Goal: Task Accomplishment & Management: Complete application form

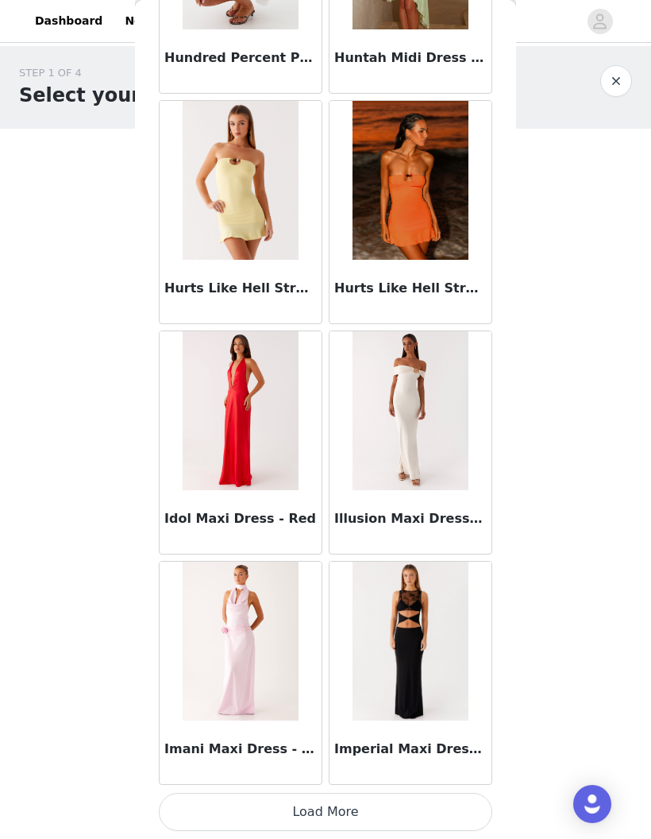
click at [447, 808] on button "Load More" at bounding box center [326, 812] width 334 height 38
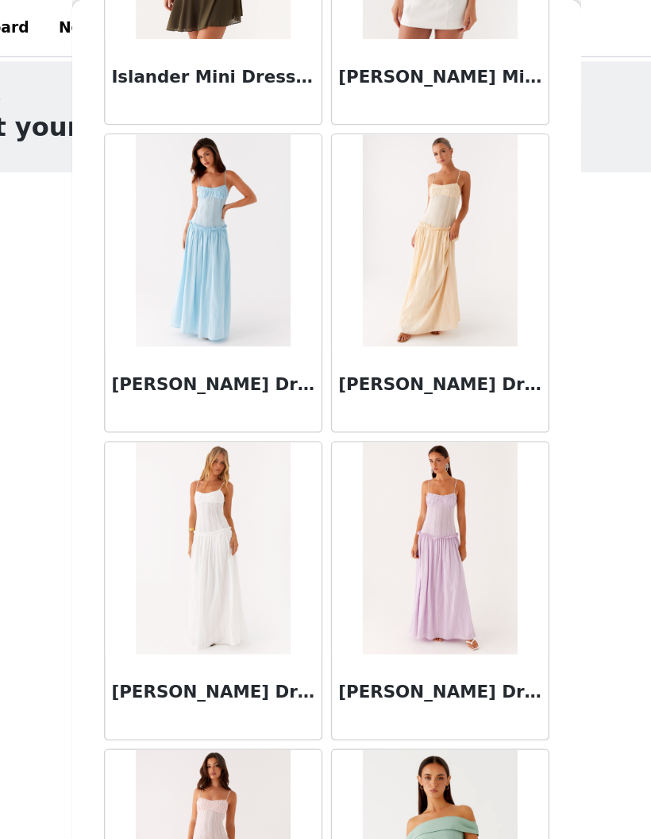
scroll to position [47670, 0]
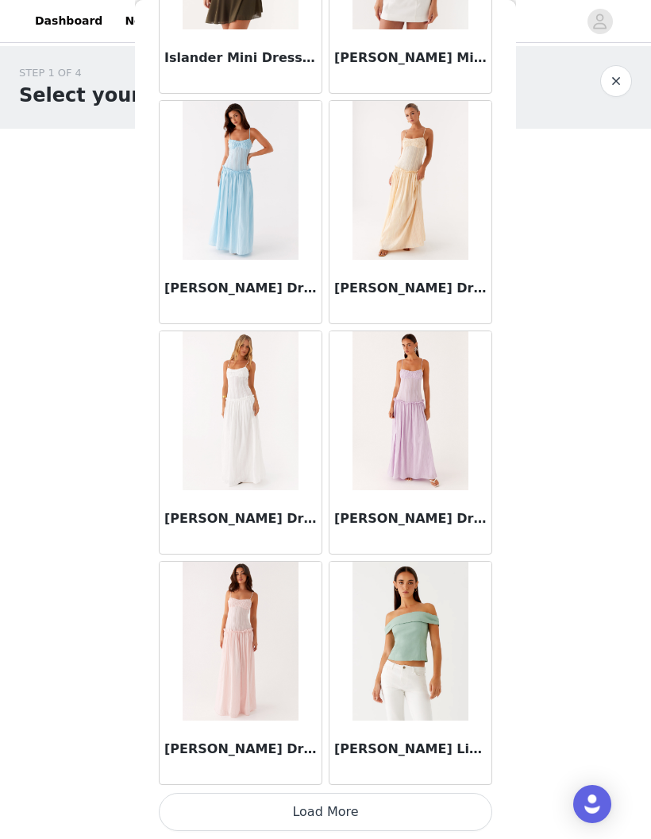
click at [450, 814] on button "Load More" at bounding box center [326, 812] width 334 height 38
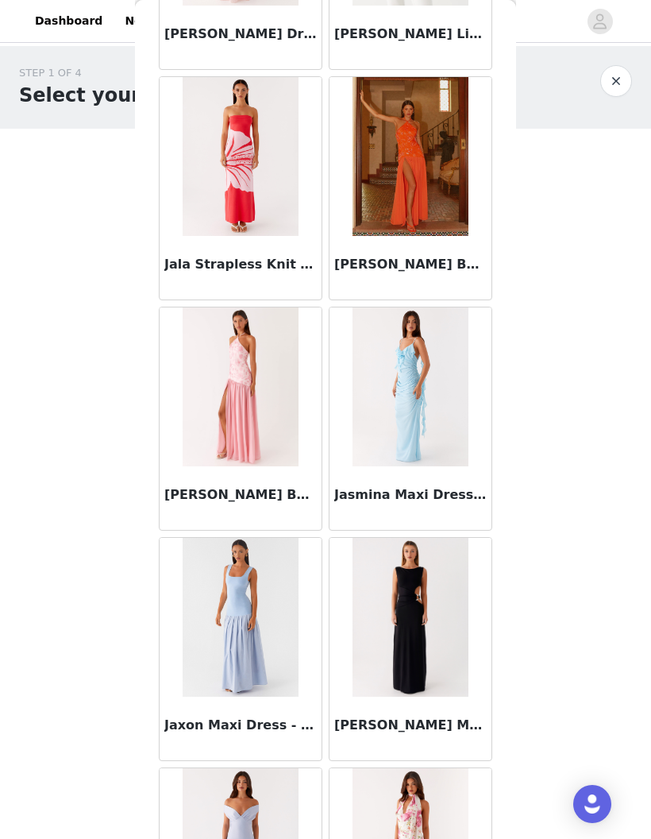
scroll to position [48386, 0]
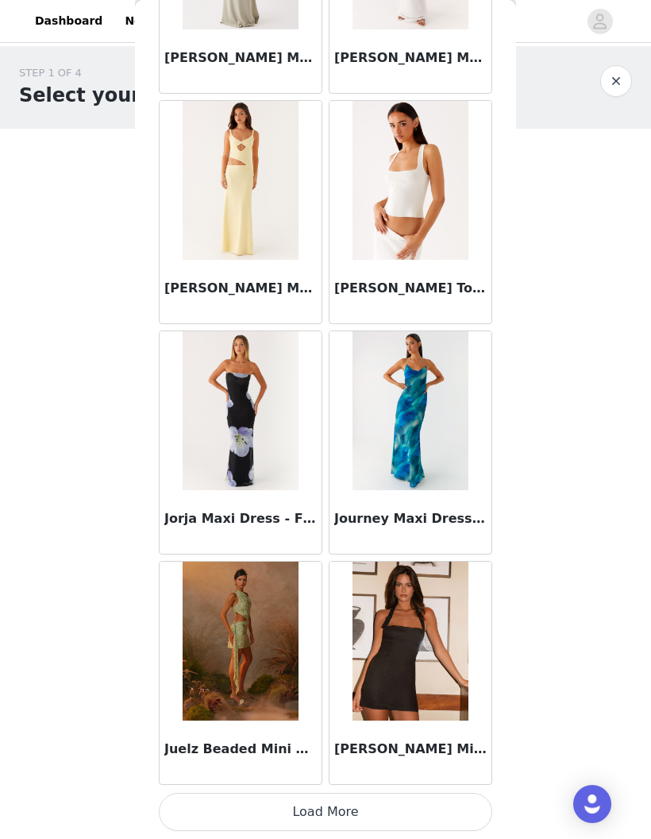
click at [444, 825] on button "Load More" at bounding box center [326, 812] width 334 height 38
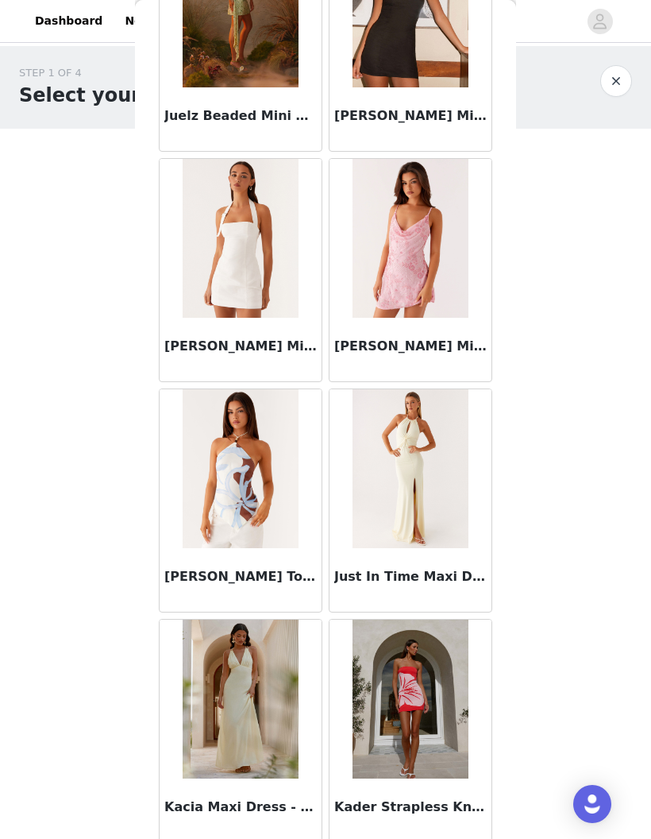
scroll to position [50617, 0]
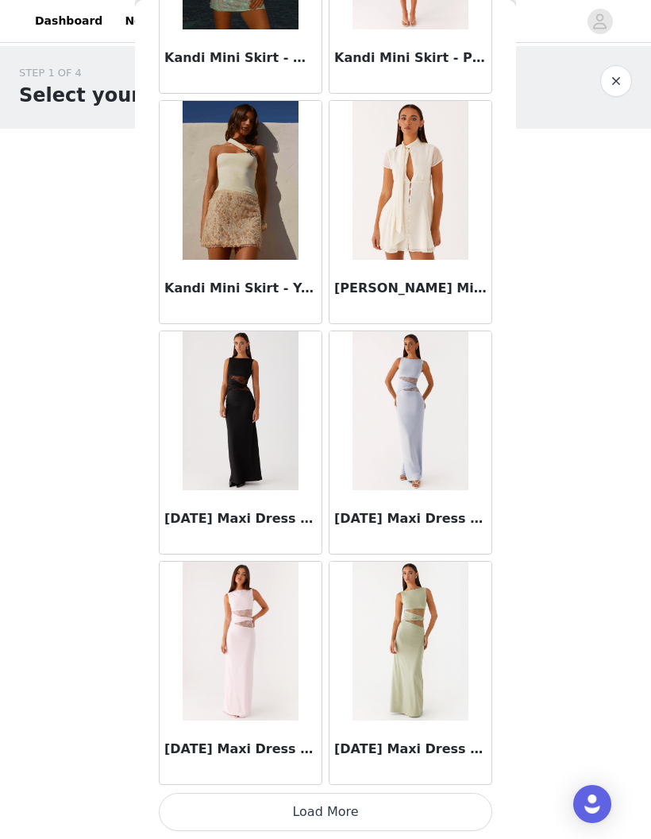
click at [408, 813] on button "Load More" at bounding box center [326, 812] width 334 height 38
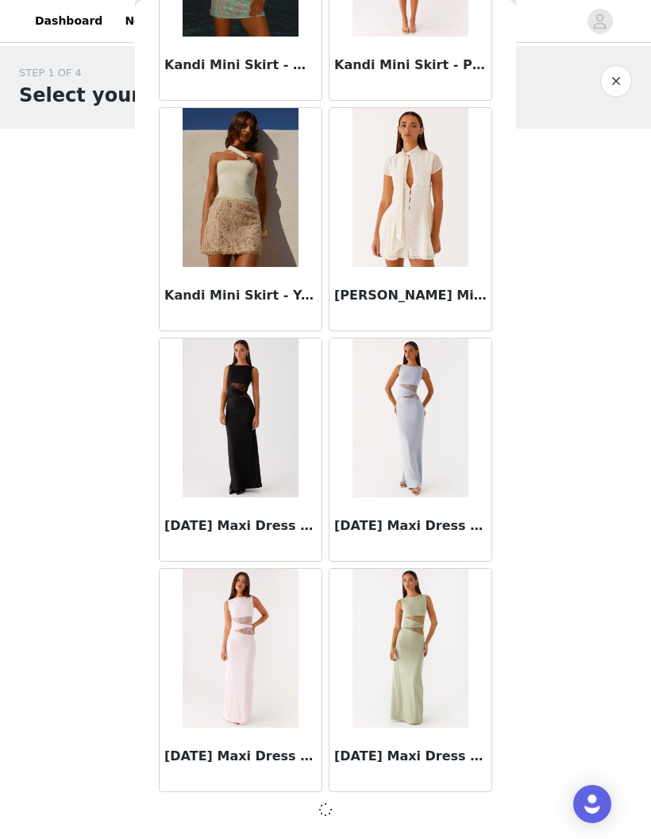
scroll to position [52270, 0]
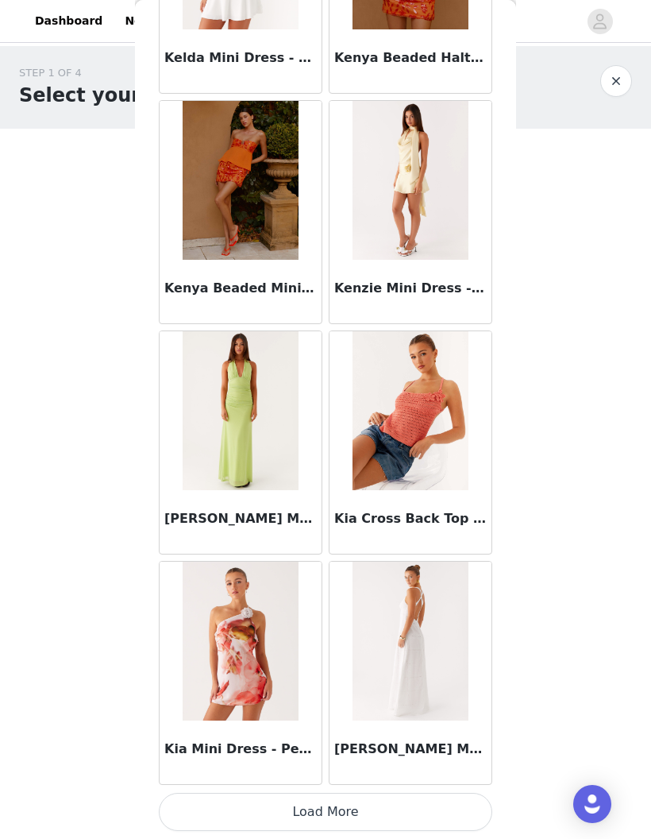
click at [423, 817] on button "Load More" at bounding box center [326, 812] width 334 height 38
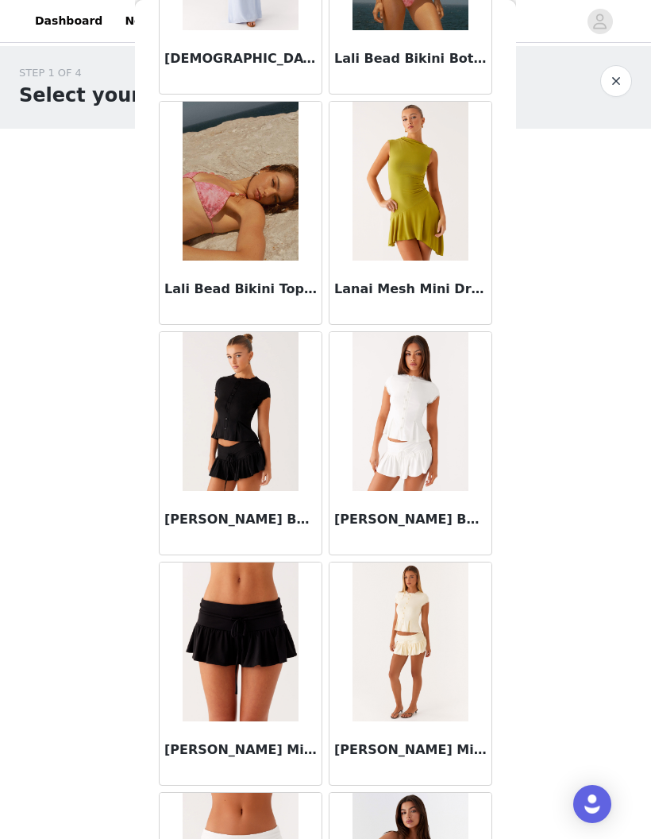
scroll to position [56661, 0]
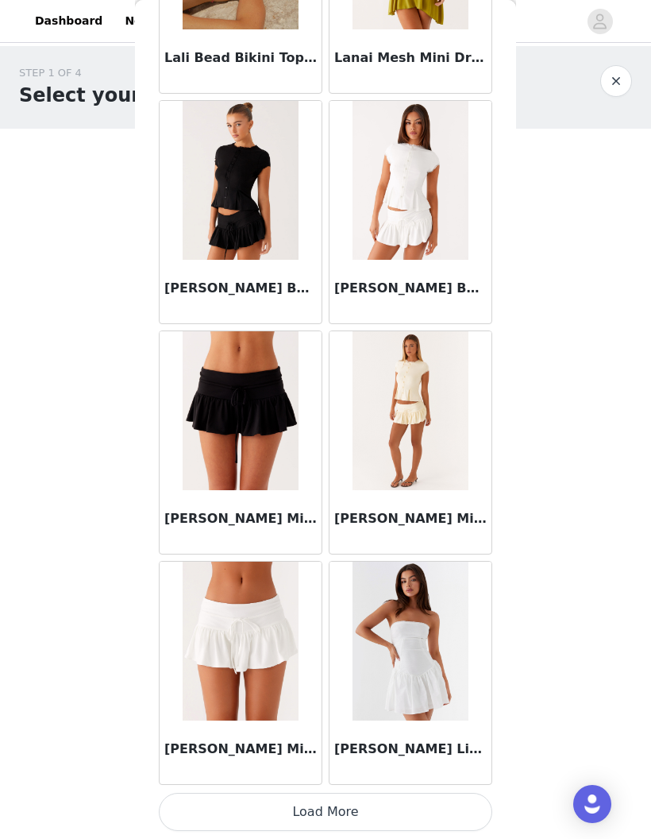
click at [445, 810] on button "Load More" at bounding box center [326, 812] width 334 height 38
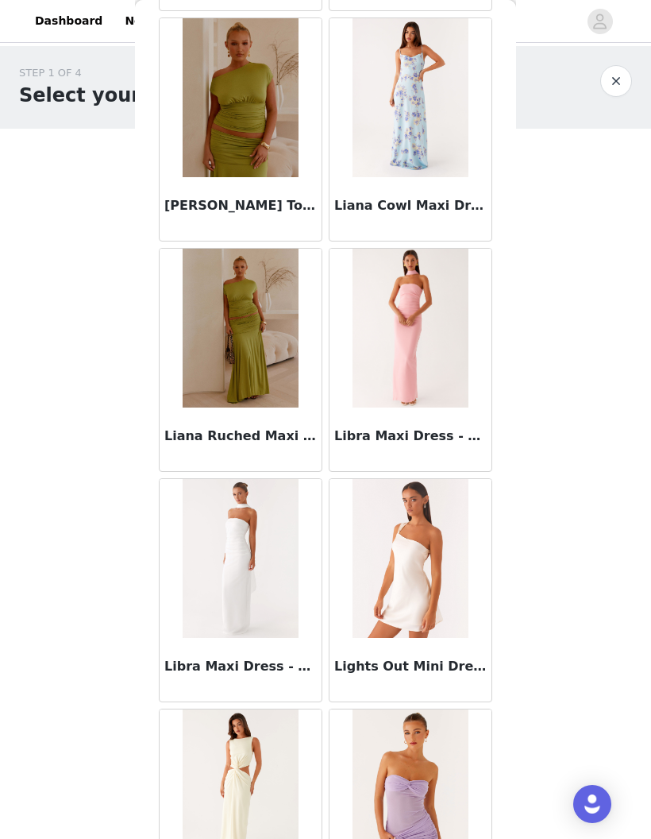
scroll to position [58813, 0]
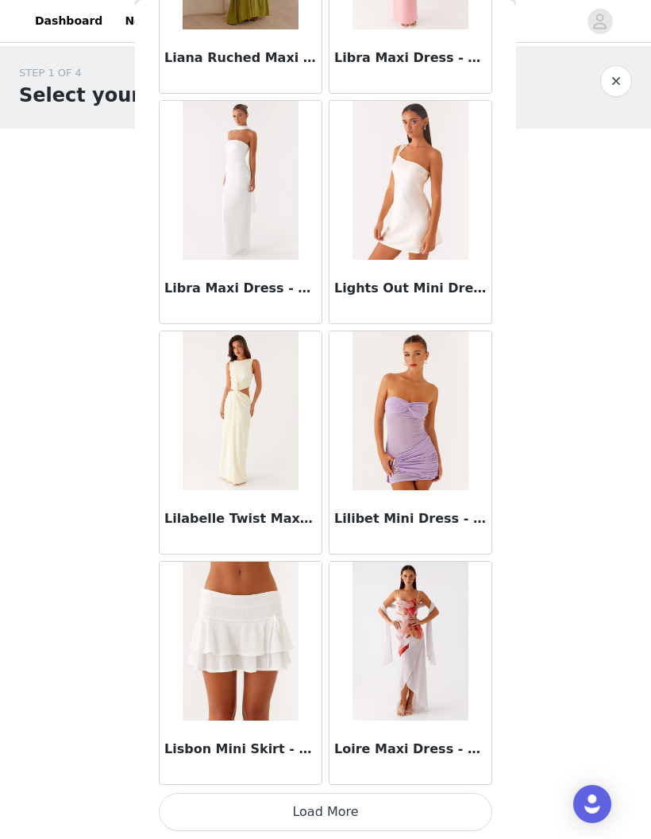
click at [364, 813] on button "Load More" at bounding box center [326, 812] width 334 height 38
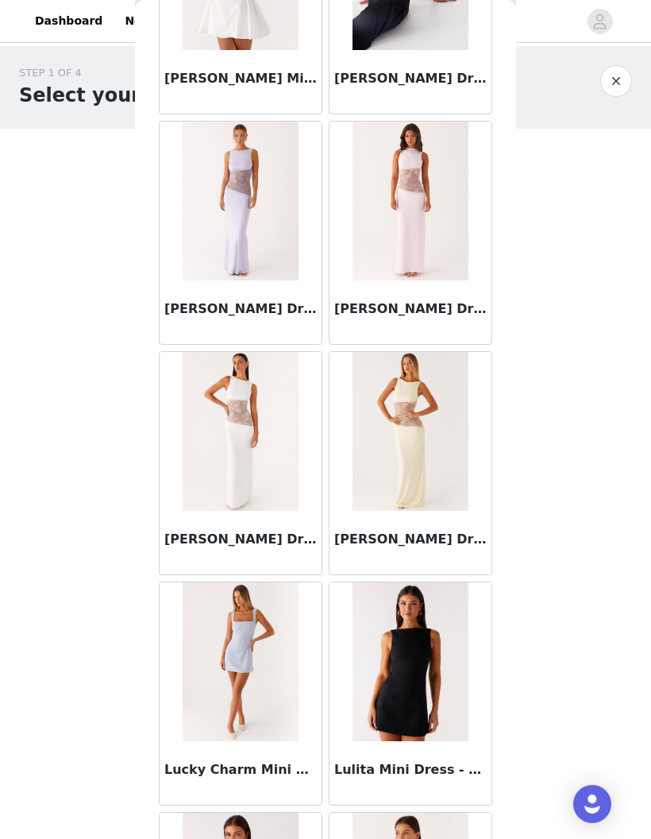
scroll to position [61243, 0]
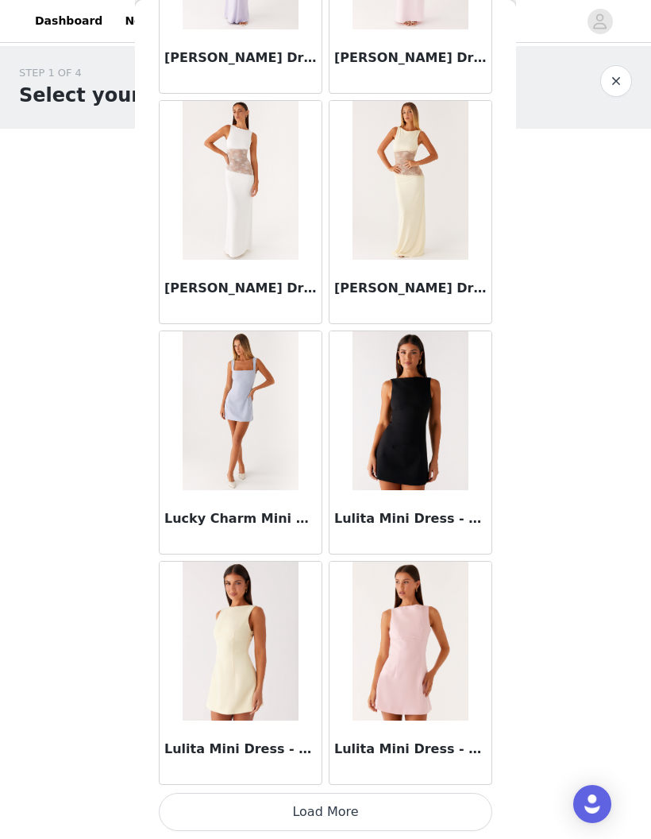
click at [419, 817] on button "Load More" at bounding box center [326, 812] width 334 height 38
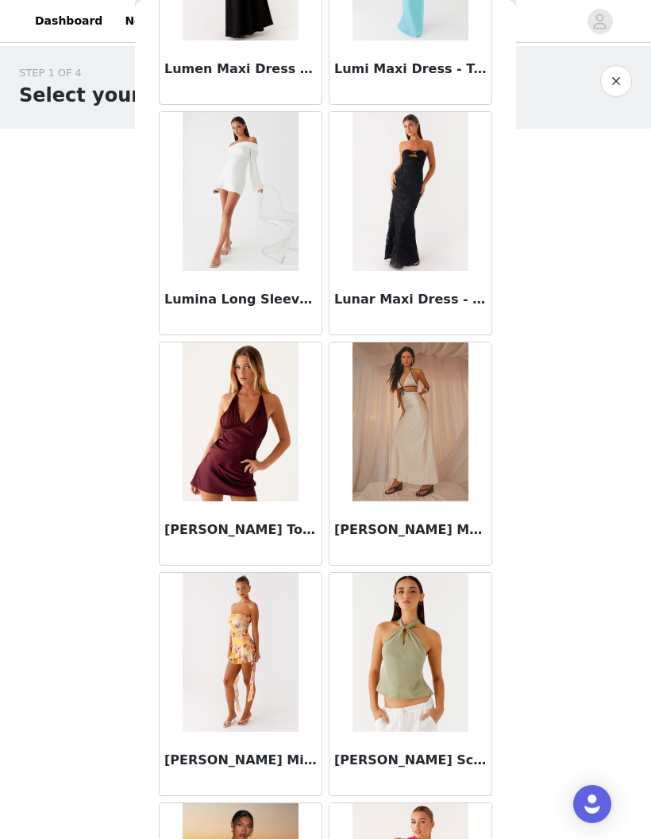
scroll to position [62678, 0]
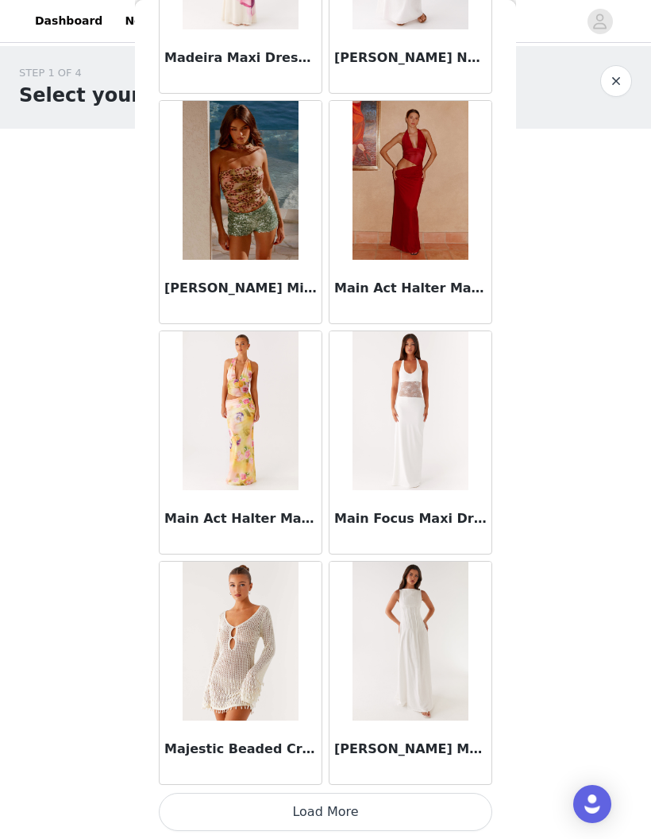
click at [438, 817] on button "Load More" at bounding box center [326, 812] width 334 height 38
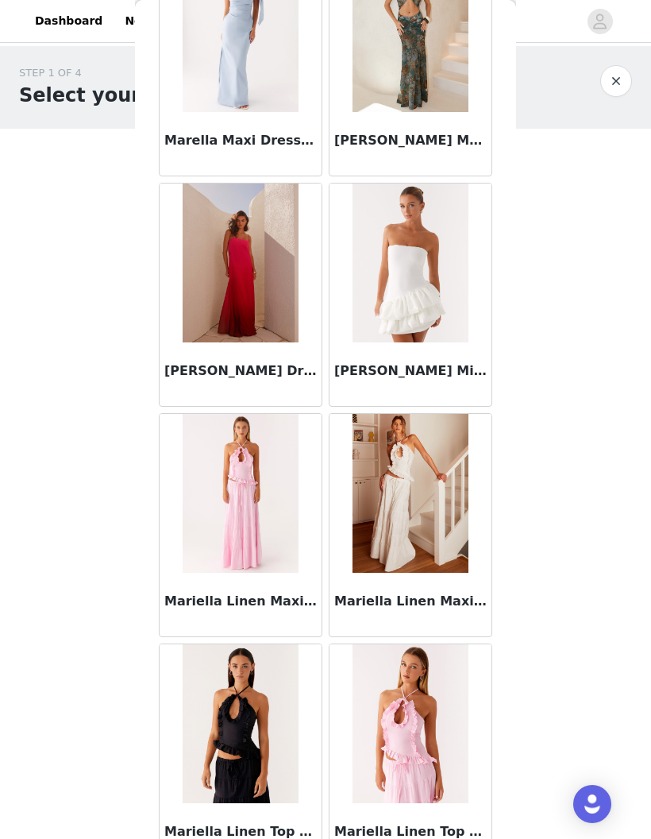
scroll to position [65354, 0]
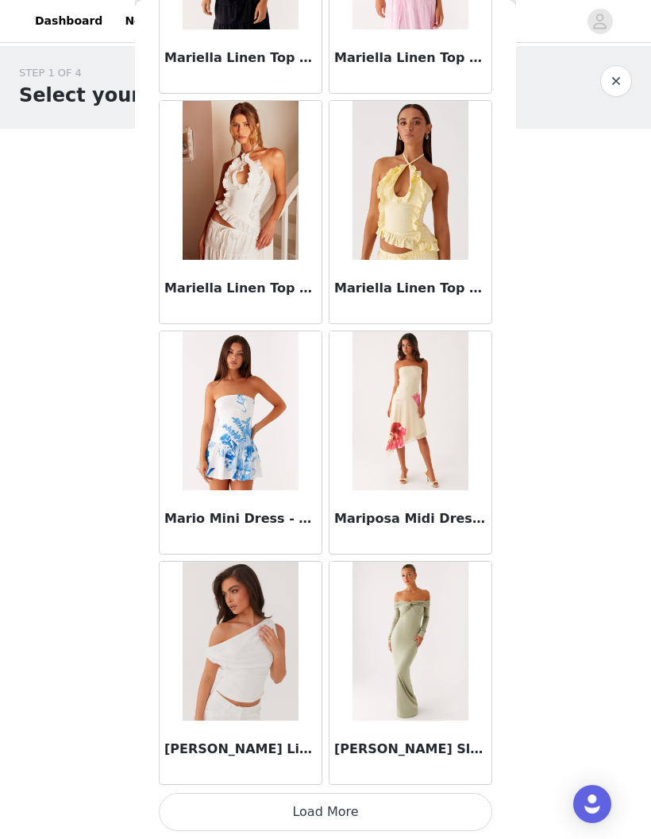
click at [404, 816] on button "Load More" at bounding box center [326, 812] width 334 height 38
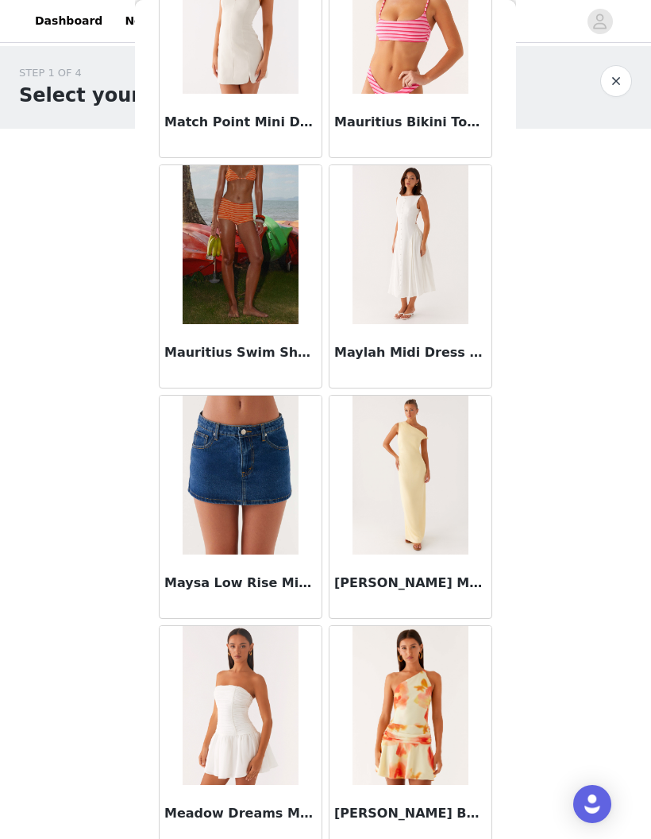
scroll to position [67392, 0]
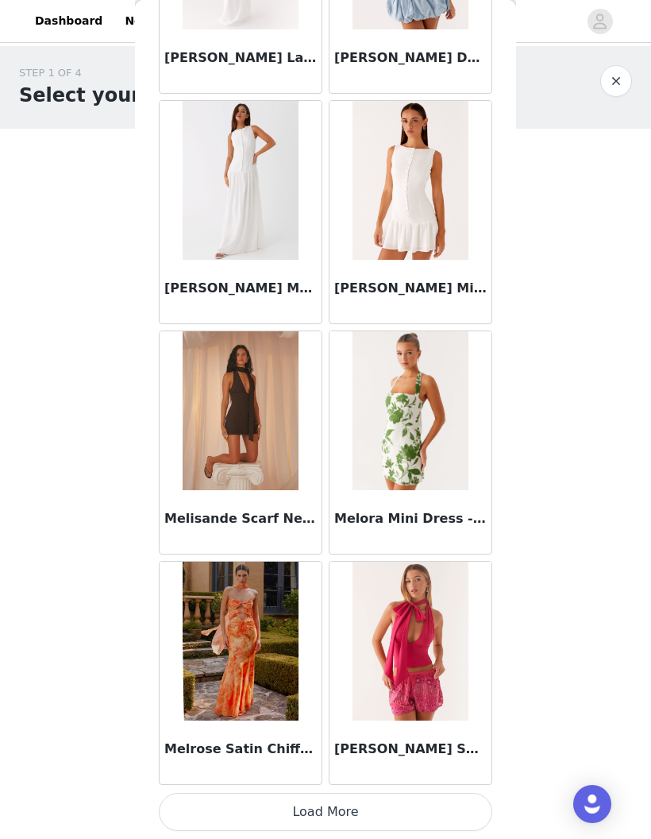
click at [417, 812] on button "Load More" at bounding box center [326, 812] width 334 height 38
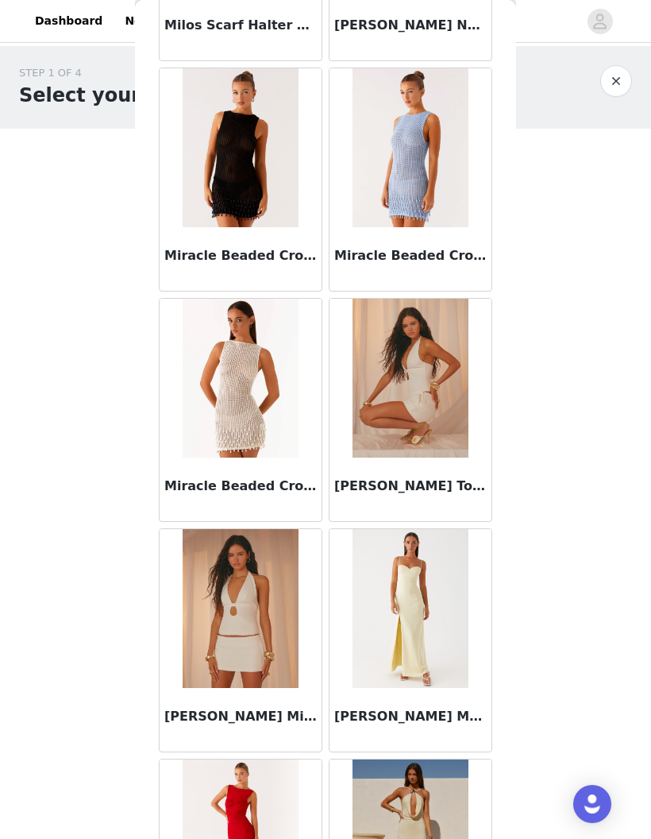
scroll to position [70551, 0]
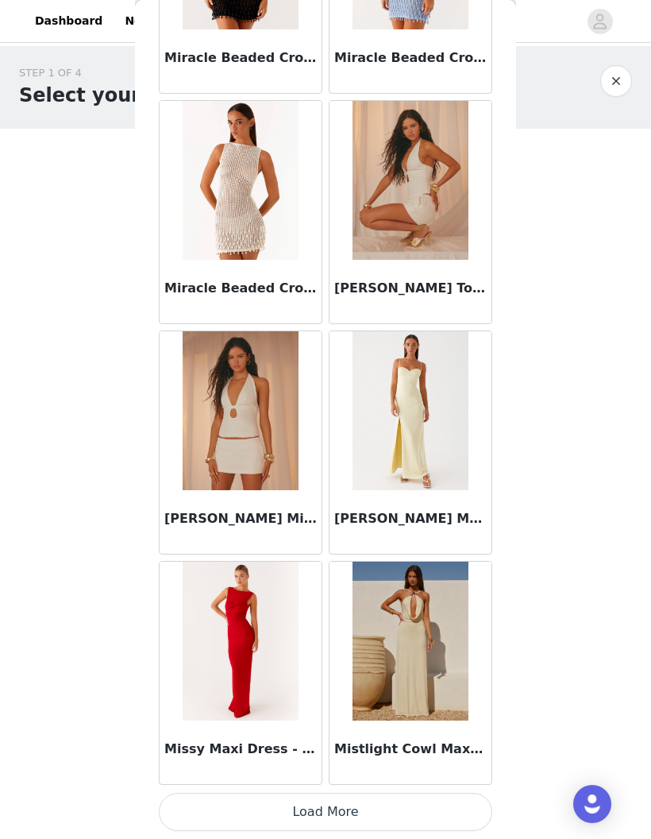
click at [405, 808] on button "Load More" at bounding box center [326, 812] width 334 height 38
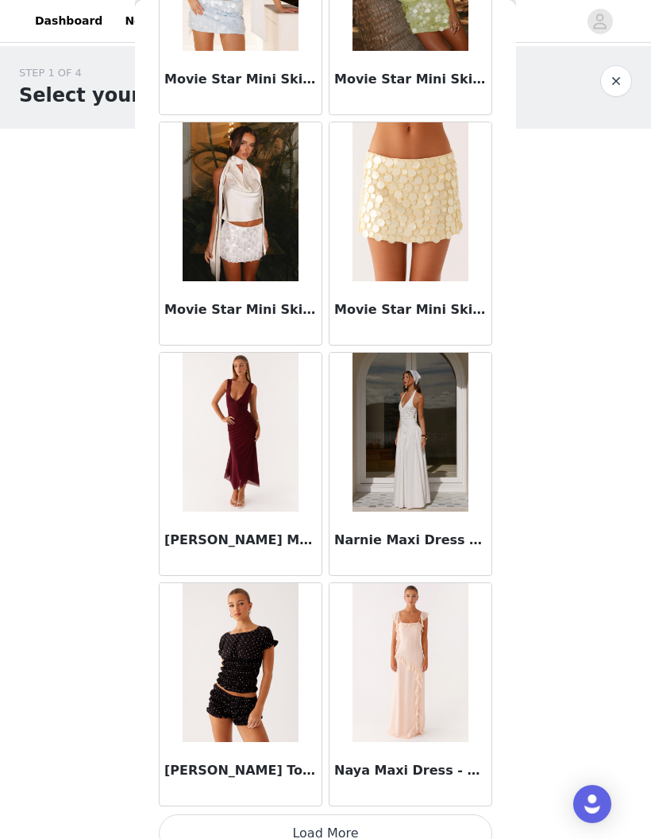
scroll to position [72997, 0]
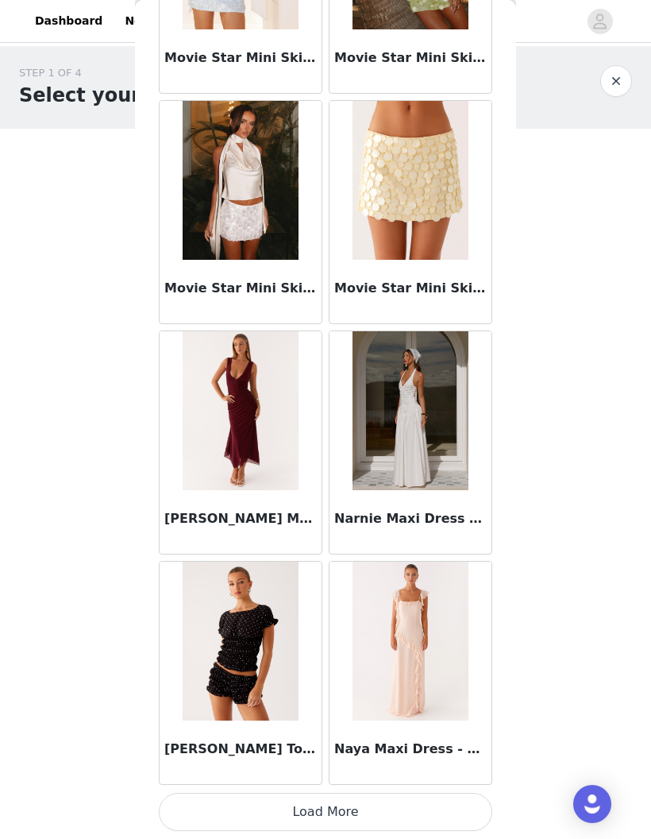
click at [425, 821] on button "Load More" at bounding box center [326, 812] width 334 height 38
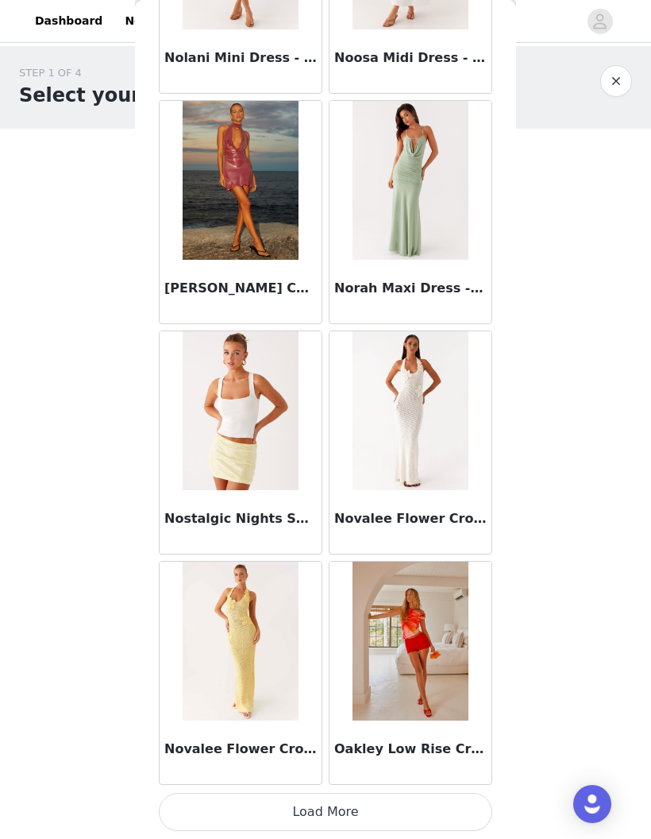
scroll to position [75316, 0]
click at [435, 821] on button "Load More" at bounding box center [326, 812] width 334 height 38
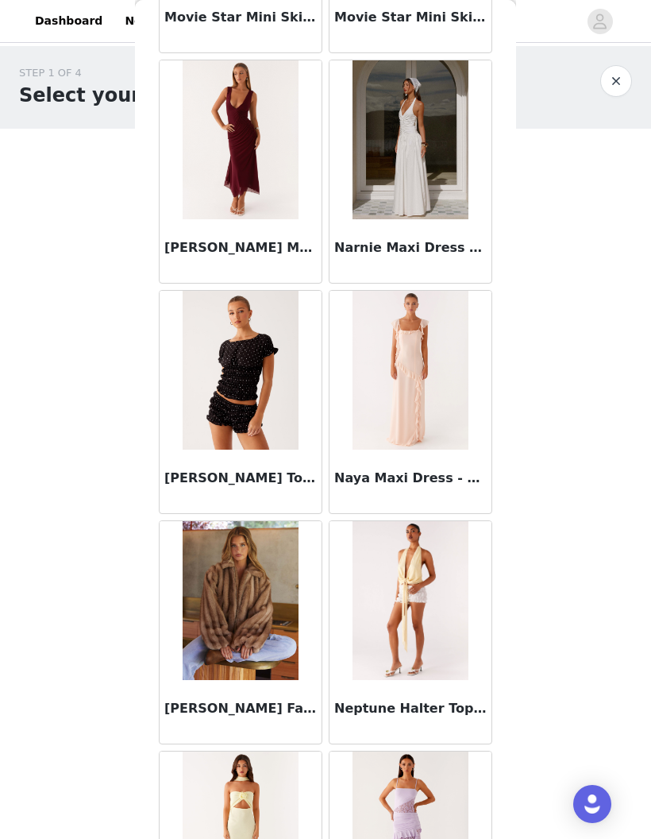
scroll to position [73283, 0]
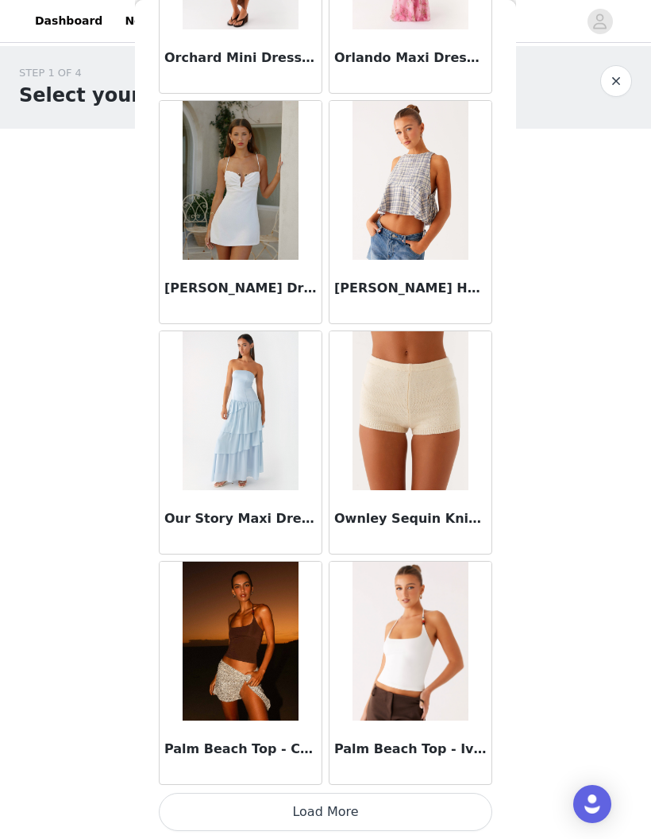
click at [412, 808] on button "Load More" at bounding box center [326, 812] width 334 height 38
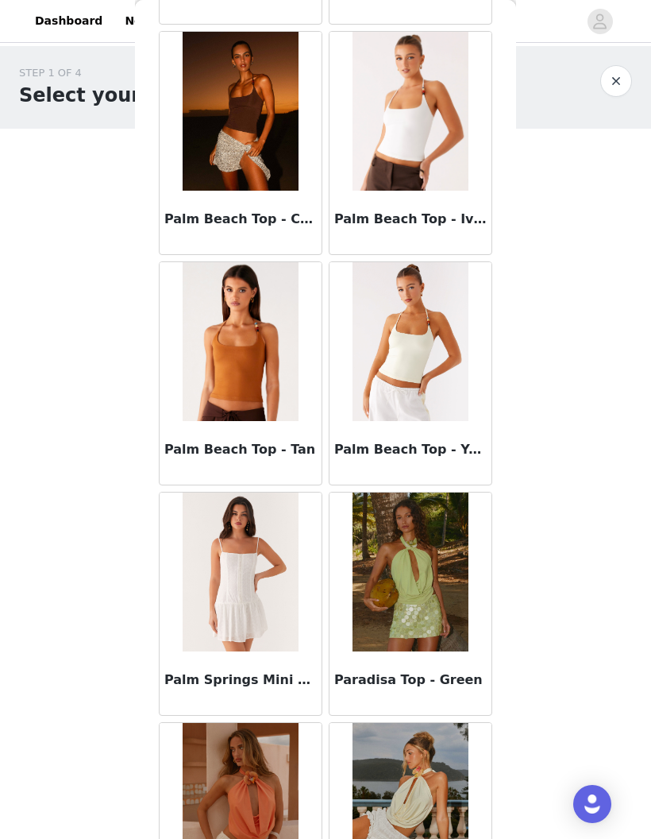
scroll to position [78149, 0]
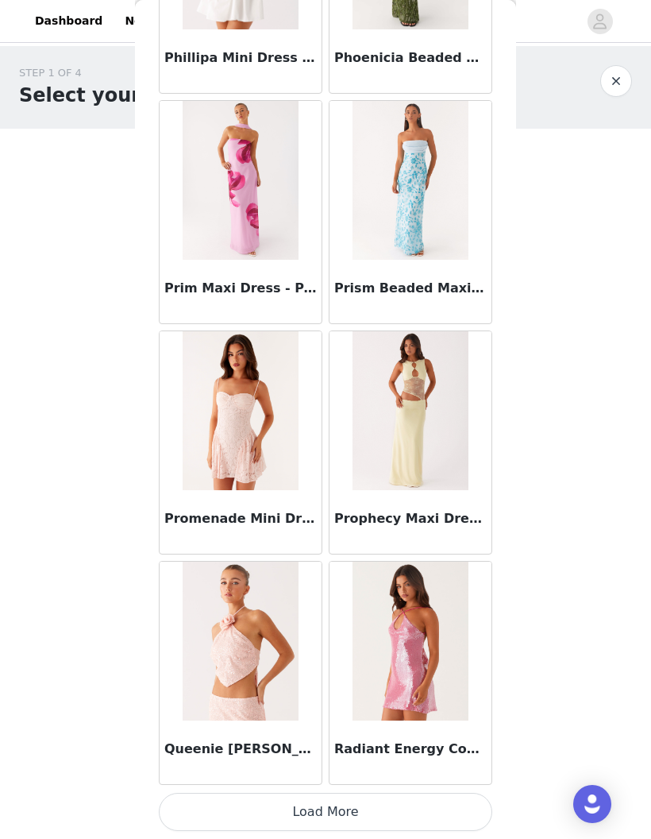
click at [415, 819] on button "Load More" at bounding box center [326, 812] width 334 height 38
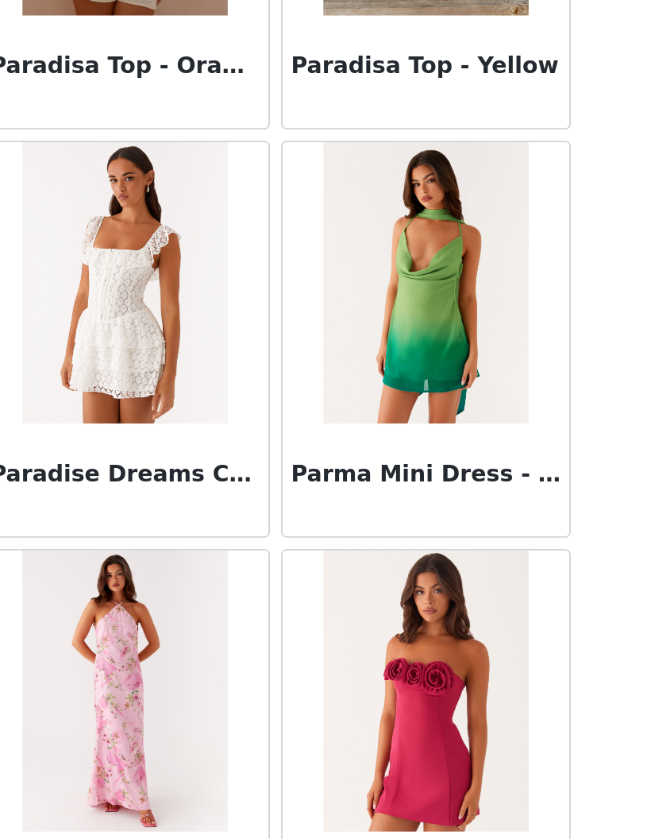
scroll to position [78786, 0]
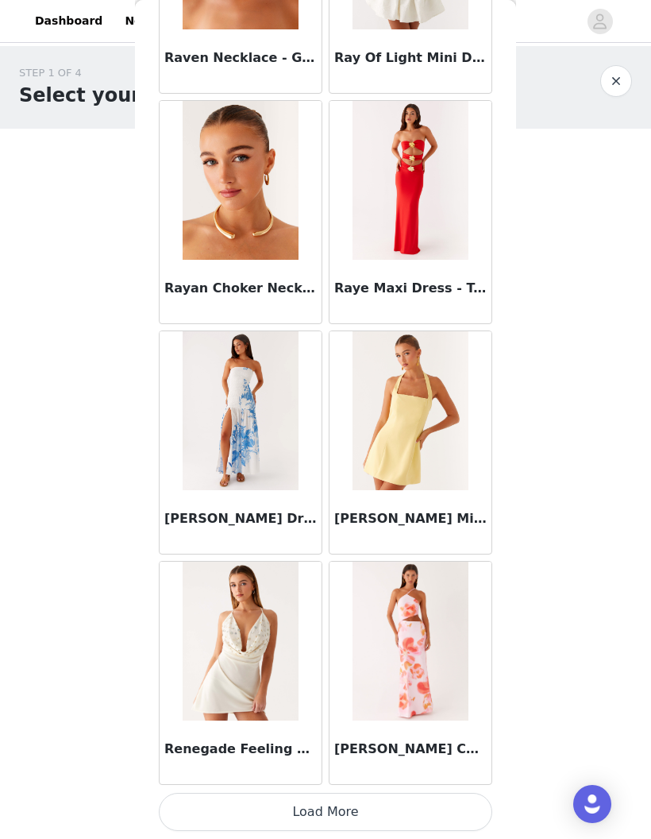
click at [429, 815] on button "Load More" at bounding box center [326, 812] width 334 height 38
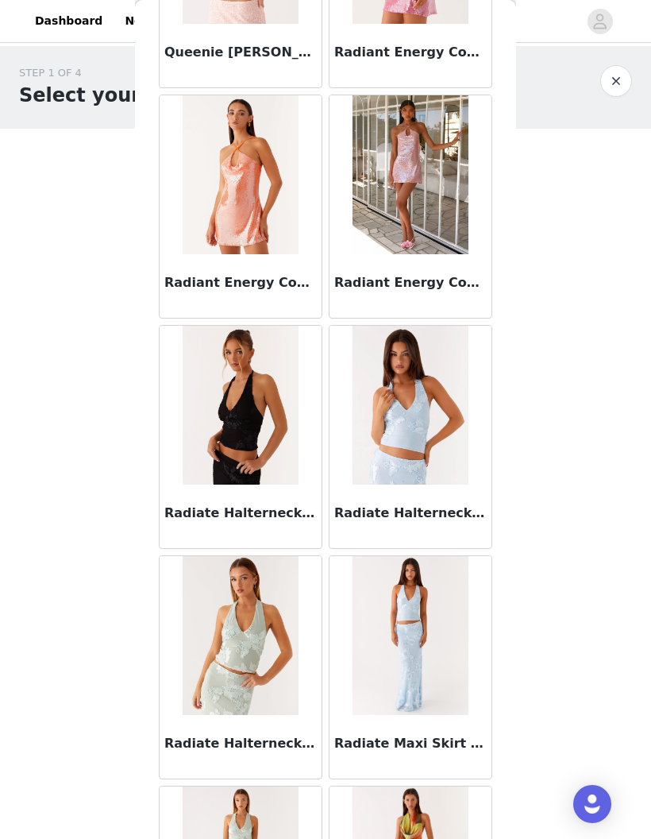
scroll to position [80619, 0]
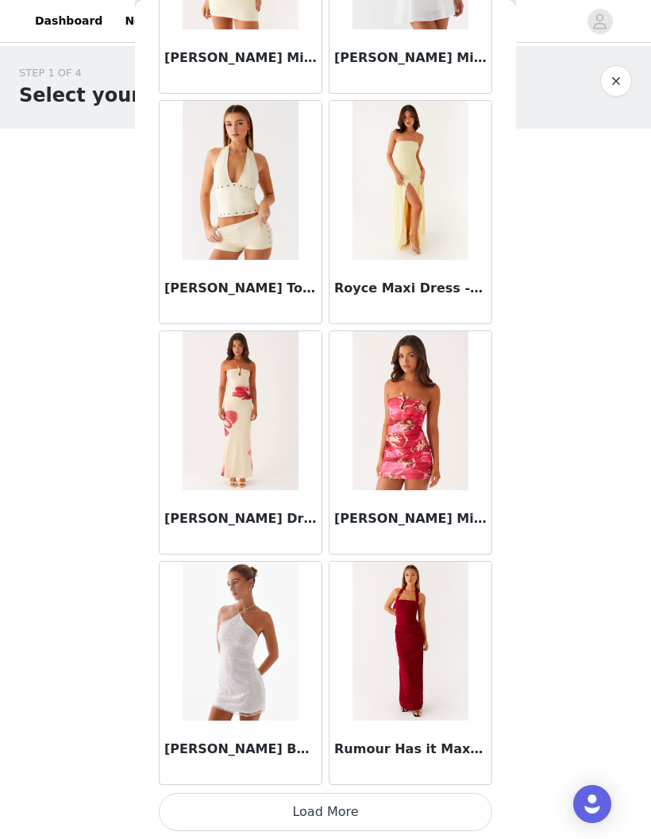
click at [415, 815] on button "Load More" at bounding box center [326, 812] width 334 height 38
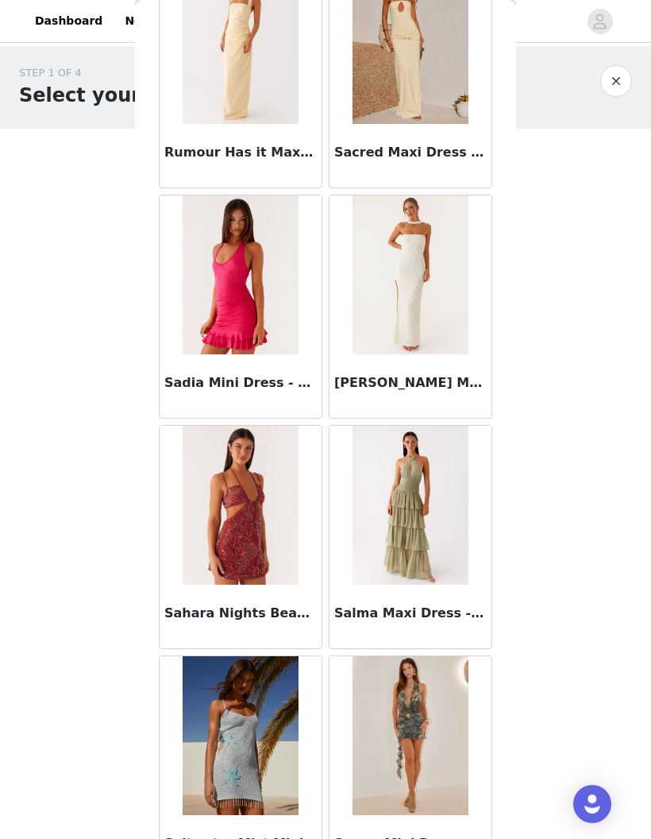
scroll to position [85357, 0]
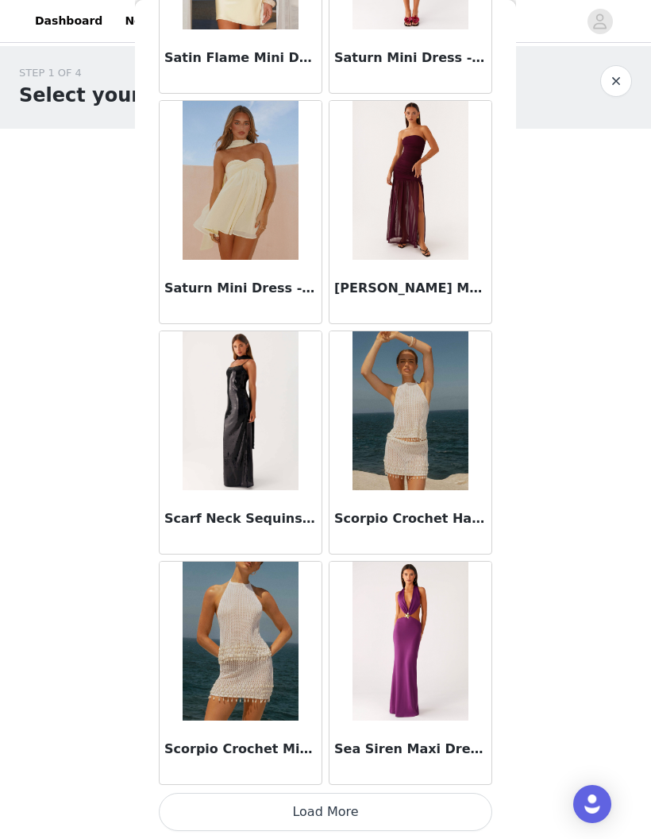
click at [436, 824] on button "Load More" at bounding box center [326, 812] width 334 height 38
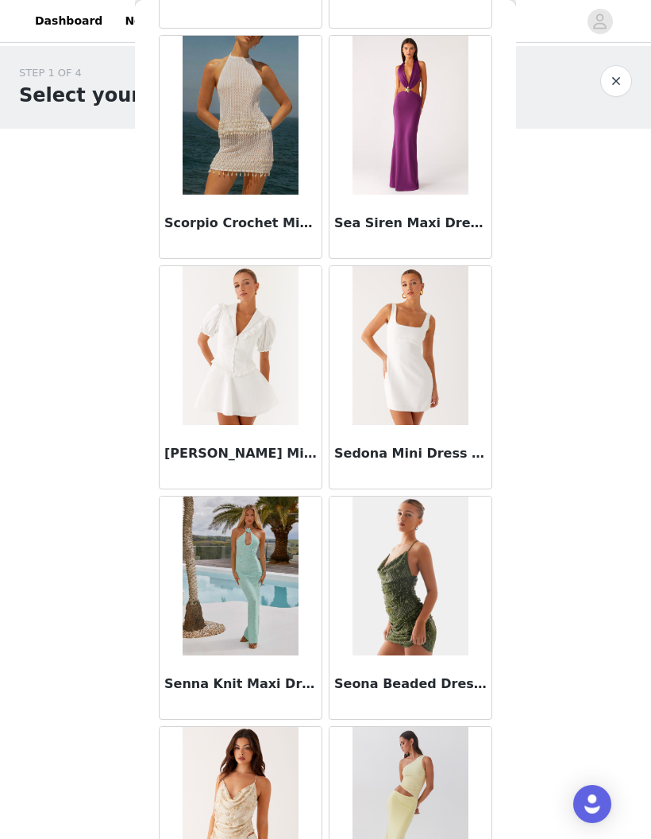
scroll to position [87375, 0]
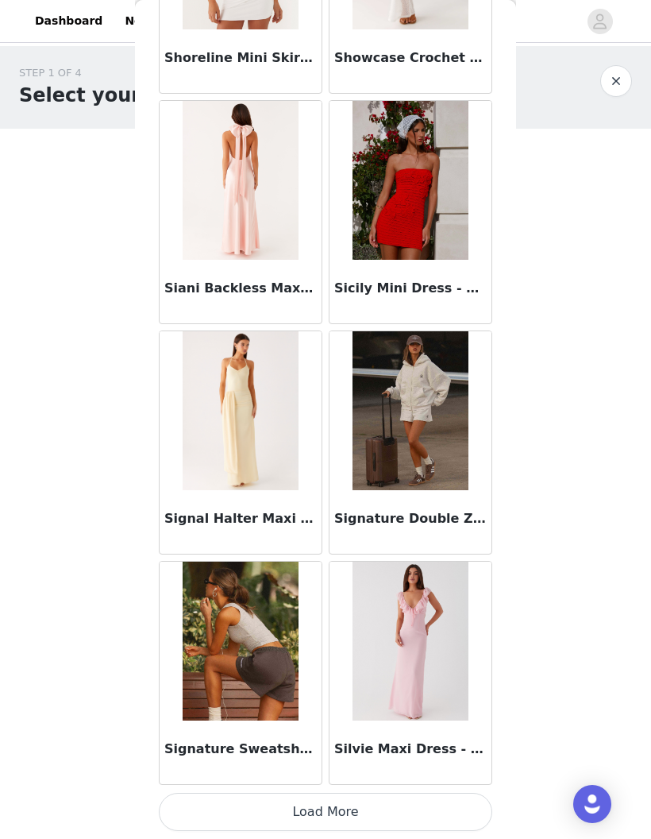
click at [417, 814] on button "Load More" at bounding box center [326, 812] width 334 height 38
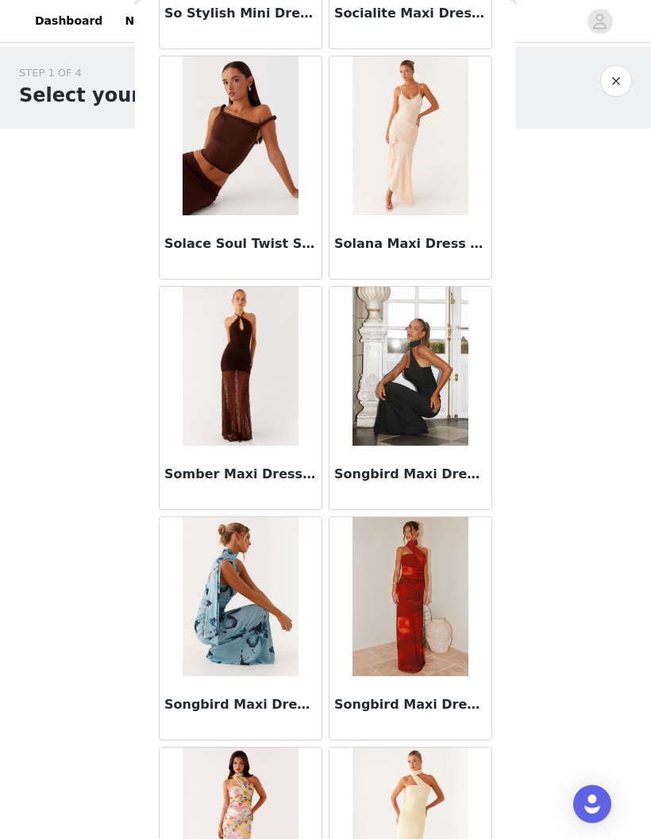
scroll to position [90831, 0]
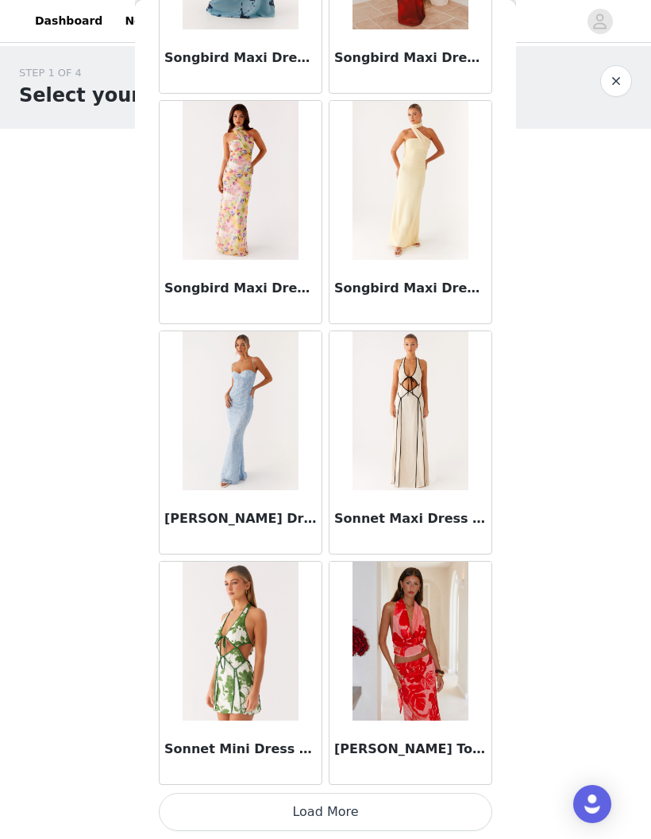
click at [404, 814] on button "Load More" at bounding box center [326, 812] width 334 height 38
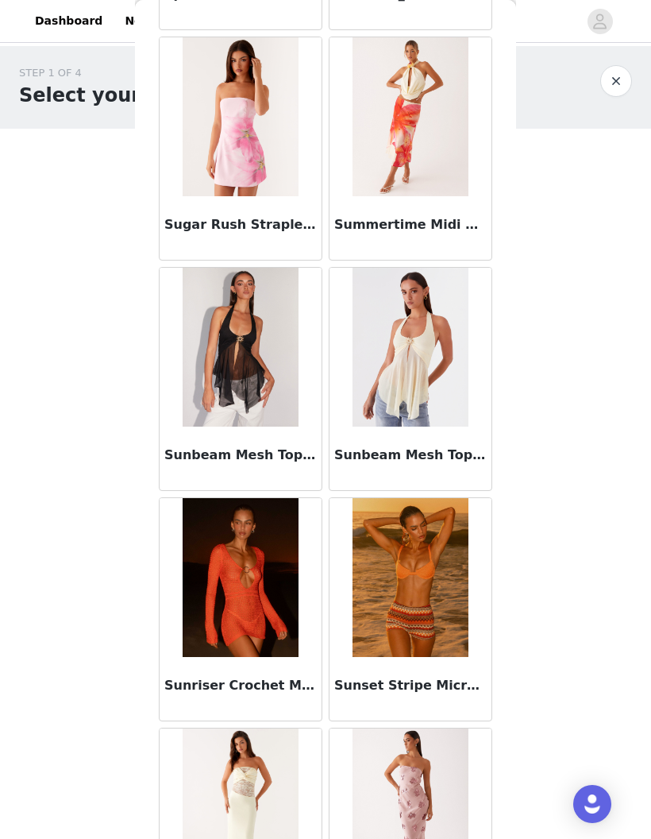
scroll to position [92897, 0]
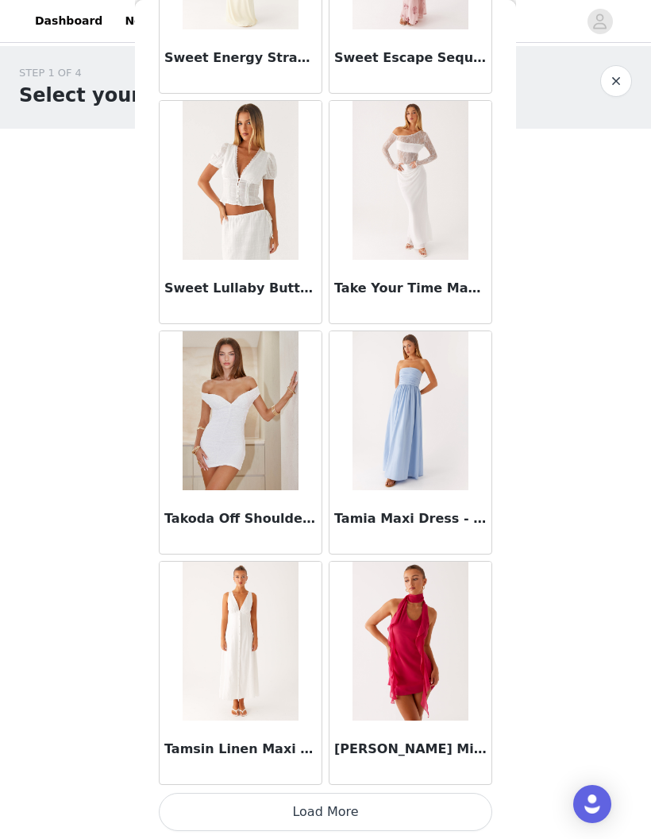
click at [422, 812] on button "Load More" at bounding box center [326, 812] width 334 height 38
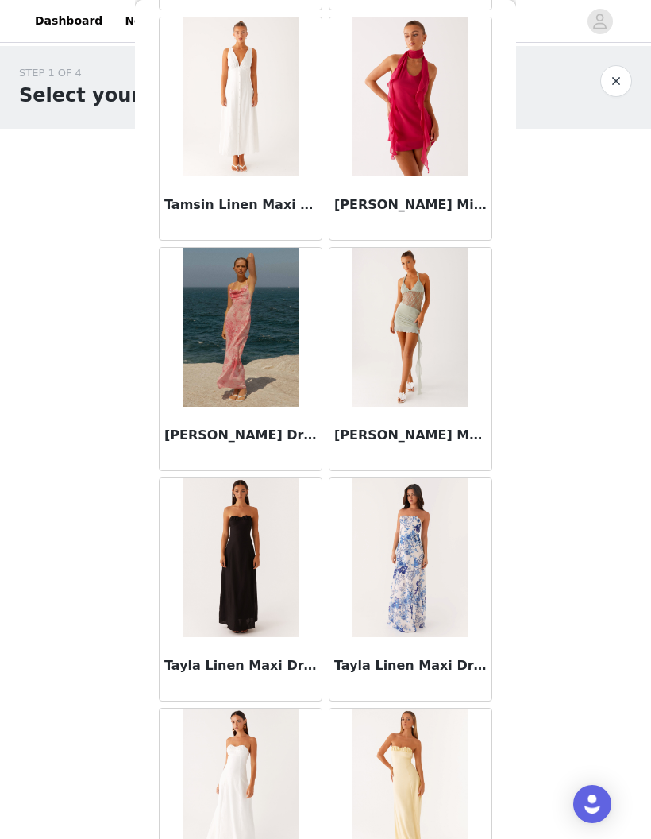
scroll to position [94310, 0]
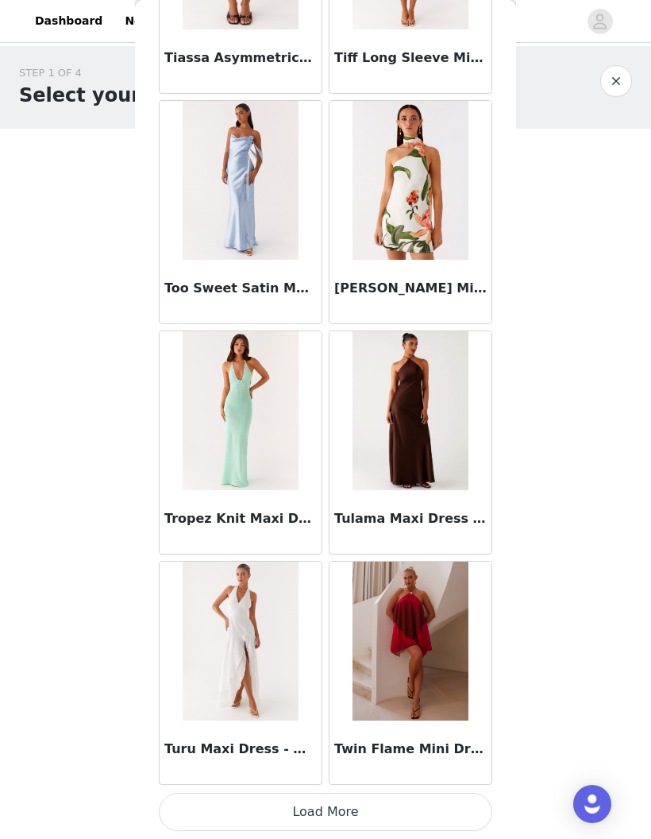
click at [431, 815] on button "Load More" at bounding box center [326, 812] width 334 height 38
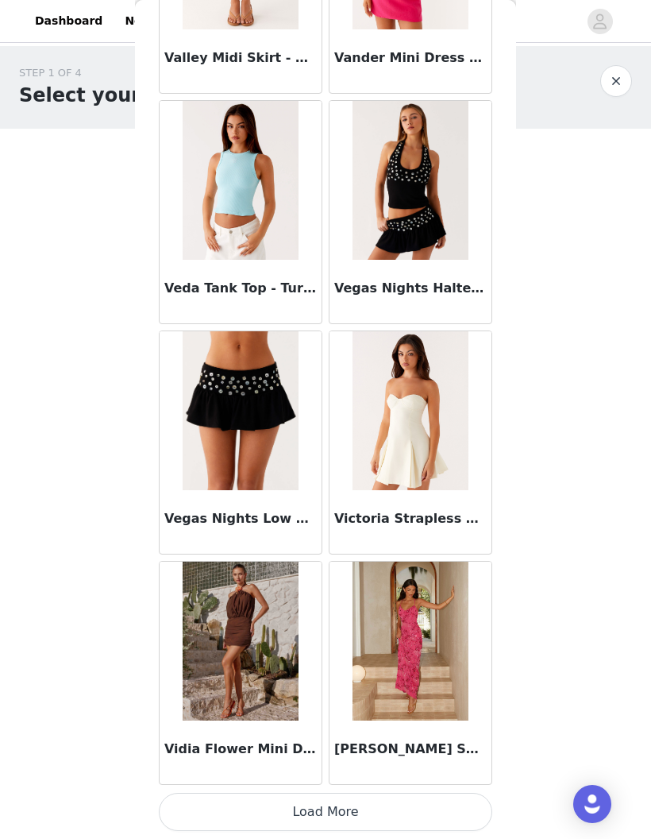
scroll to position [98355, 0]
click at [400, 813] on button "Load More" at bounding box center [326, 812] width 334 height 38
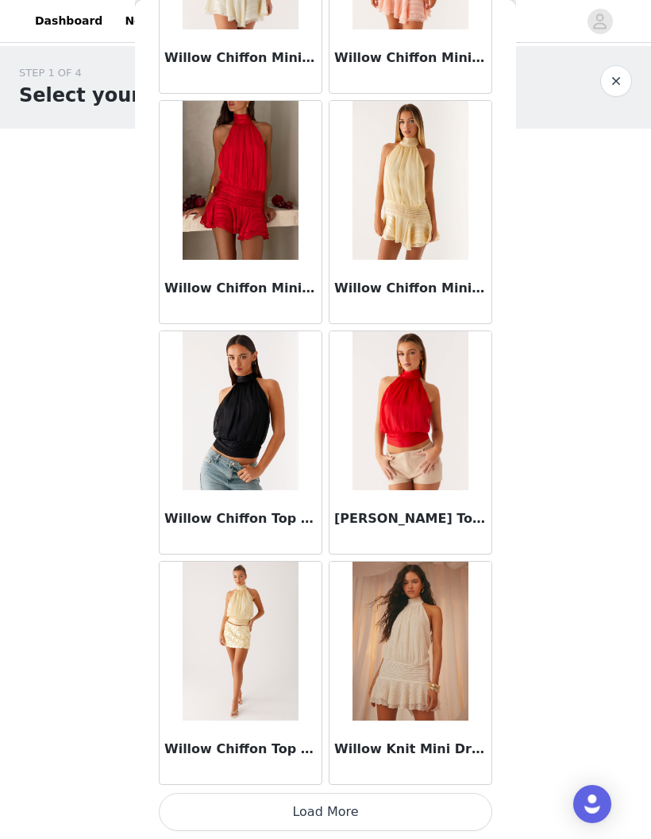
scroll to position [100659, 0]
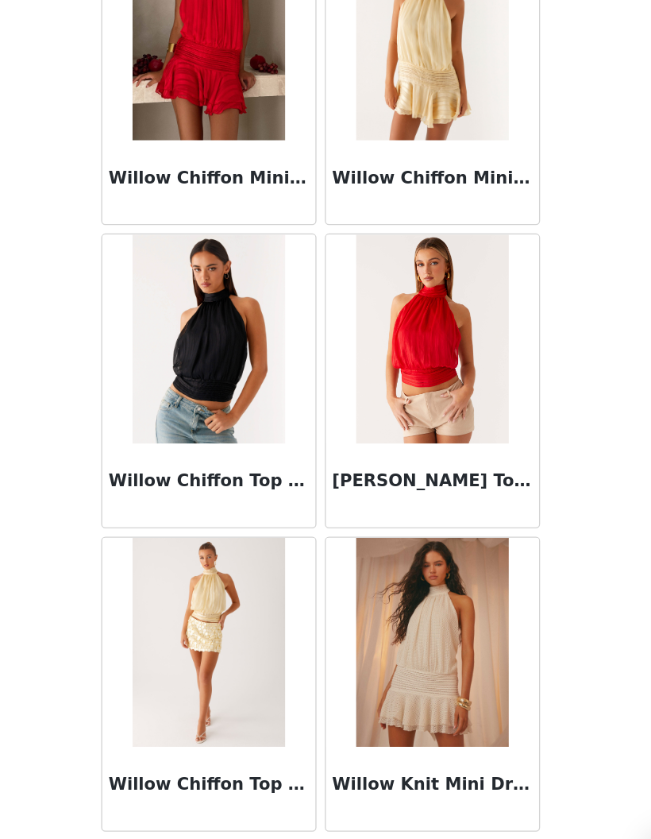
click at [342, 793] on button "Load More" at bounding box center [326, 812] width 334 height 38
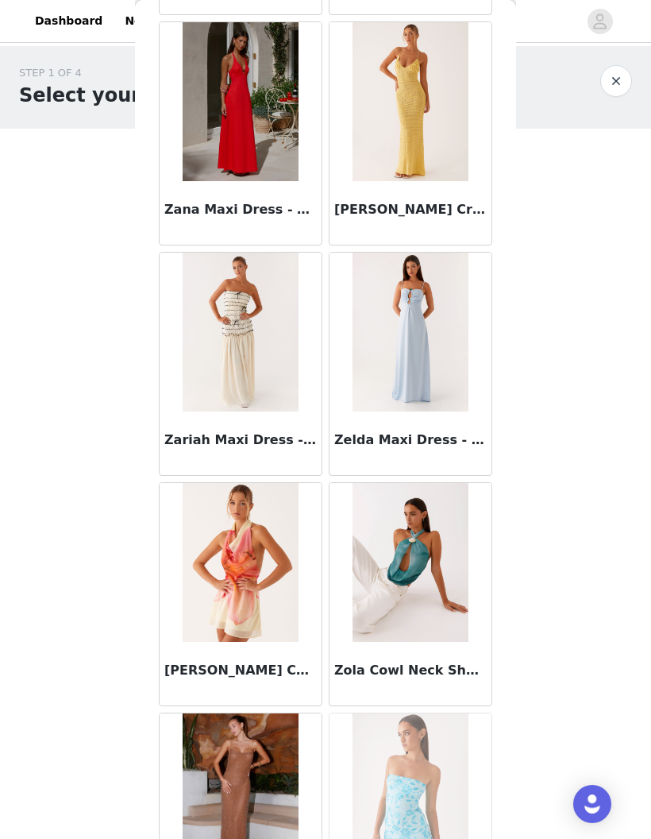
scroll to position [102828, 0]
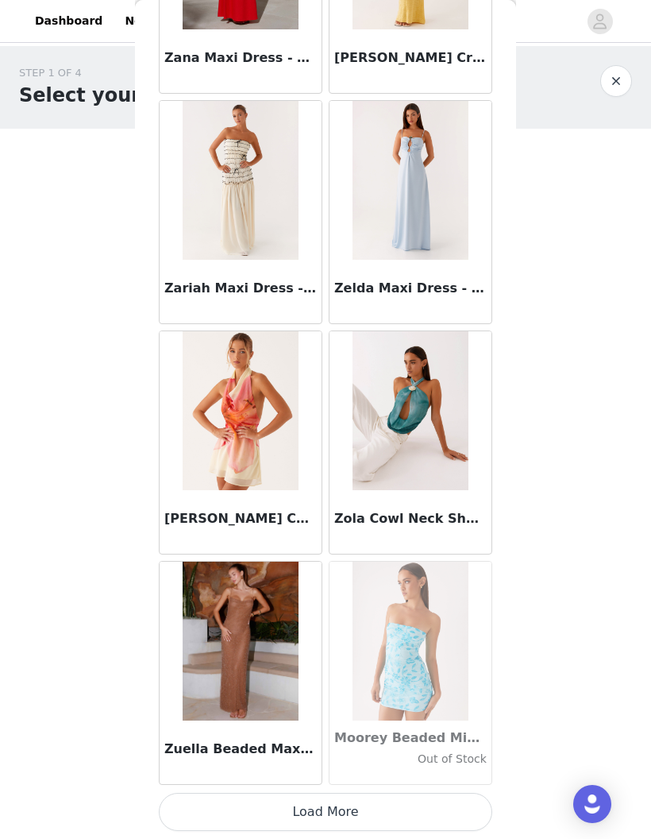
click at [448, 814] on button "Load More" at bounding box center [326, 812] width 334 height 38
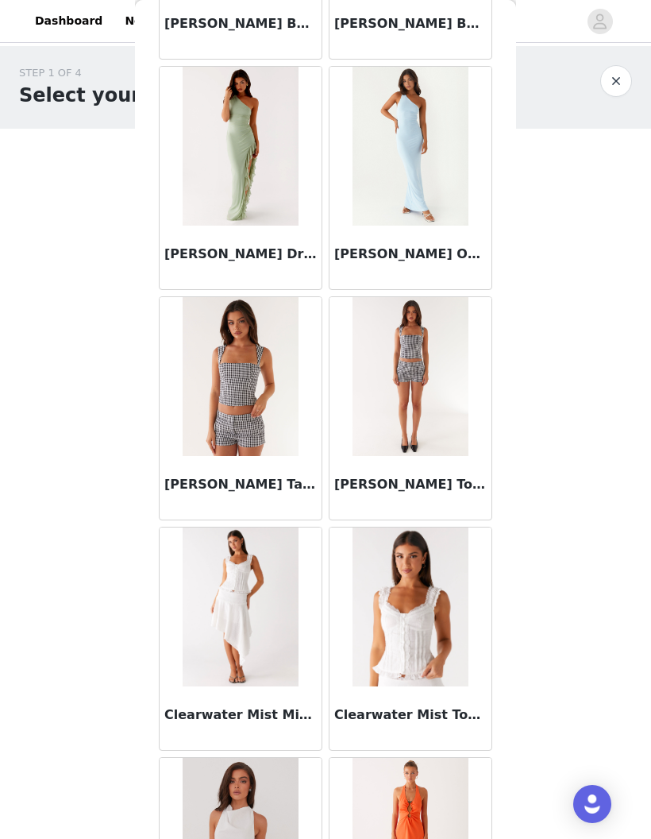
scroll to position [23274, 0]
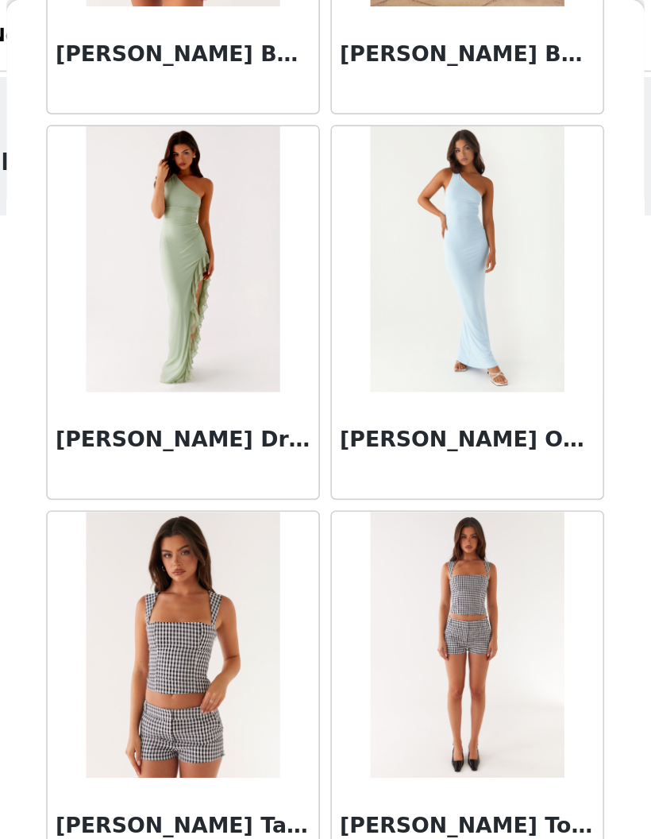
click at [183, 365] on img at bounding box center [240, 385] width 115 height 159
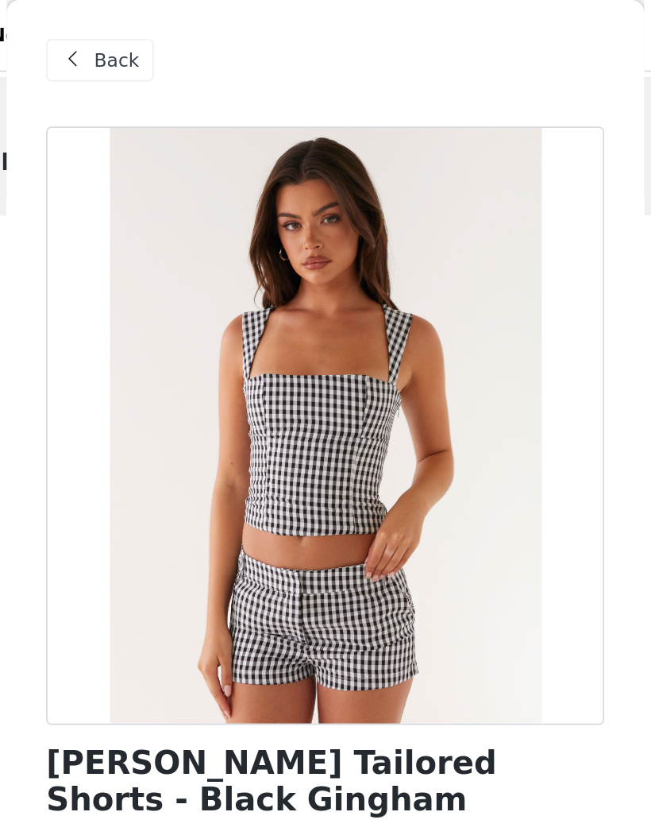
scroll to position [2, 0]
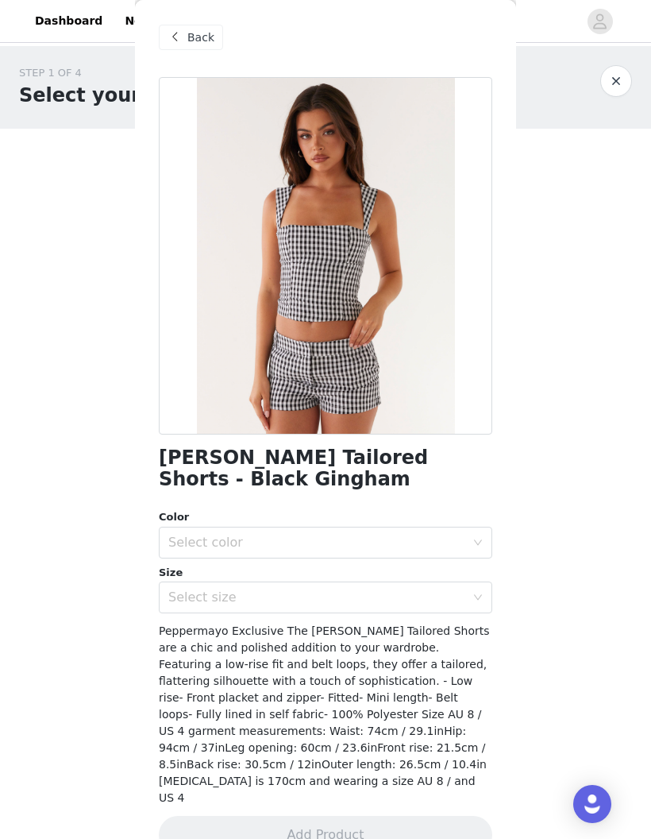
click at [431, 535] on div "Select color" at bounding box center [316, 543] width 297 height 16
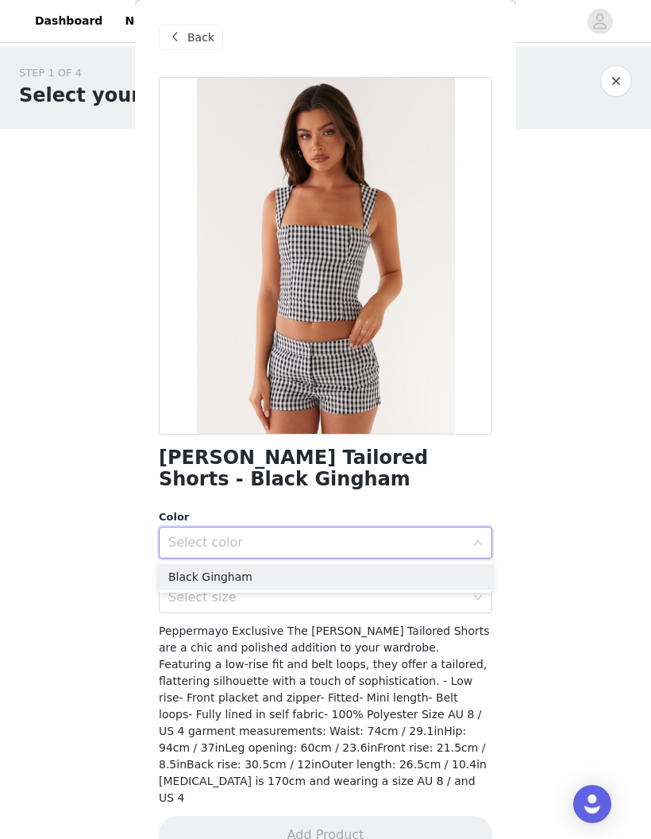
click at [419, 568] on li "Black Gingham" at bounding box center [326, 576] width 334 height 25
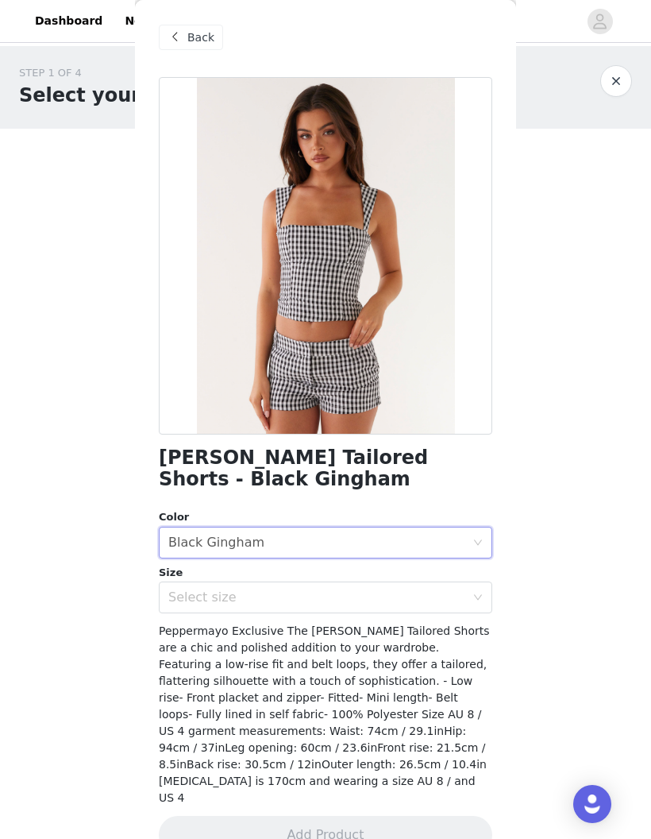
click at [449, 600] on div "Select size" at bounding box center [316, 597] width 297 height 16
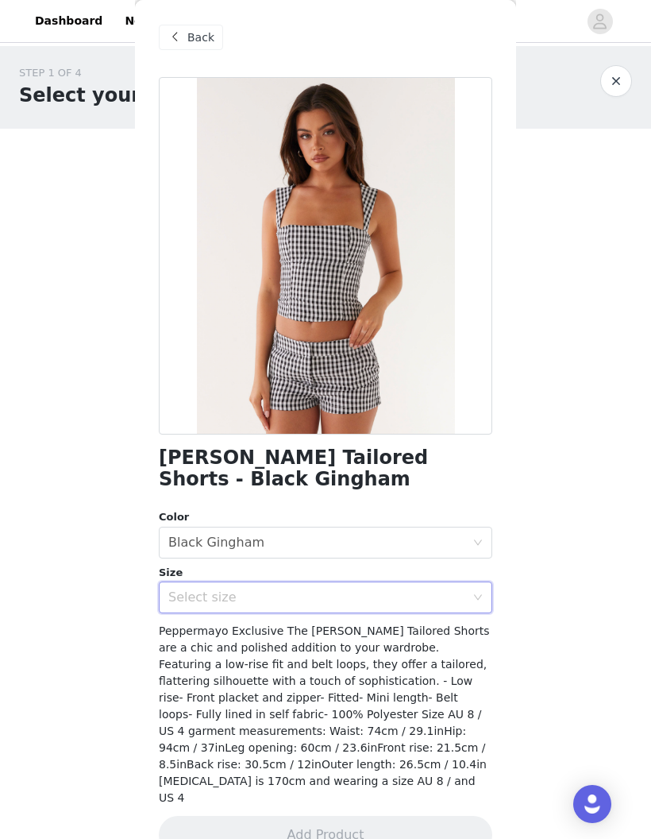
click at [458, 597] on div "Select size" at bounding box center [316, 597] width 297 height 16
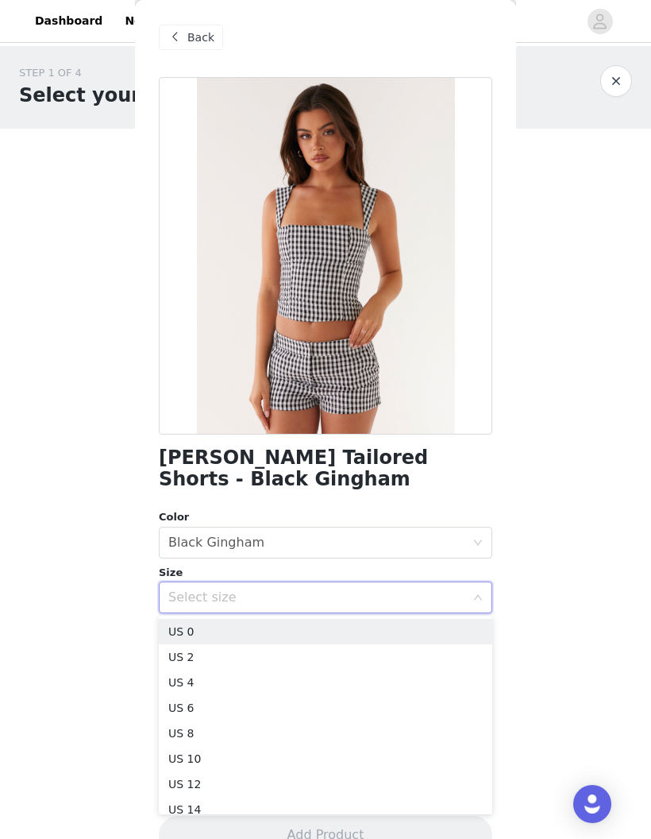
click at [399, 689] on li "US 4" at bounding box center [326, 682] width 334 height 25
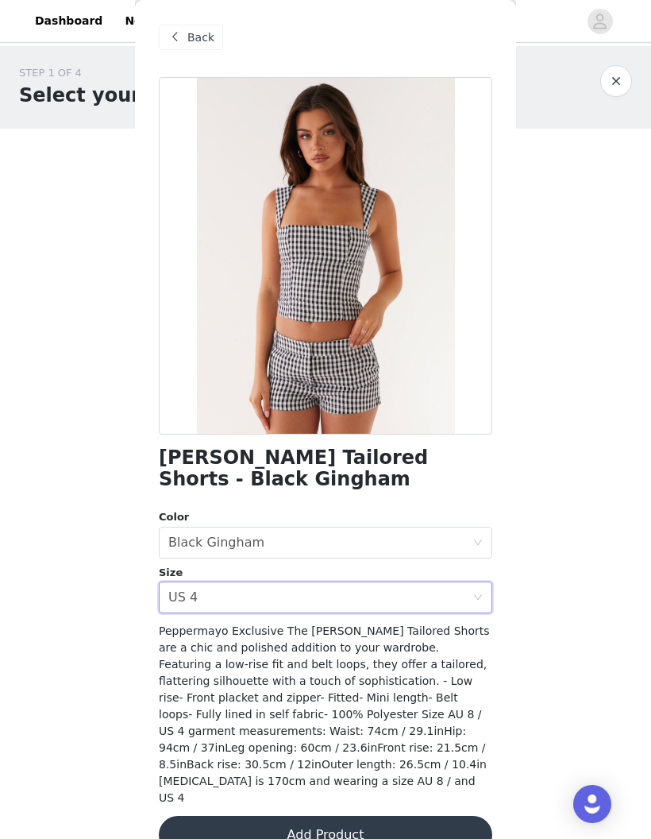
click at [439, 816] on button "Add Product" at bounding box center [326, 835] width 334 height 38
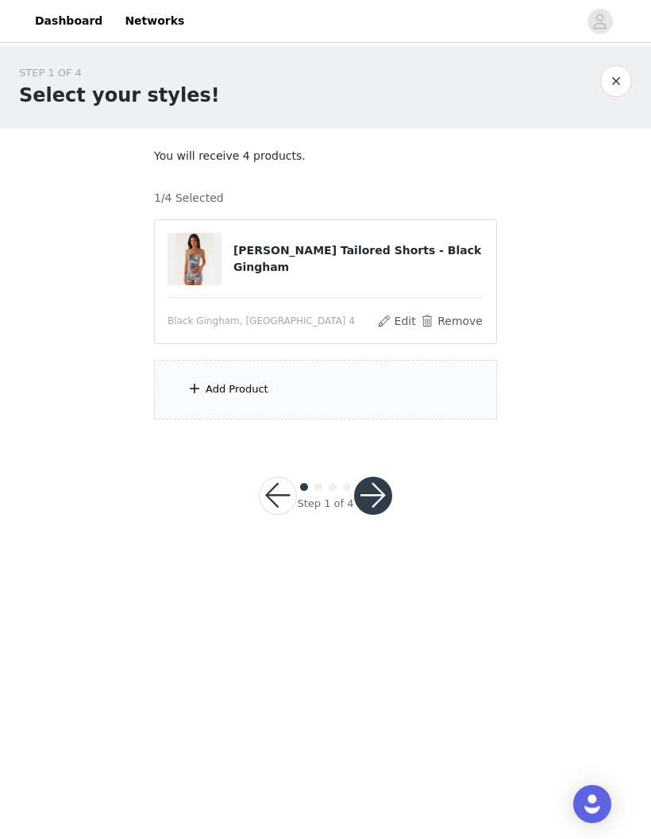
click at [404, 400] on div "Add Product" at bounding box center [325, 390] width 343 height 60
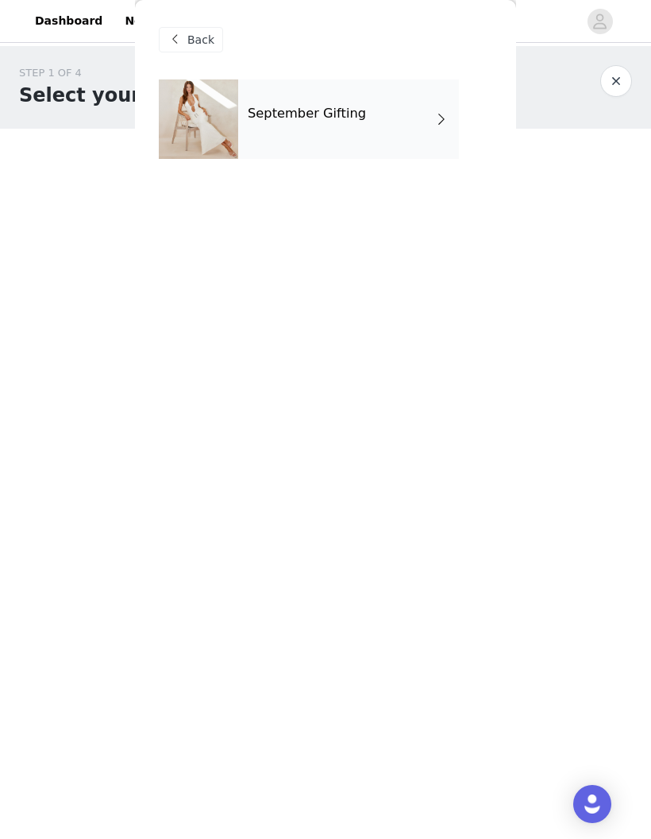
click at [379, 119] on div "September Gifting" at bounding box center [348, 118] width 221 height 79
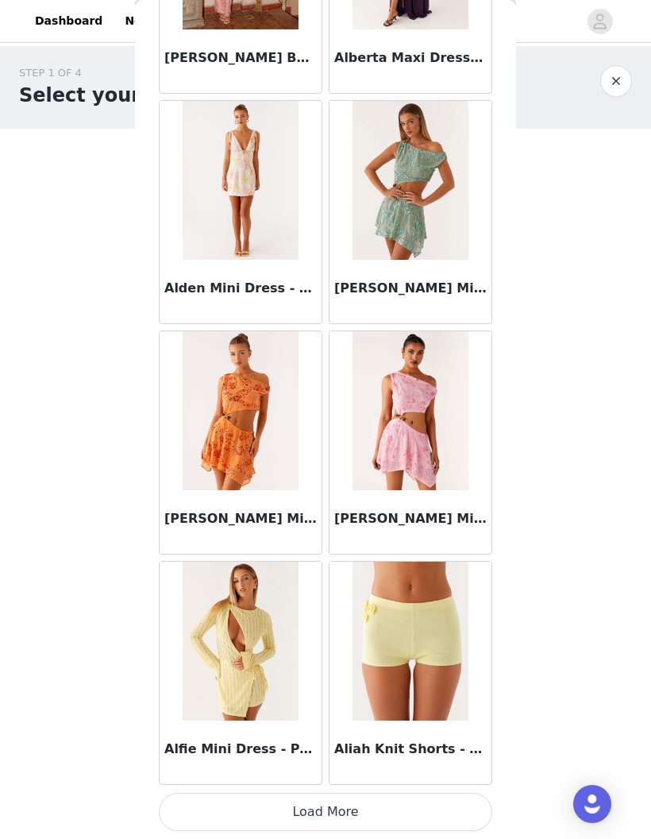
scroll to position [1592, 0]
click at [441, 812] on button "Load More" at bounding box center [326, 812] width 334 height 38
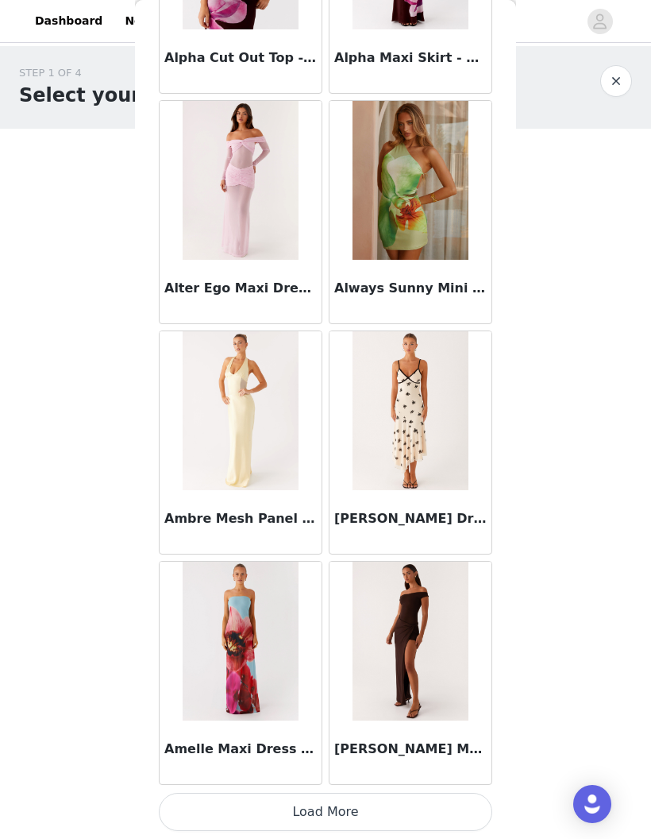
click at [443, 798] on button "Load More" at bounding box center [326, 812] width 334 height 38
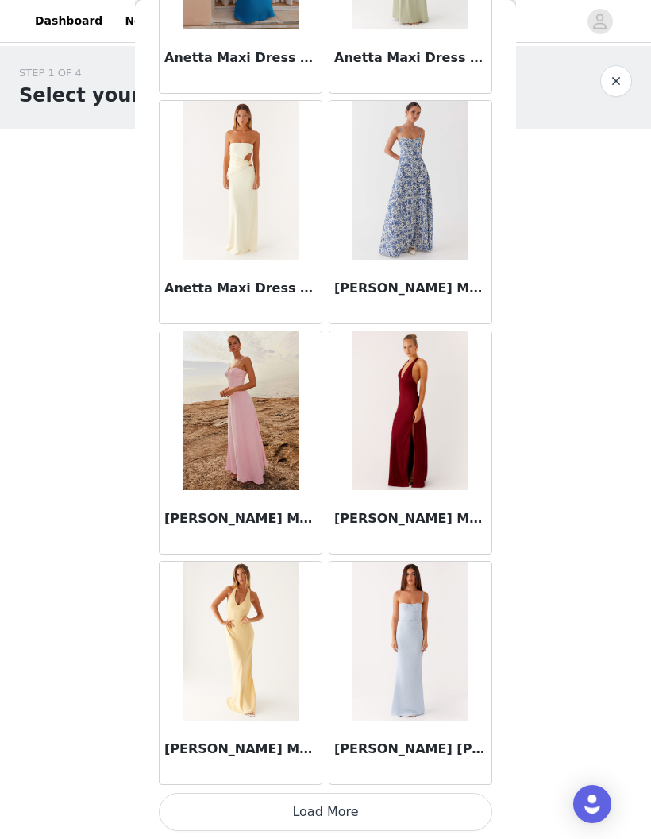
click at [448, 817] on button "Load More" at bounding box center [326, 812] width 334 height 38
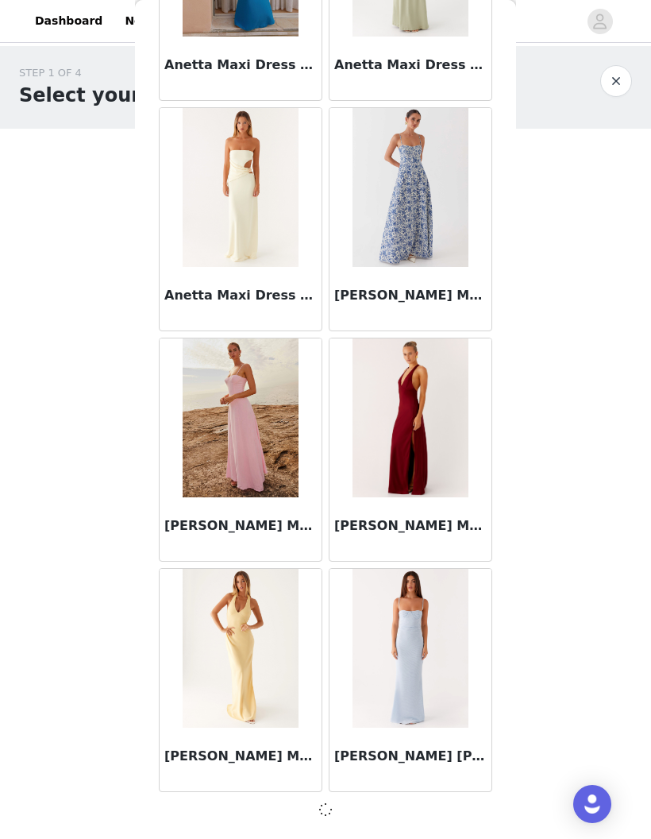
scroll to position [6193, 0]
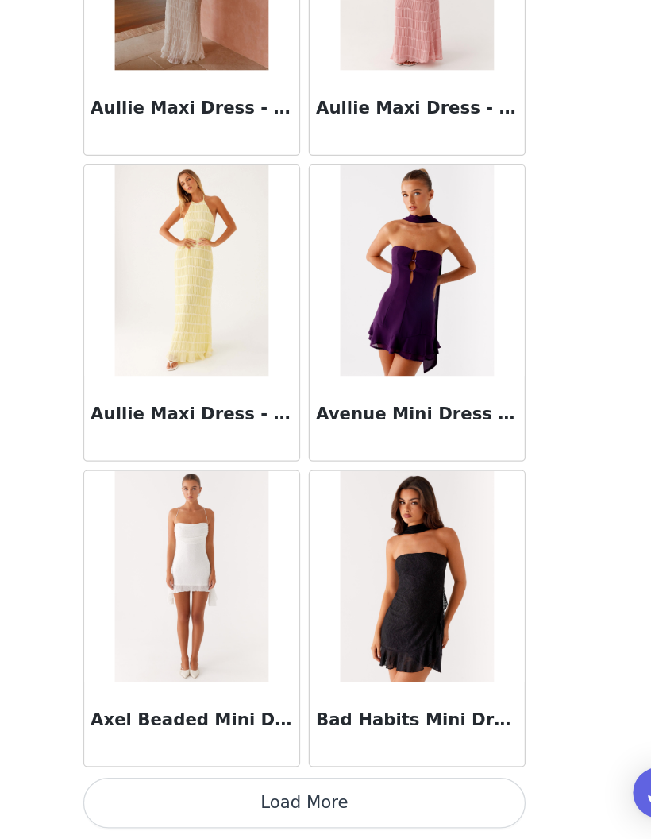
click at [339, 793] on button "Load More" at bounding box center [326, 812] width 334 height 38
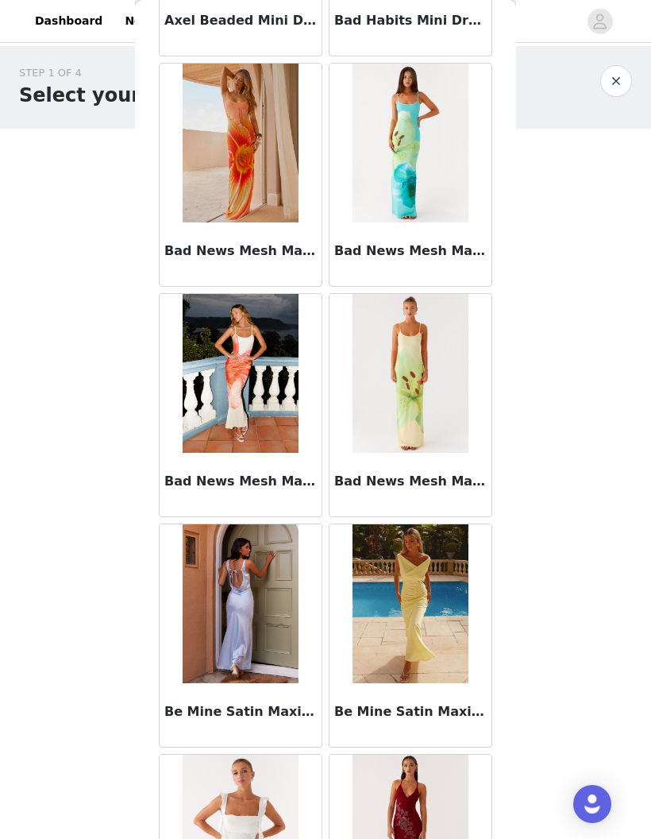
scroll to position [9233, 0]
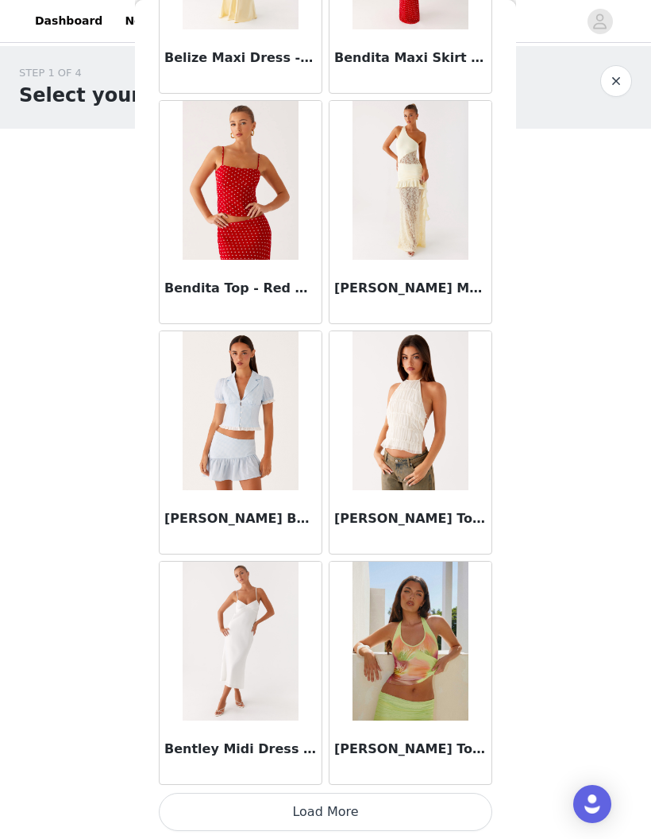
click at [421, 806] on button "Load More" at bounding box center [326, 812] width 334 height 38
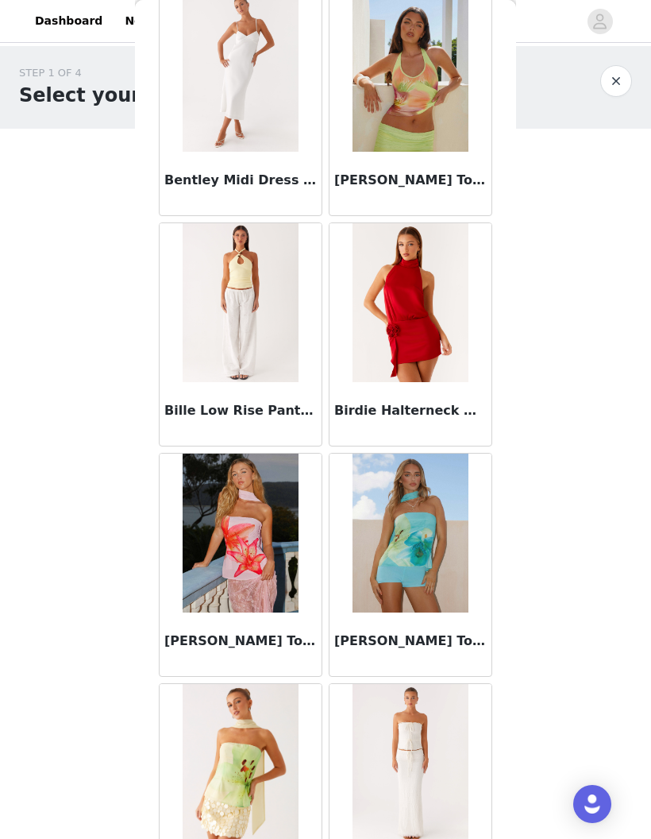
scroll to position [11421, 0]
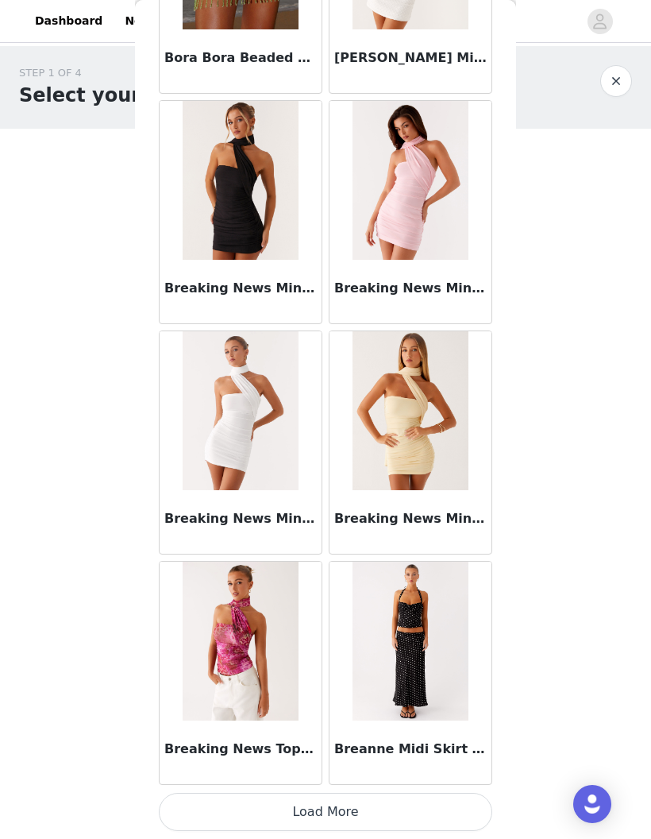
click at [444, 797] on button "Load More" at bounding box center [326, 812] width 334 height 38
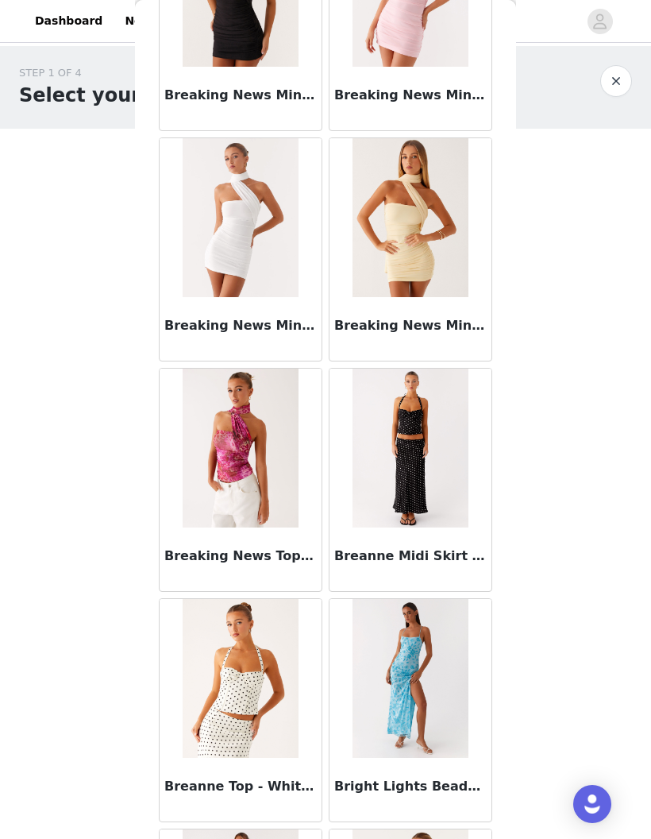
scroll to position [13337, 0]
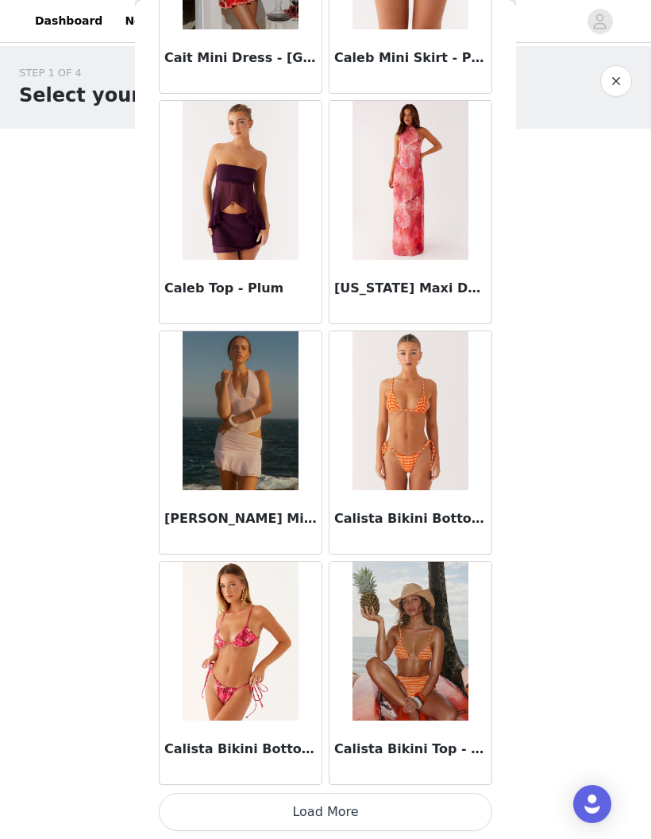
click at [435, 805] on button "Load More" at bounding box center [326, 812] width 334 height 38
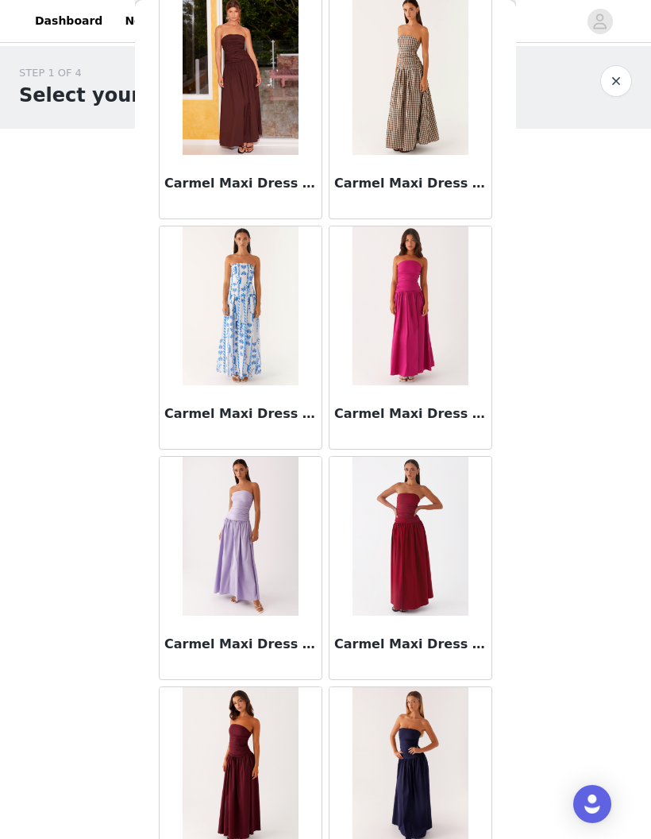
scroll to position [17584, 0]
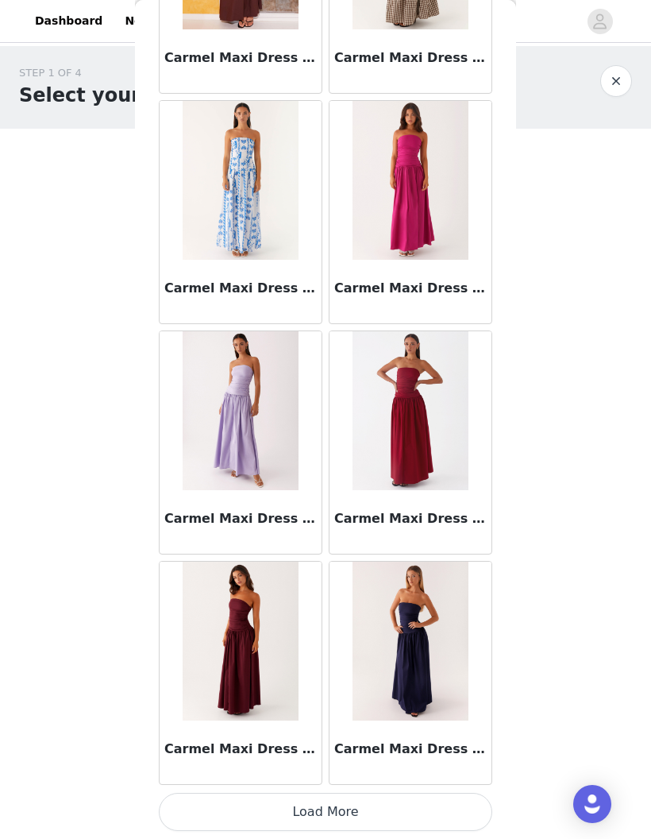
click at [398, 810] on button "Load More" at bounding box center [326, 812] width 334 height 38
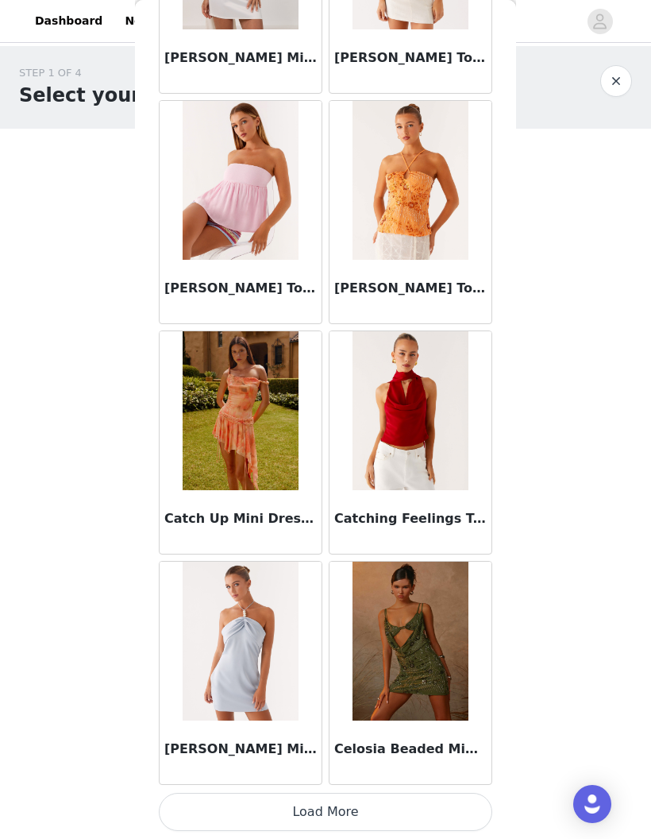
click at [415, 809] on button "Load More" at bounding box center [326, 812] width 334 height 38
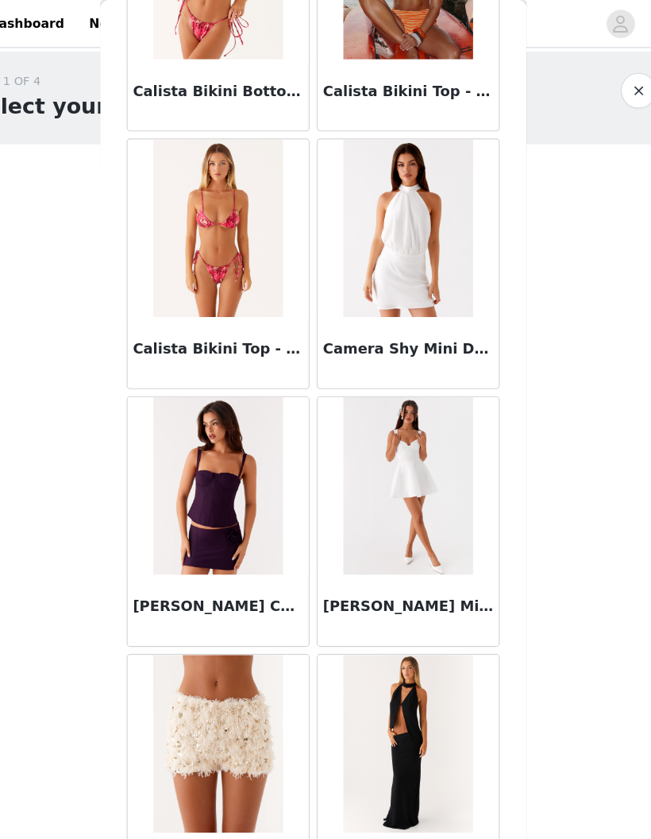
scroll to position [16103, 0]
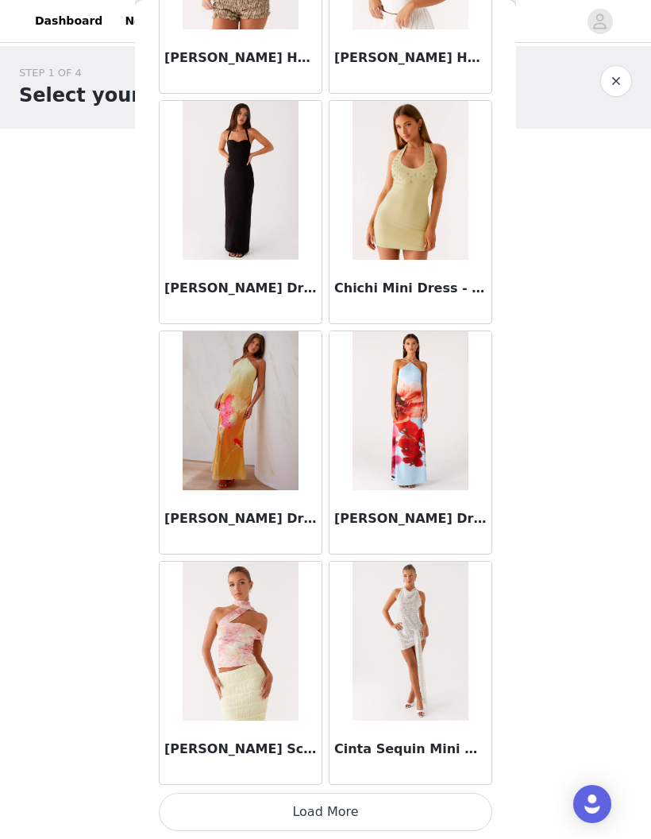
click at [443, 802] on button "Load More" at bounding box center [326, 812] width 334 height 38
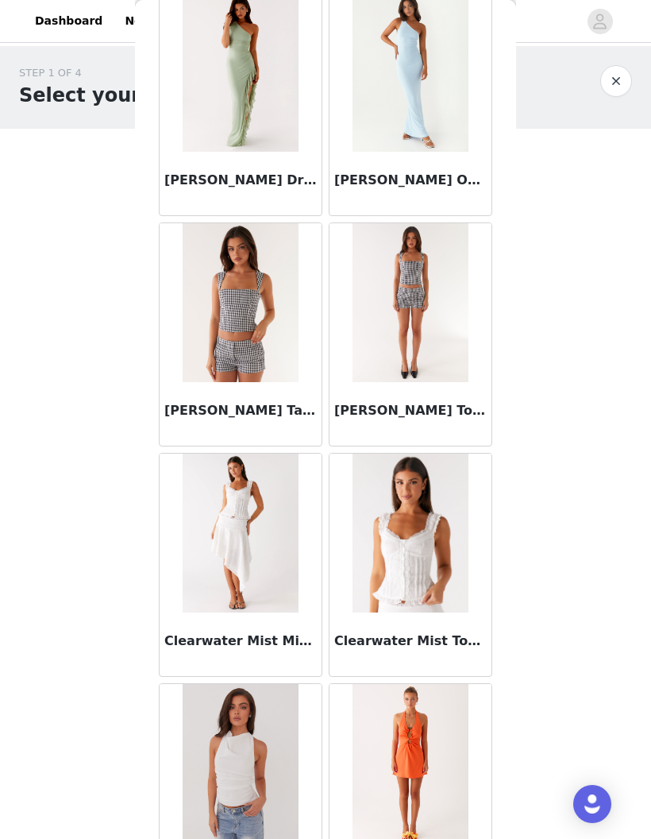
scroll to position [23357, 0]
click at [441, 365] on img at bounding box center [410, 301] width 115 height 159
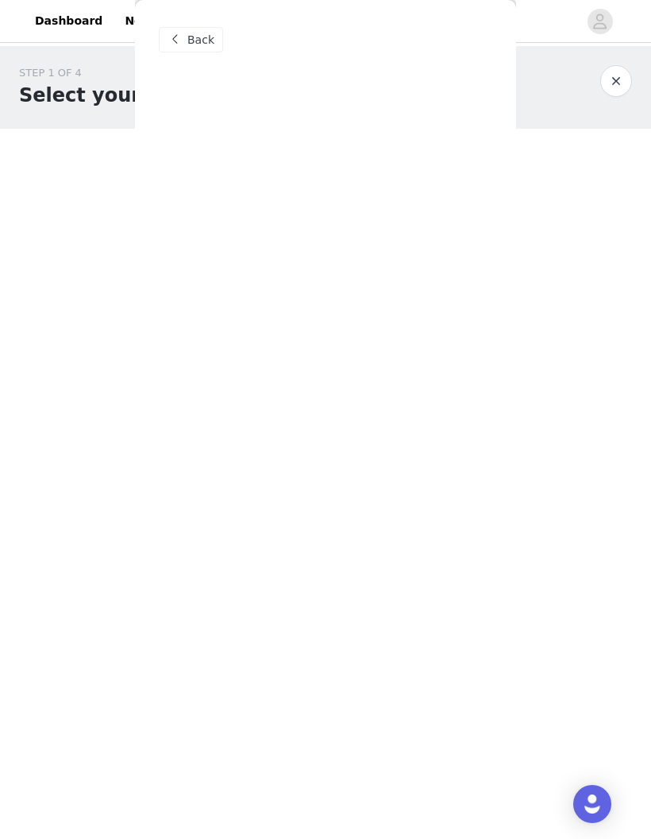
scroll to position [0, 0]
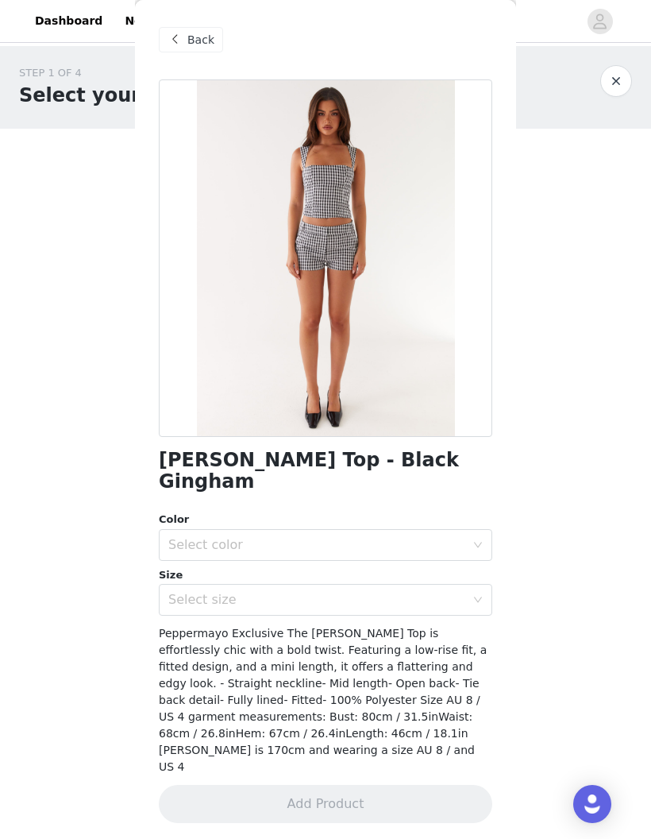
click at [440, 537] on div "Select color" at bounding box center [316, 545] width 297 height 16
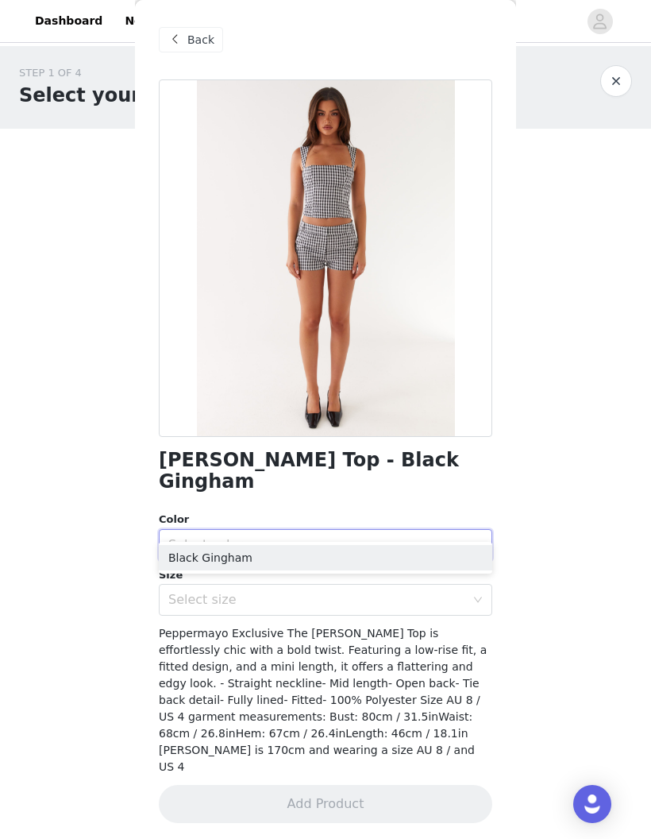
click at [452, 558] on li "Black Gingham" at bounding box center [326, 557] width 334 height 25
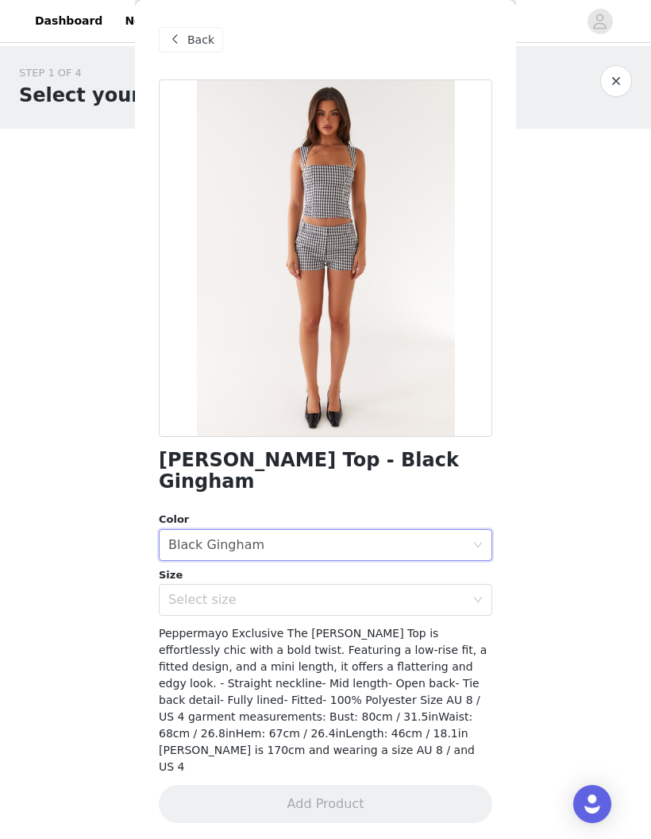
click at [436, 592] on div "Select size" at bounding box center [316, 600] width 297 height 16
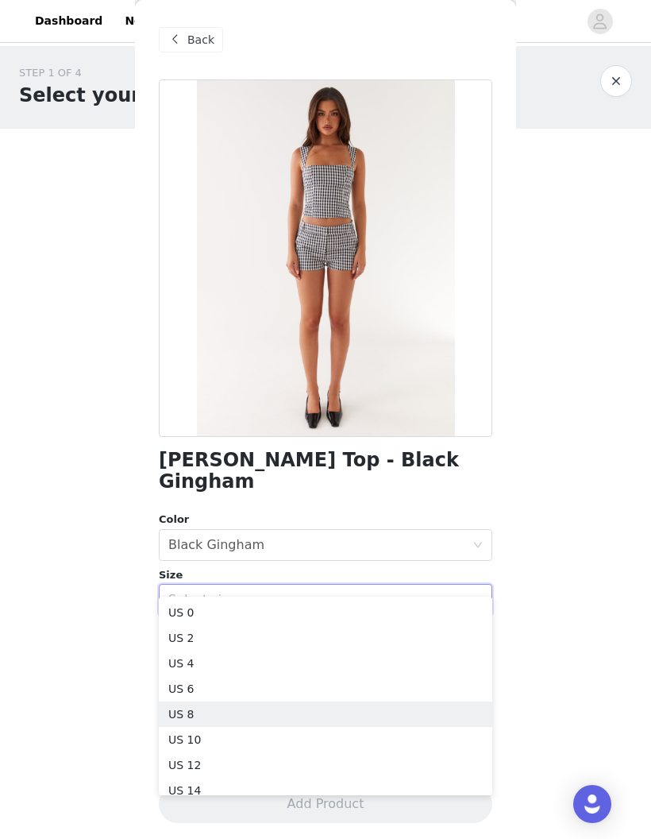
click at [237, 720] on li "US 8" at bounding box center [326, 713] width 334 height 25
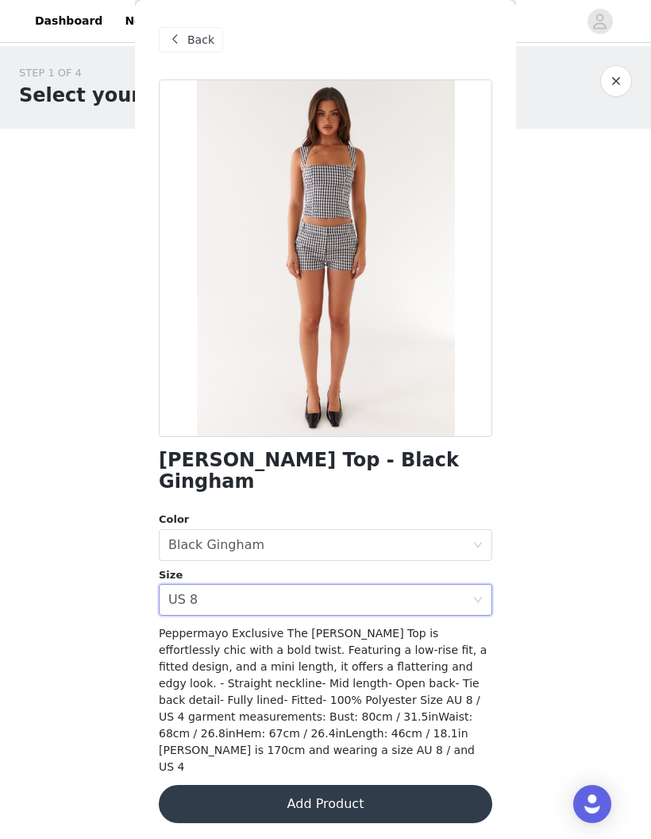
click at [474, 595] on icon "icon: close-circle" at bounding box center [478, 600] width 10 height 10
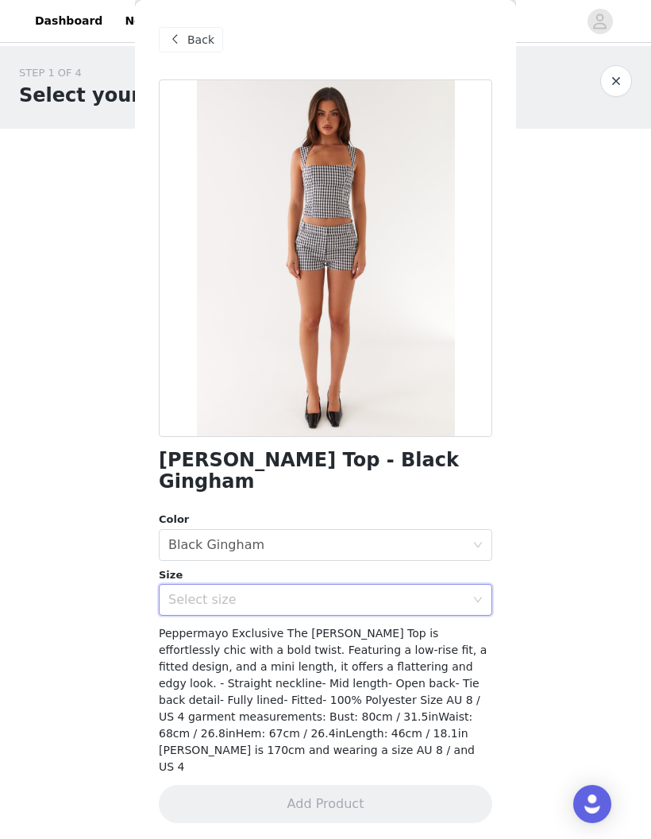
click at [408, 592] on div "Select size" at bounding box center [316, 600] width 297 height 16
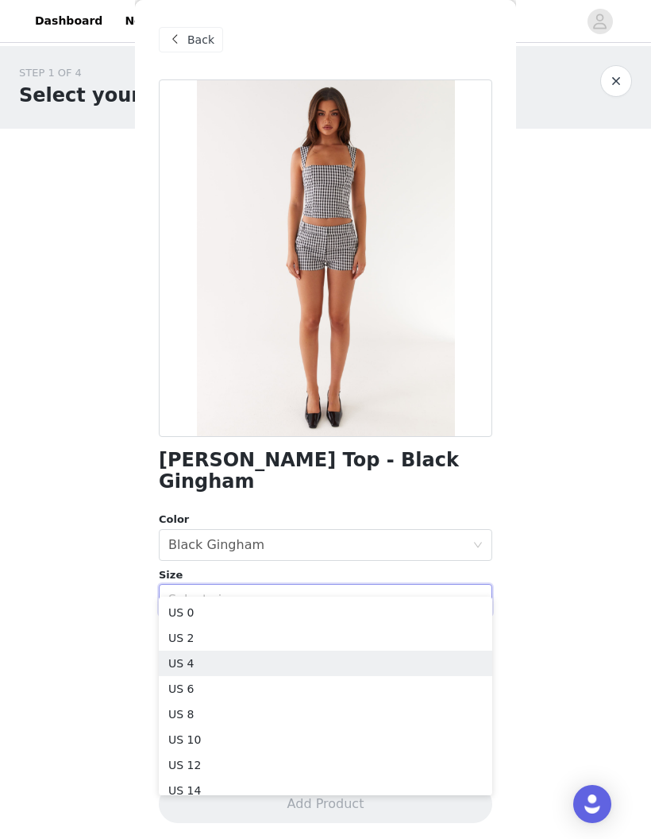
click at [288, 663] on li "US 4" at bounding box center [326, 663] width 334 height 25
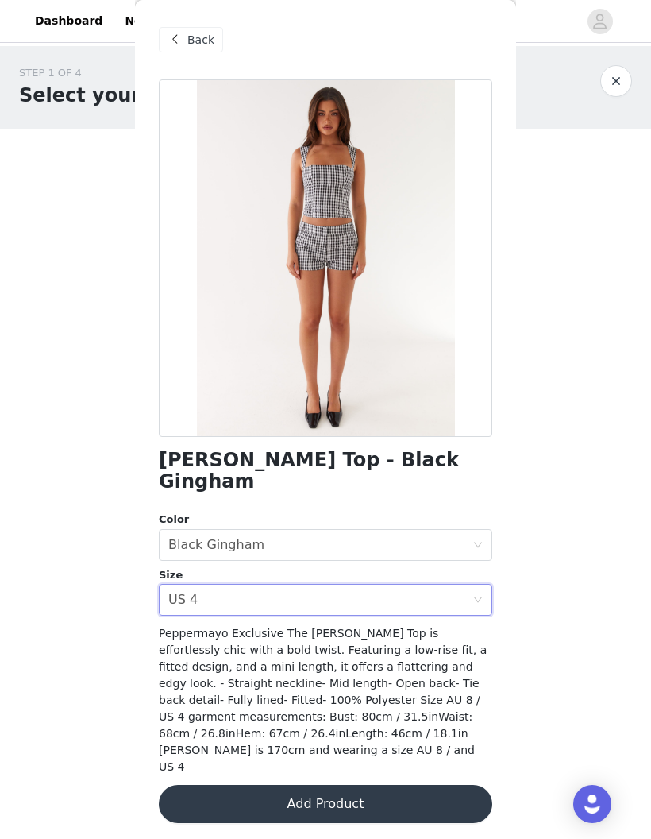
click at [451, 785] on button "Add Product" at bounding box center [326, 804] width 334 height 38
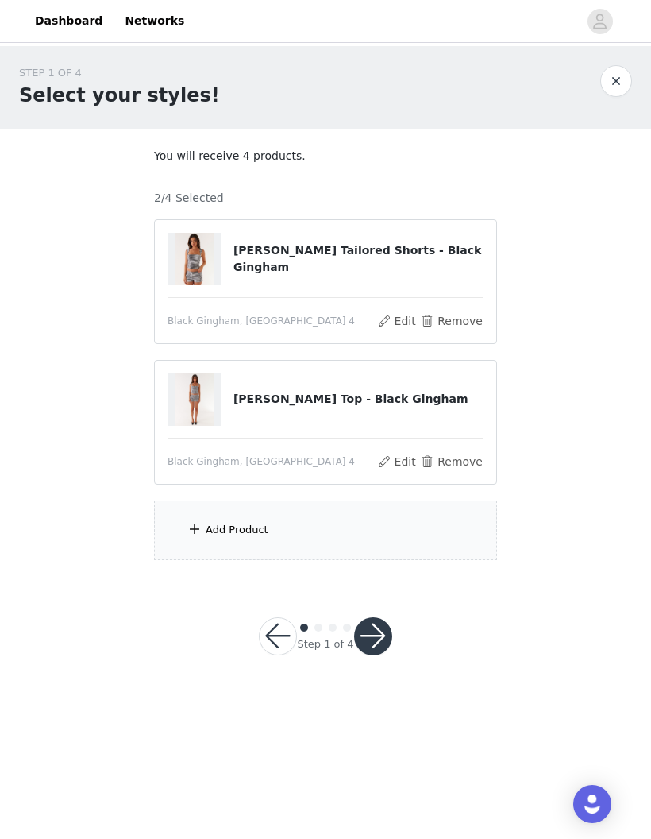
click at [464, 522] on div "Add Product" at bounding box center [325, 530] width 343 height 60
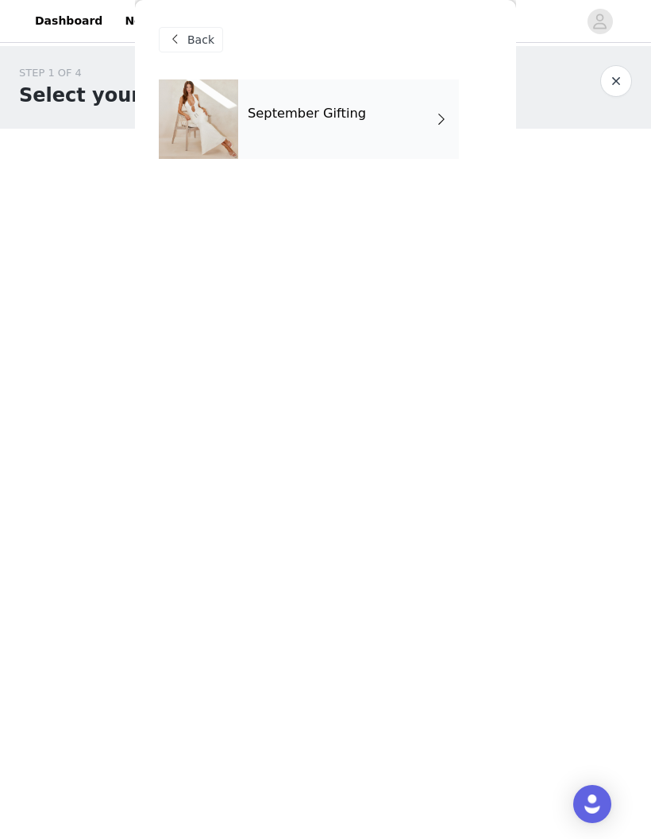
click at [385, 53] on div "Back" at bounding box center [326, 39] width 334 height 79
click at [323, 108] on h4 "September Gifting" at bounding box center [307, 113] width 118 height 14
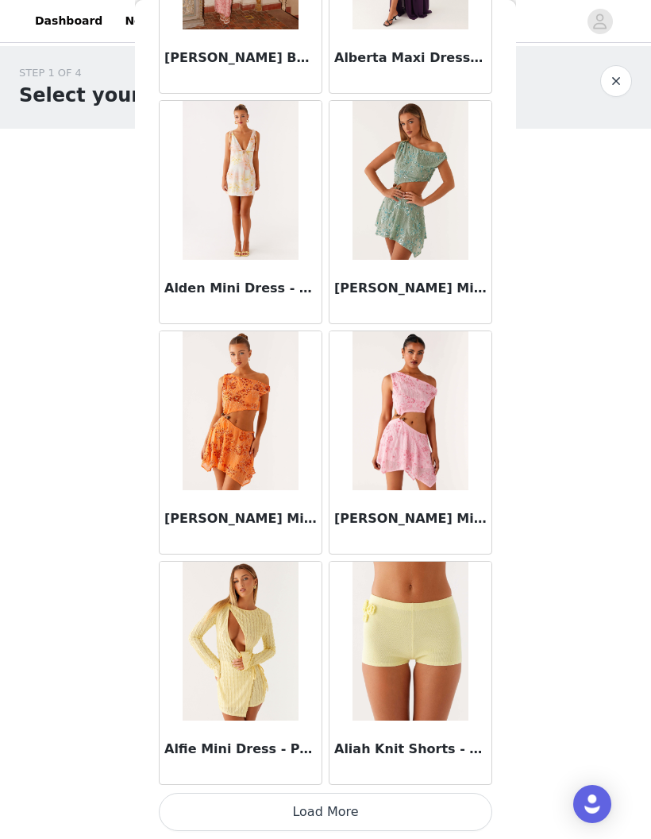
scroll to position [1592, 0]
click at [279, 813] on button "Load More" at bounding box center [326, 812] width 334 height 38
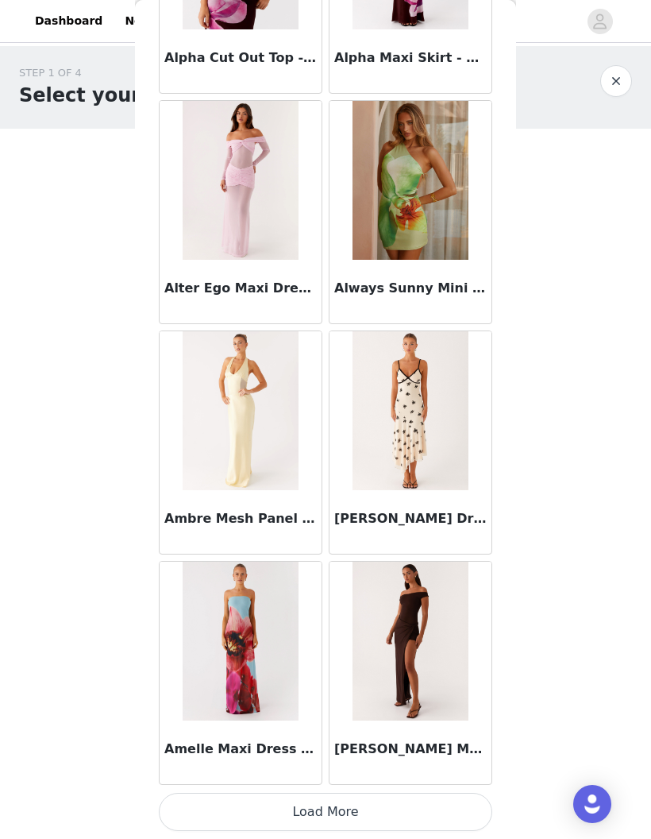
click at [365, 803] on button "Load More" at bounding box center [326, 812] width 334 height 38
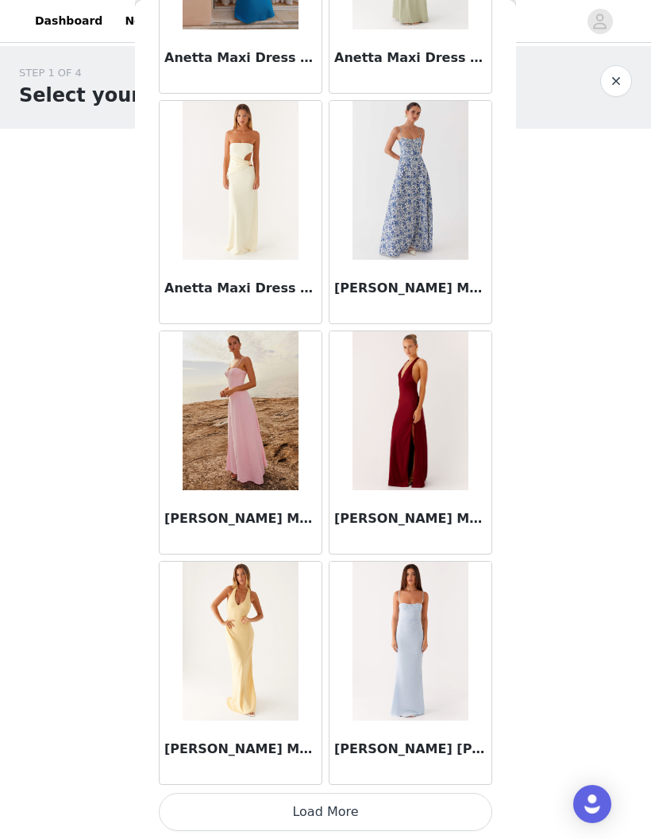
click at [371, 810] on button "Load More" at bounding box center [326, 812] width 334 height 38
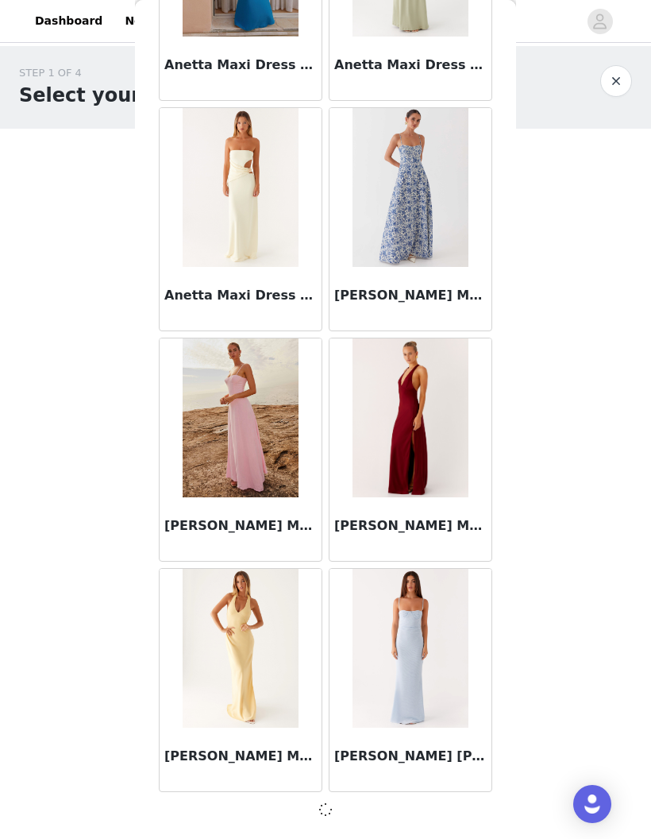
scroll to position [6193, 0]
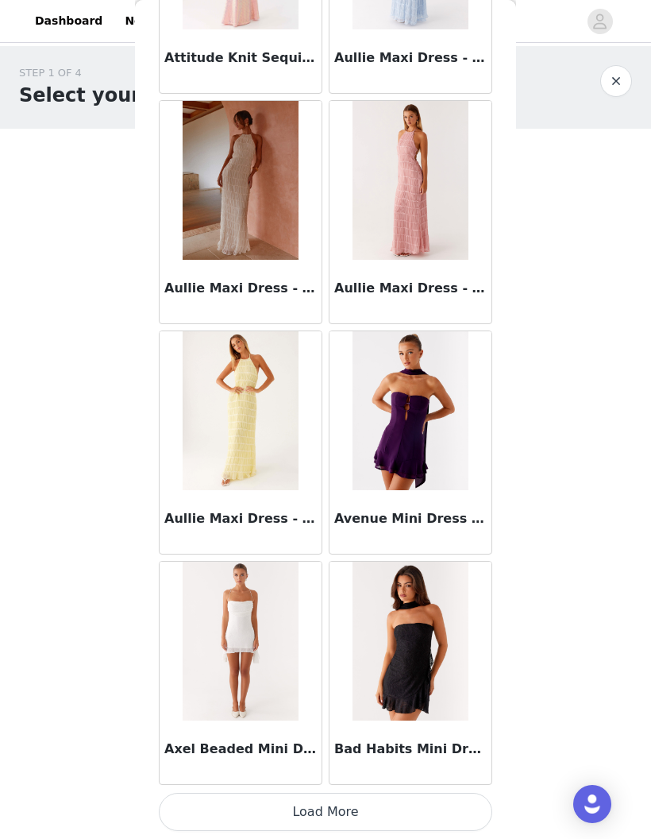
click at [358, 809] on button "Load More" at bounding box center [326, 812] width 334 height 38
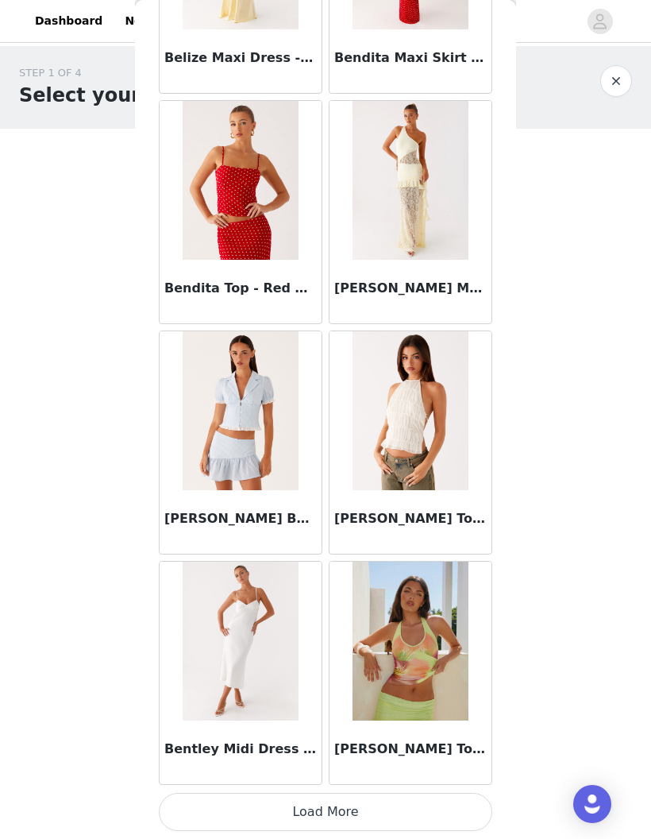
click at [377, 806] on button "Load More" at bounding box center [326, 812] width 334 height 38
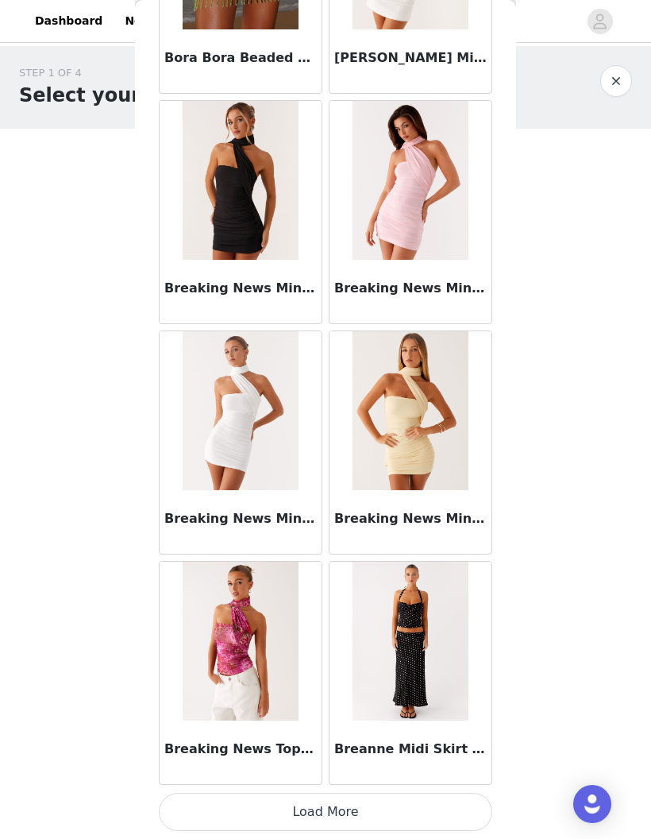
click at [410, 814] on button "Load More" at bounding box center [326, 812] width 334 height 38
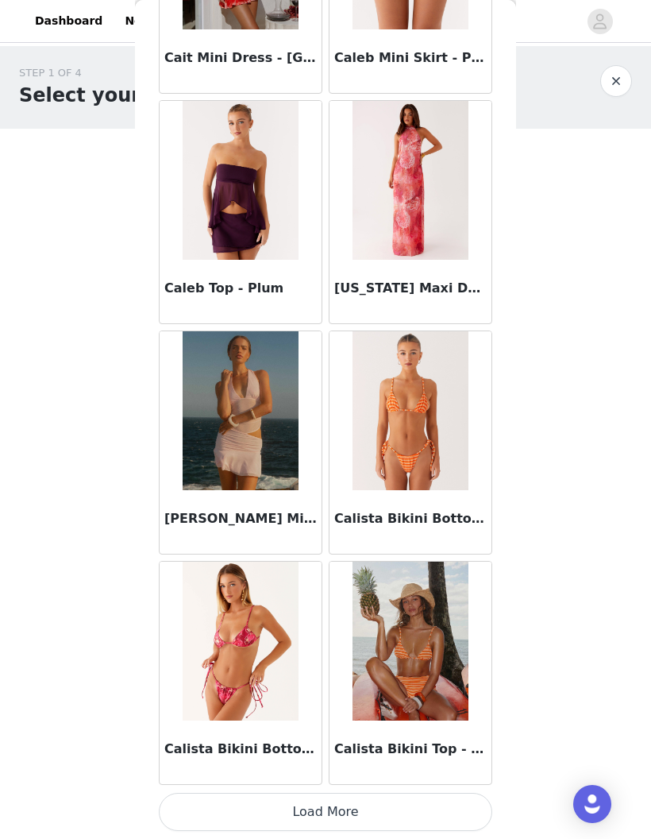
click at [342, 811] on button "Load More" at bounding box center [326, 812] width 334 height 38
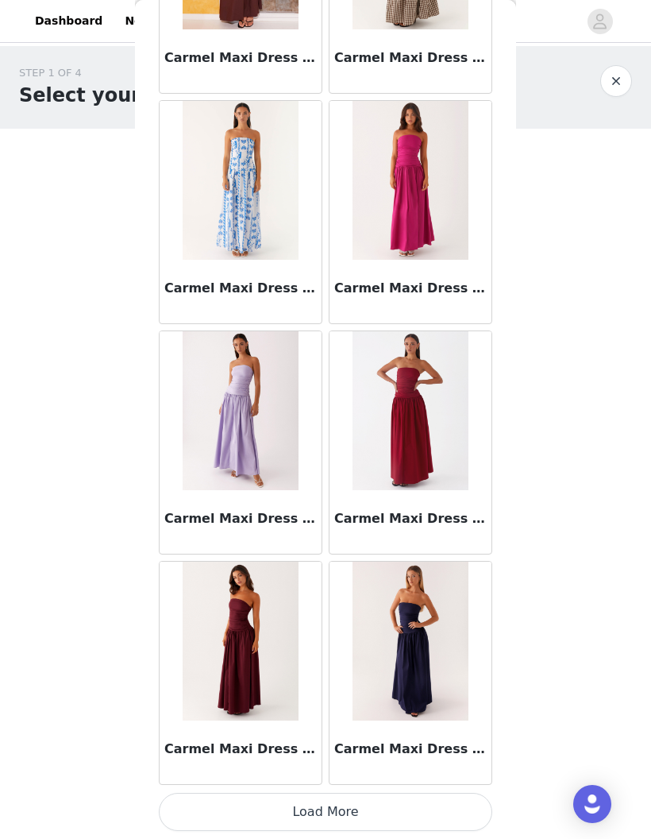
click at [369, 816] on button "Load More" at bounding box center [326, 812] width 334 height 38
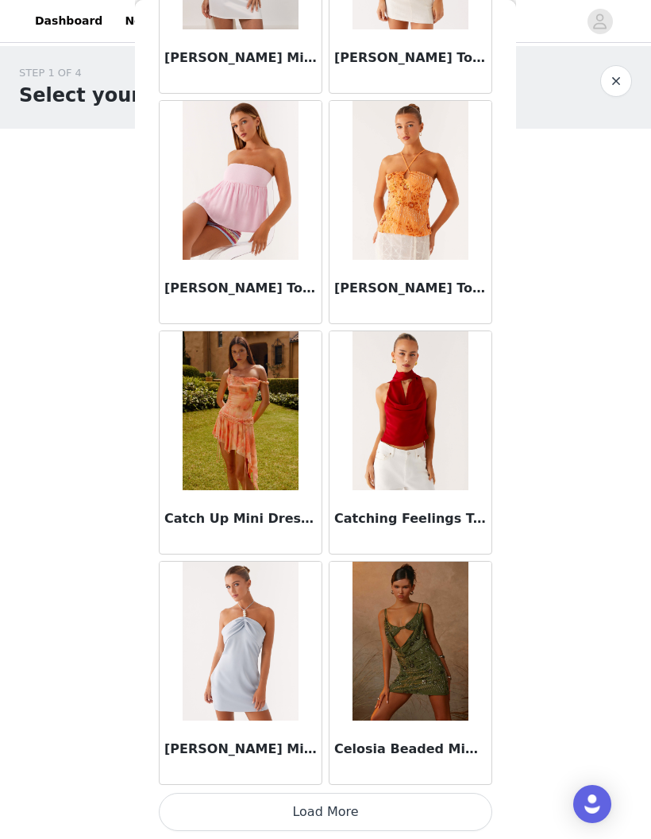
click at [419, 812] on button "Load More" at bounding box center [326, 812] width 334 height 38
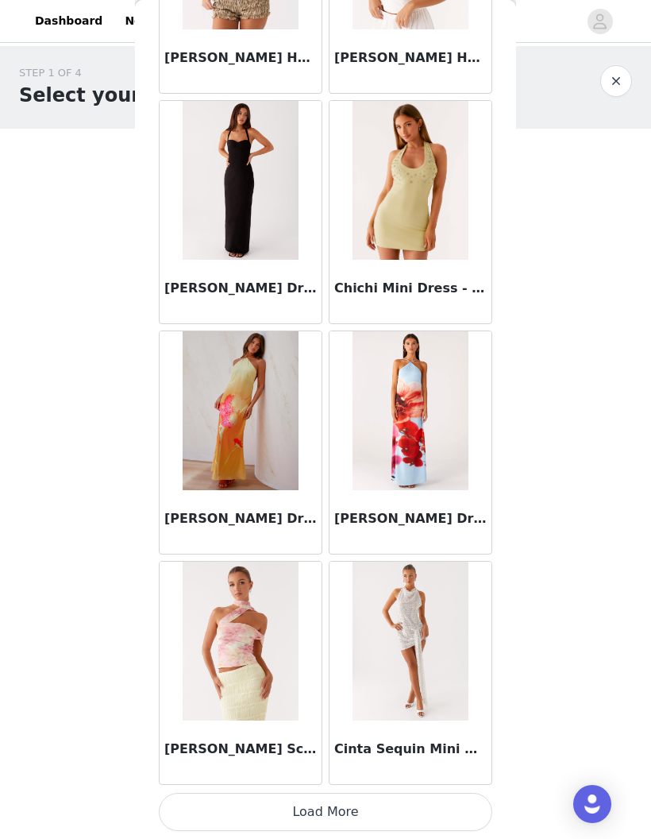
scroll to position [22327, 0]
click at [342, 819] on button "Load More" at bounding box center [326, 812] width 334 height 38
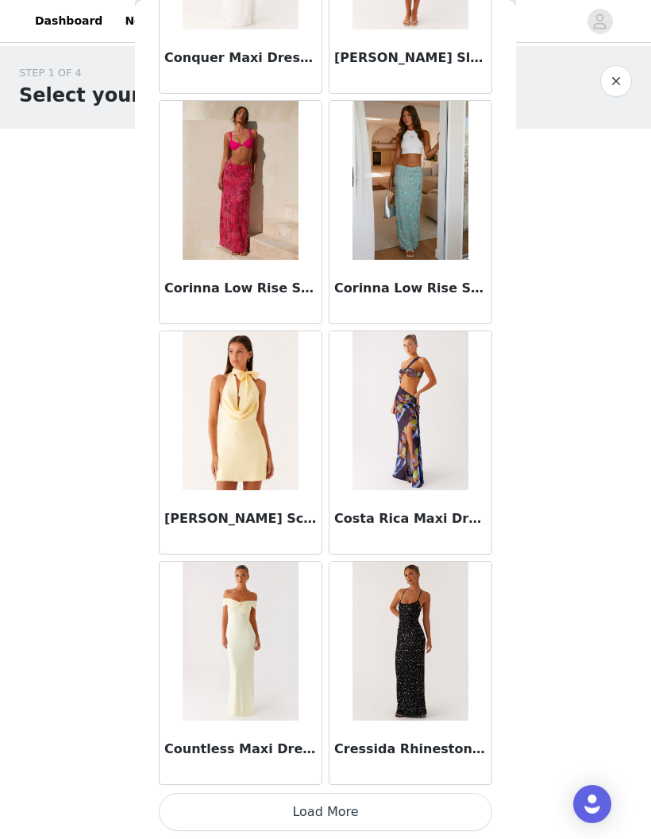
click at [417, 814] on button "Load More" at bounding box center [326, 812] width 334 height 38
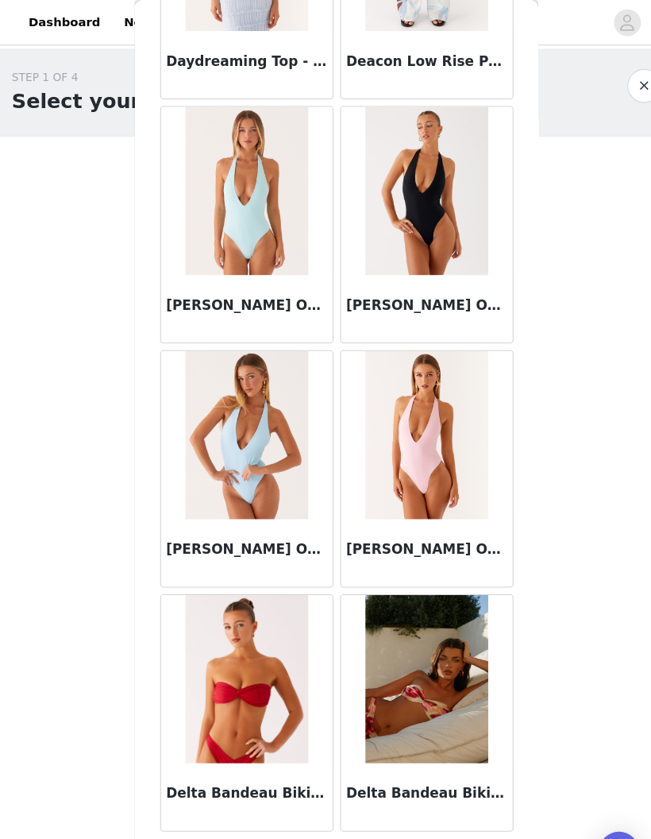
scroll to position [26935, 0]
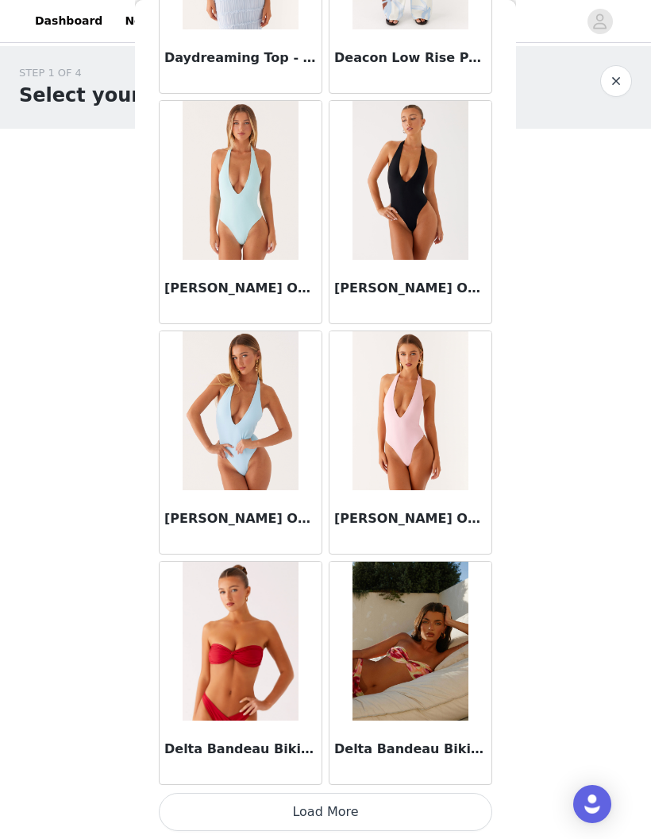
click at [371, 810] on button "Load More" at bounding box center [326, 812] width 334 height 38
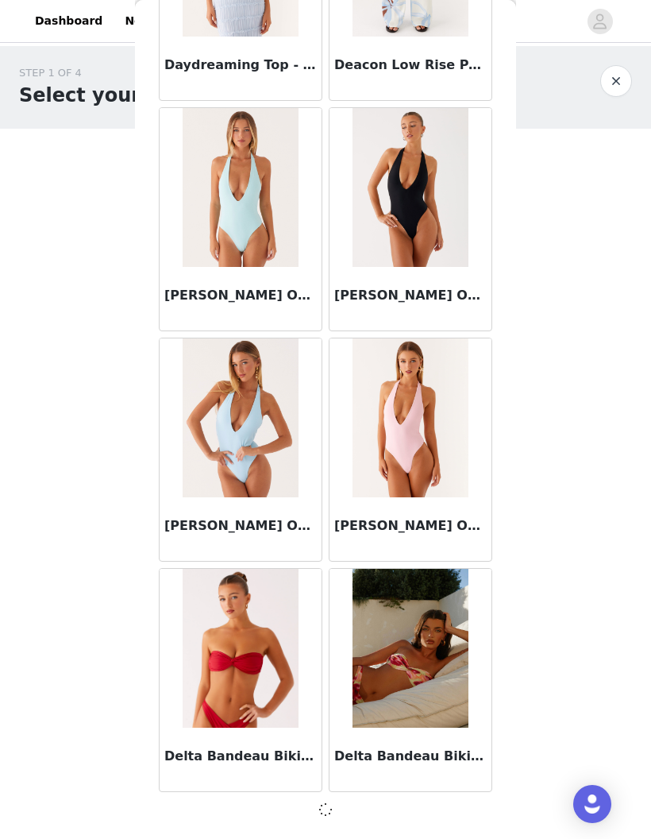
scroll to position [26928, 0]
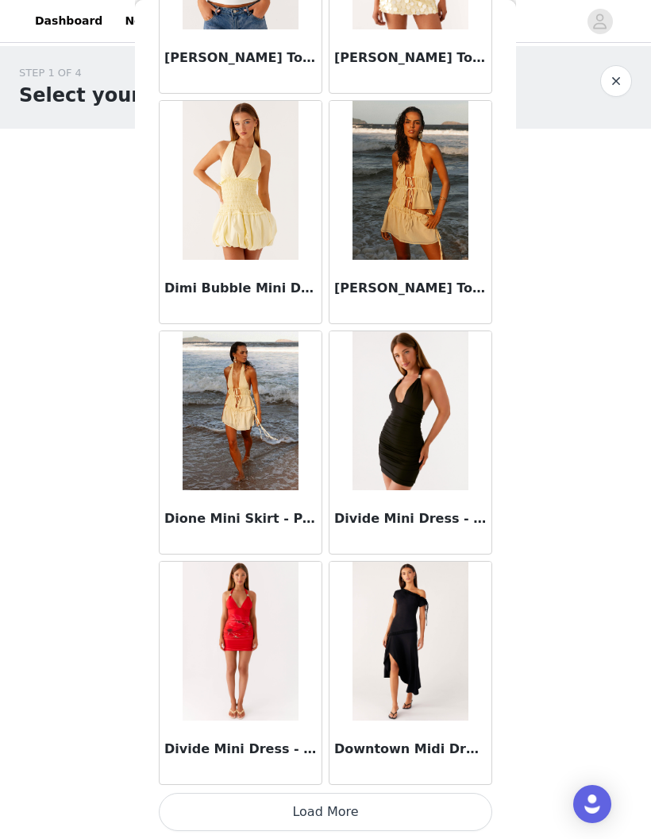
click at [439, 823] on button "Load More" at bounding box center [326, 812] width 334 height 38
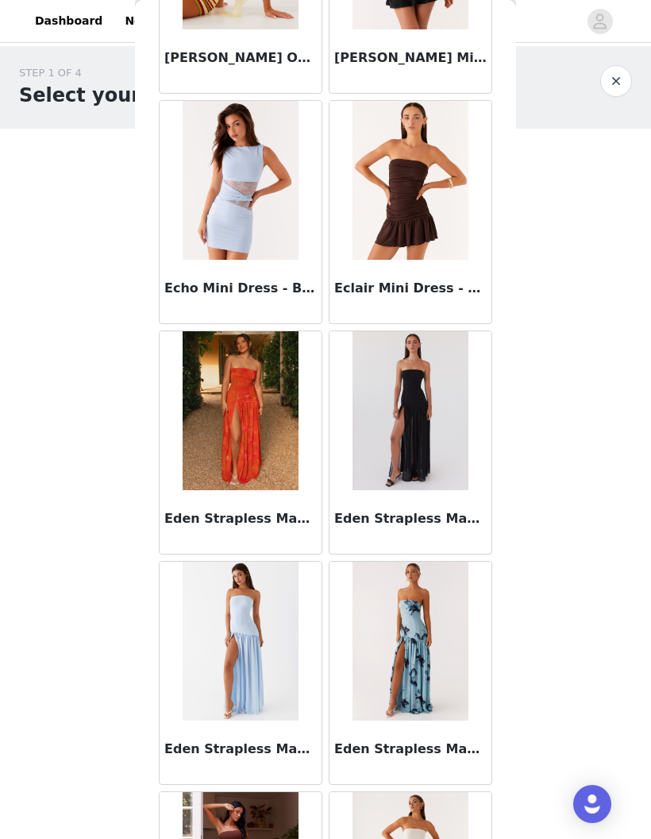
scroll to position [30887, 0]
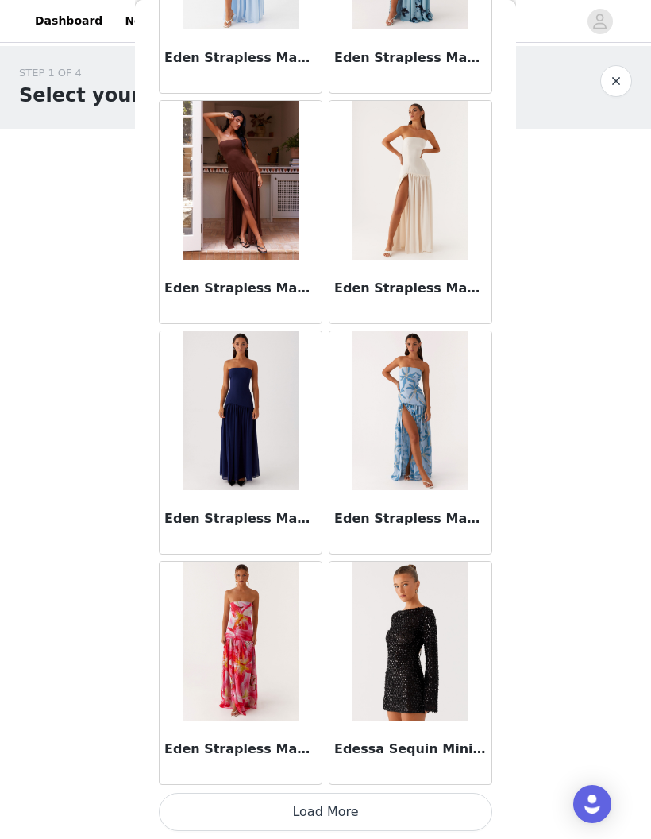
click at [426, 810] on button "Load More" at bounding box center [326, 812] width 334 height 38
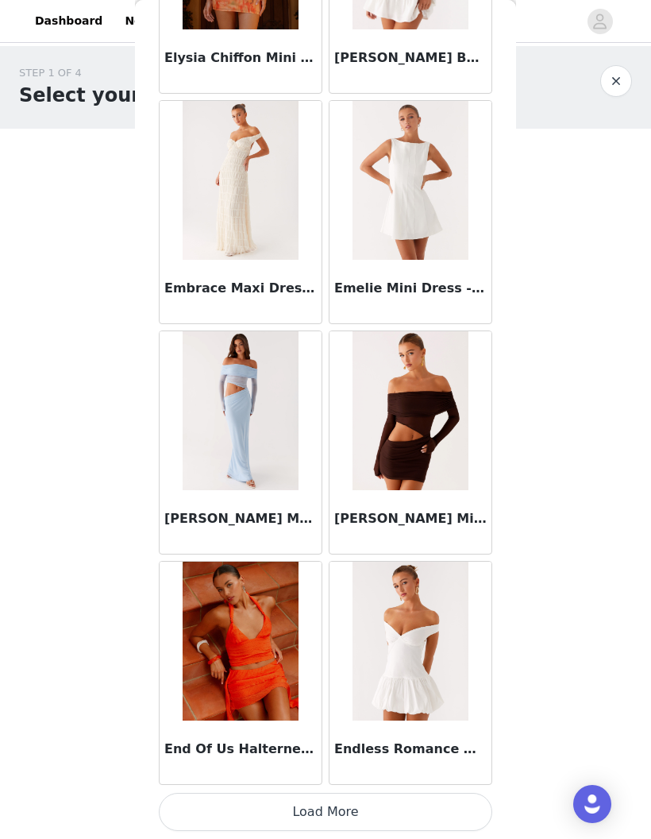
click at [421, 806] on button "Load More" at bounding box center [326, 812] width 334 height 38
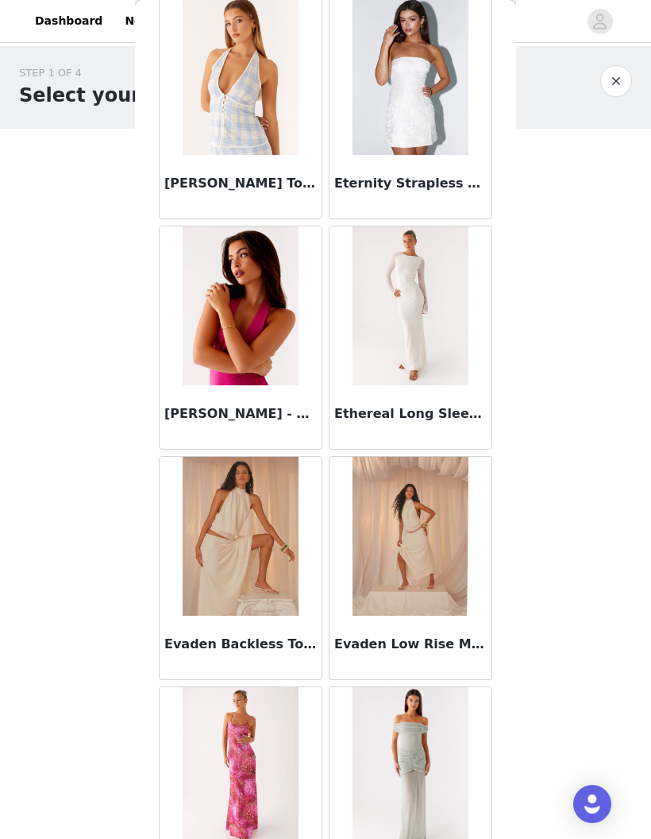
scroll to position [35559, 0]
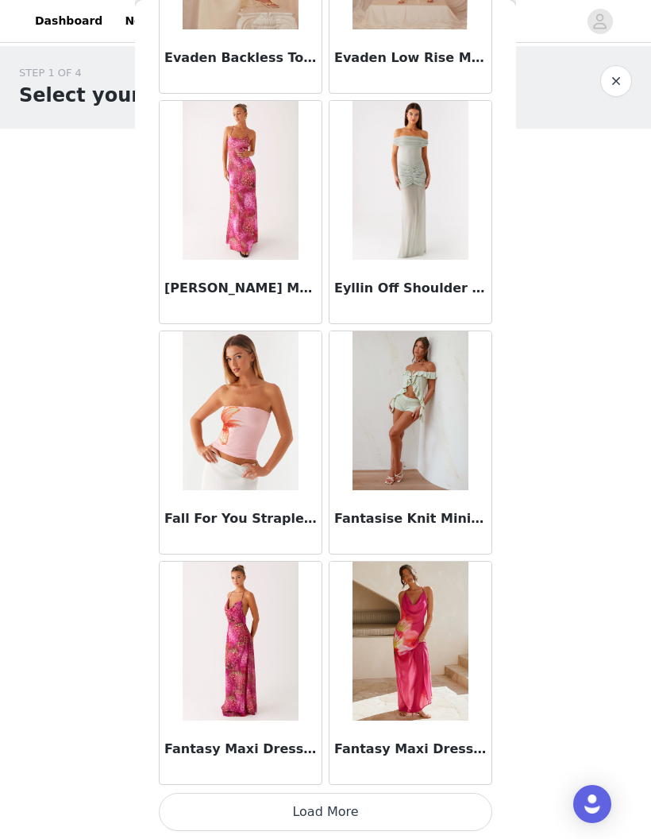
click at [464, 810] on button "Load More" at bounding box center [326, 812] width 334 height 38
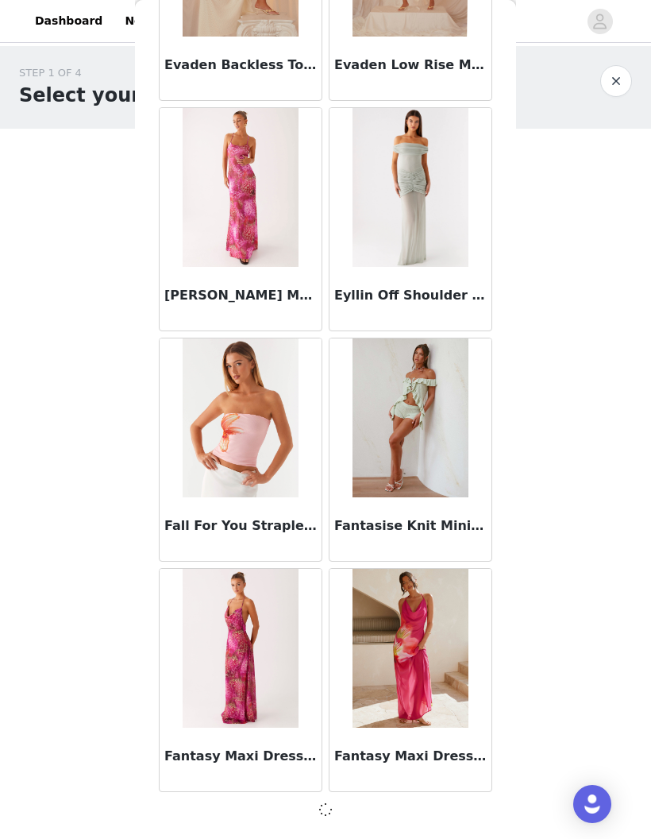
scroll to position [36143, 0]
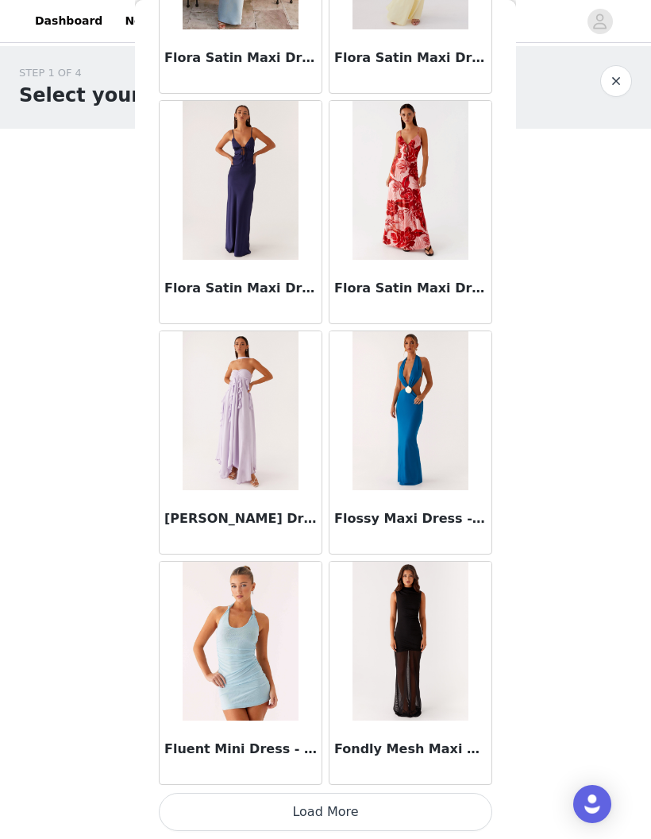
click at [462, 798] on button "Load More" at bounding box center [326, 812] width 334 height 38
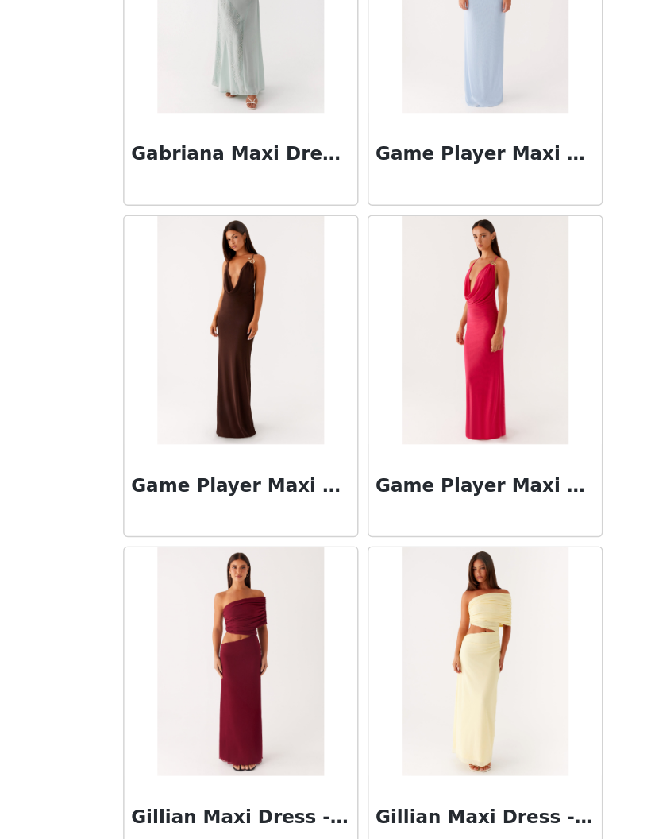
scroll to position [39804, 0]
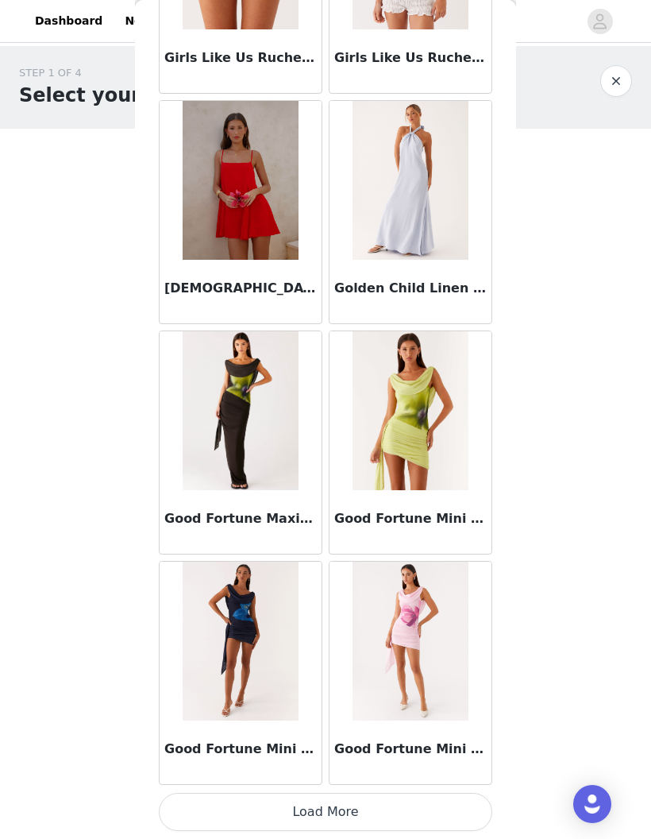
click at [452, 815] on button "Load More" at bounding box center [326, 812] width 334 height 38
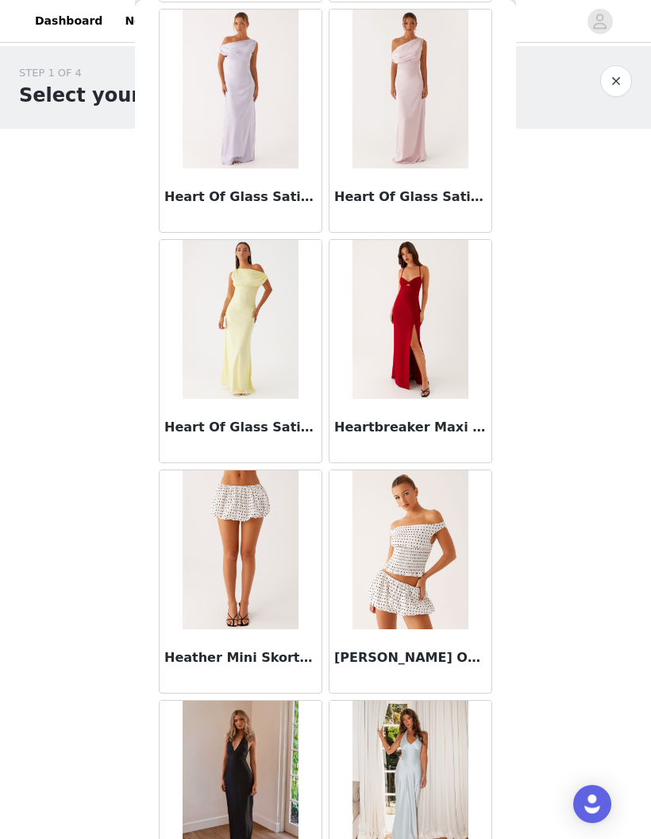
scroll to position [42932, 0]
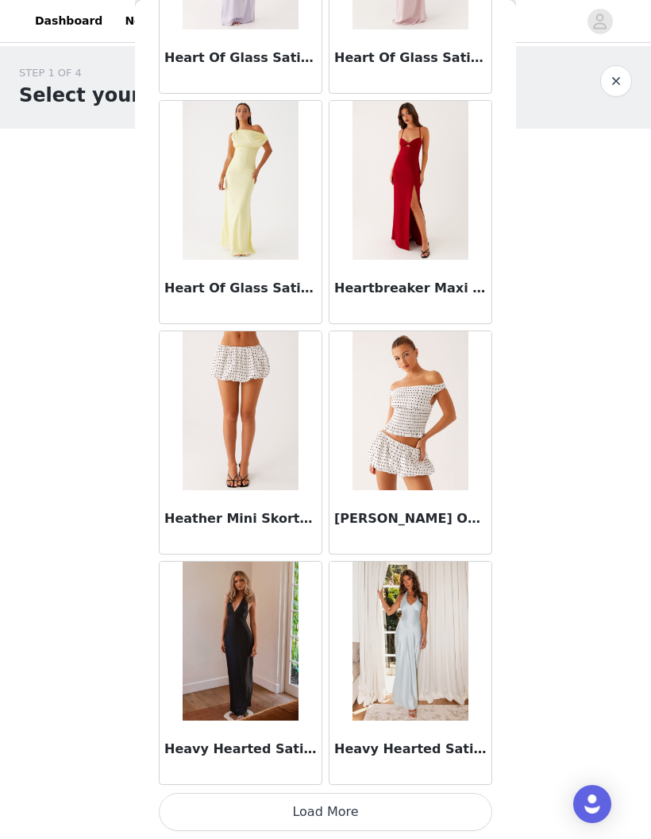
click at [445, 824] on button "Load More" at bounding box center [326, 812] width 334 height 38
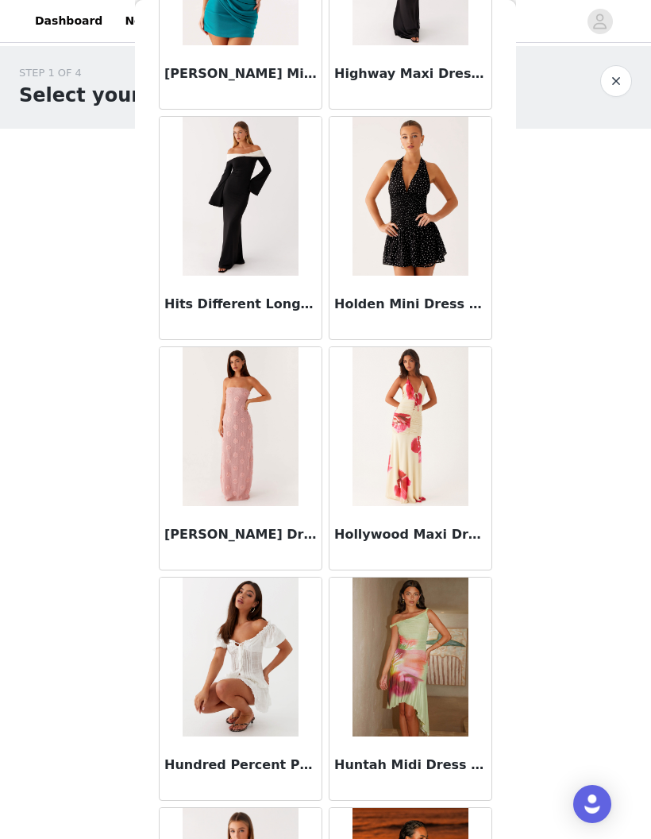
scroll to position [44660, 0]
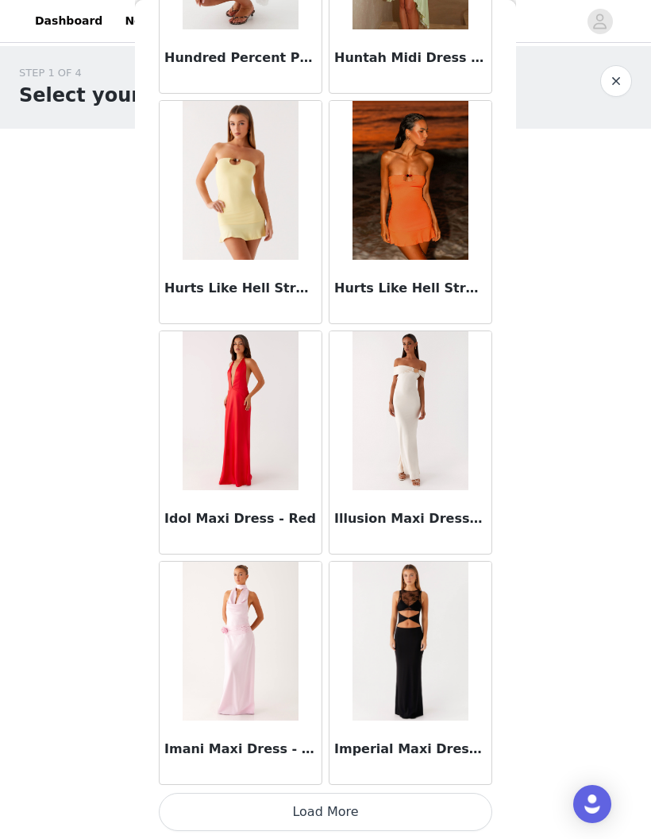
click at [439, 809] on button "Load More" at bounding box center [326, 812] width 334 height 38
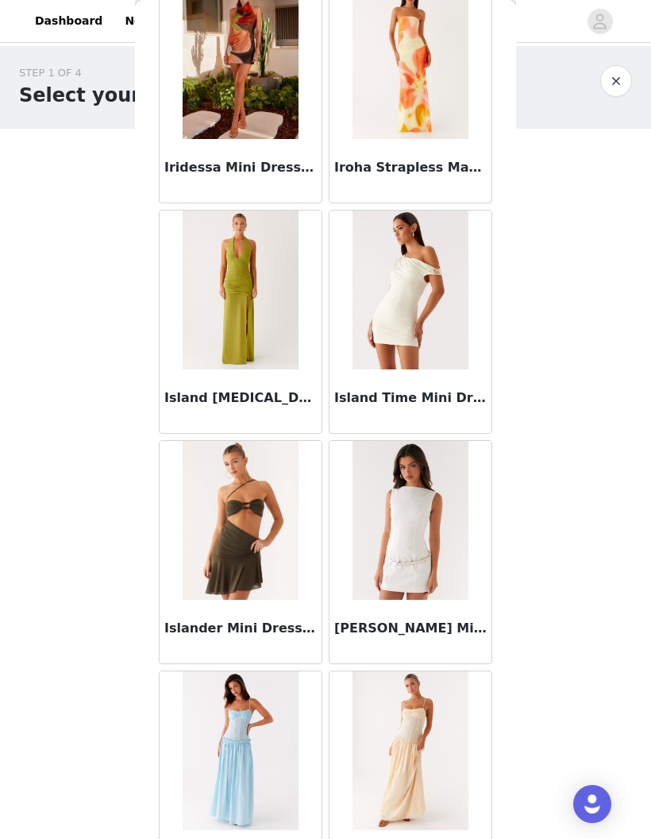
scroll to position [47100, 0]
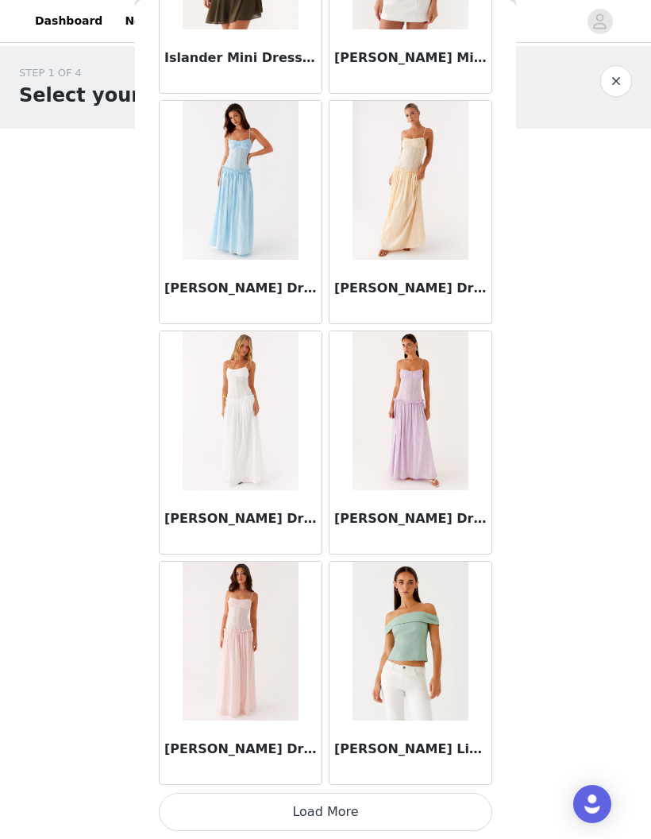
click at [450, 805] on button "Load More" at bounding box center [326, 812] width 334 height 38
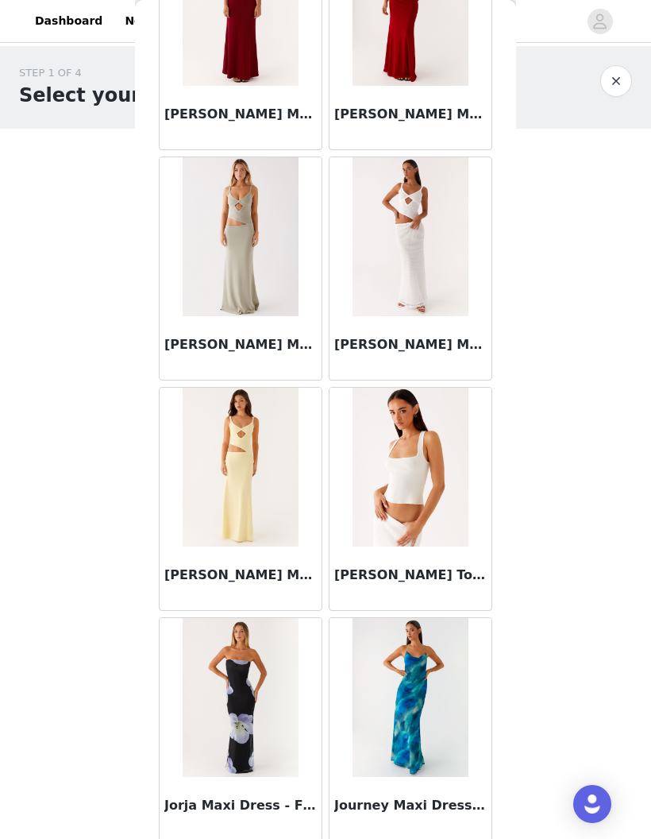
scroll to position [49692, 0]
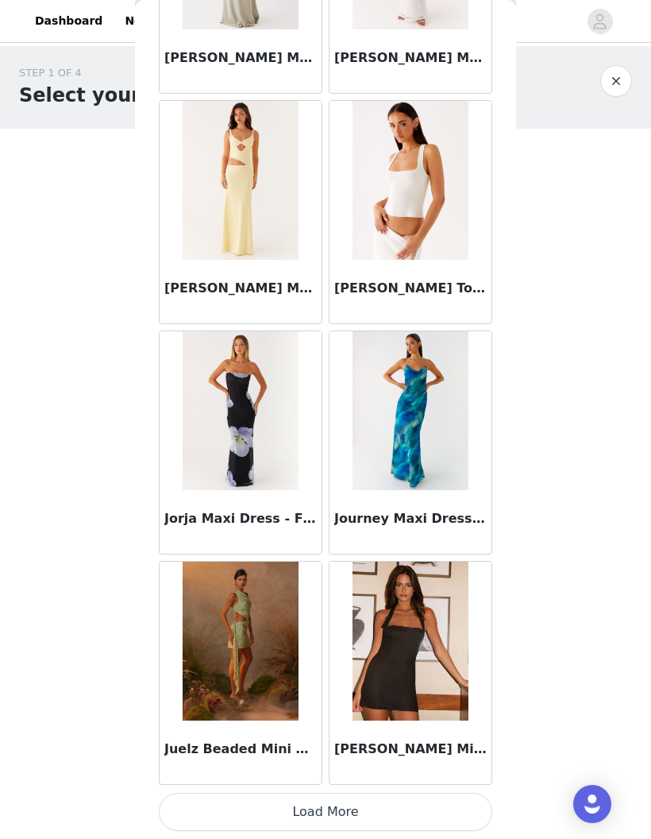
click at [452, 805] on button "Load More" at bounding box center [326, 812] width 334 height 38
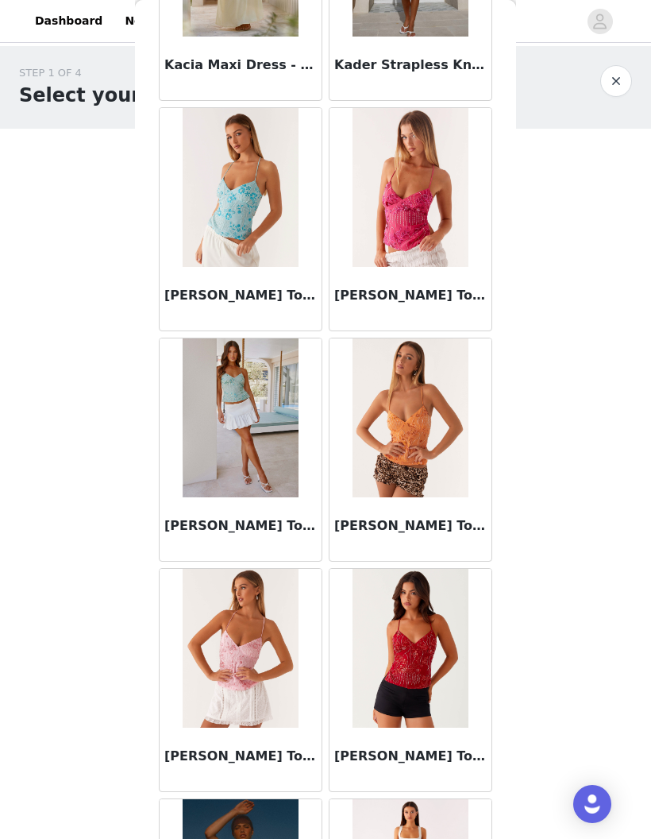
scroll to position [51369, 0]
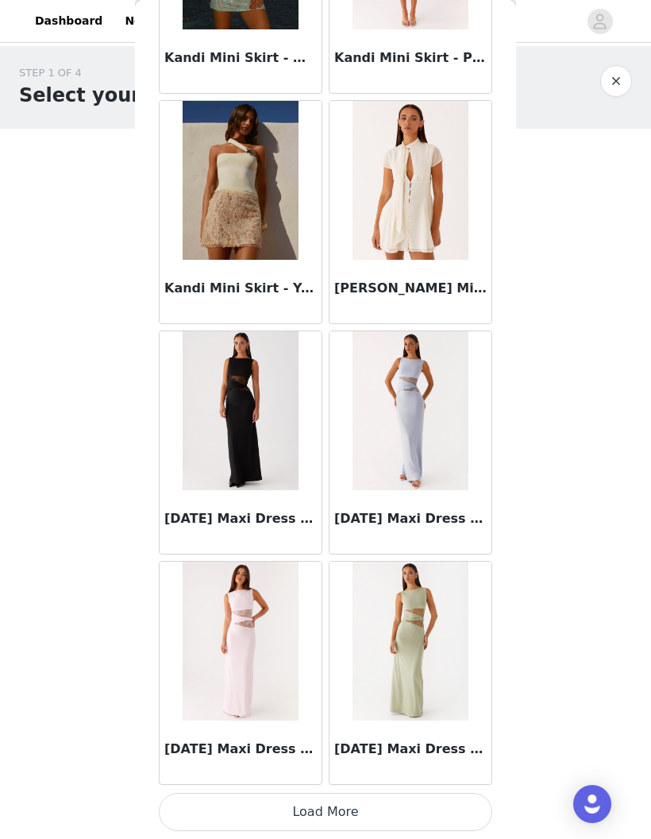
click at [450, 814] on button "Load More" at bounding box center [326, 812] width 334 height 38
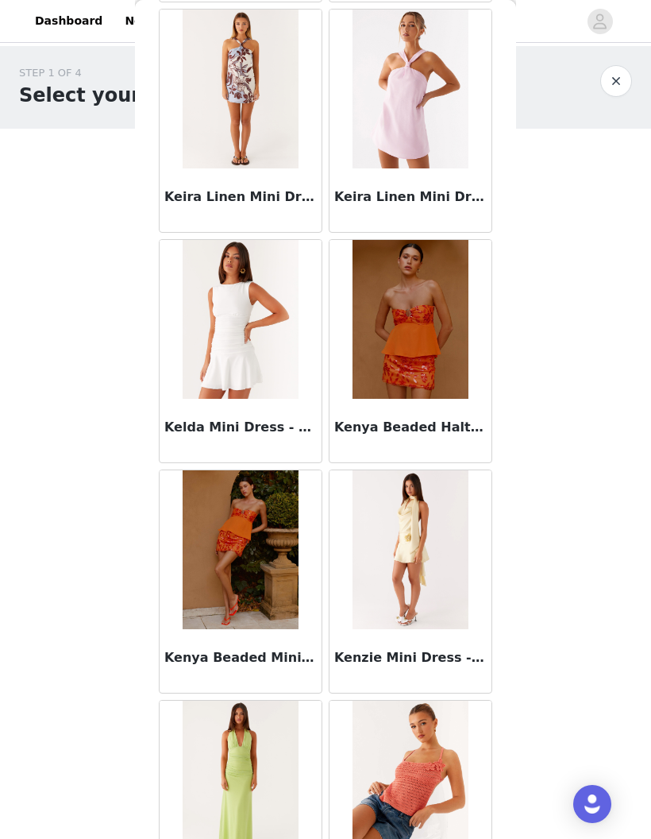
scroll to position [54225, 0]
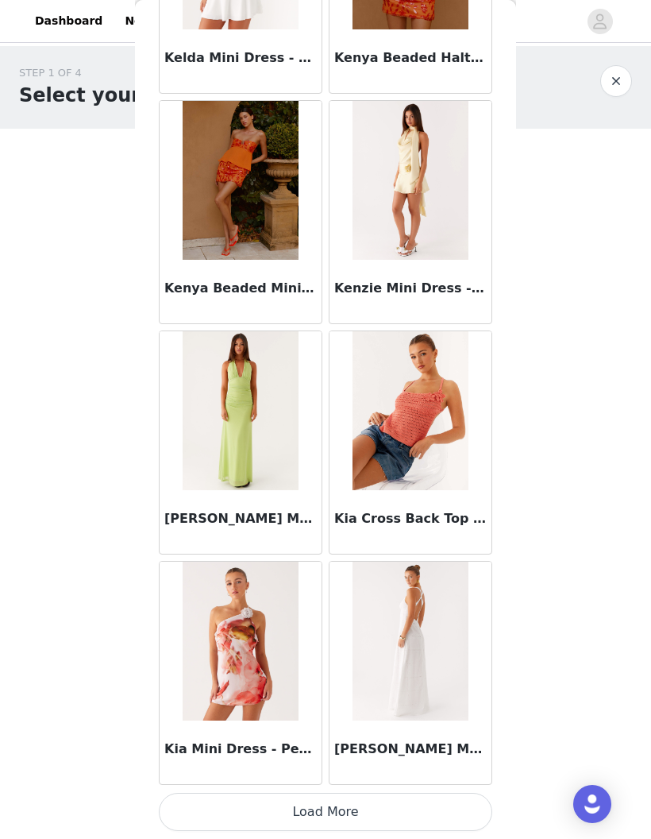
click at [439, 802] on button "Load More" at bounding box center [326, 812] width 334 height 38
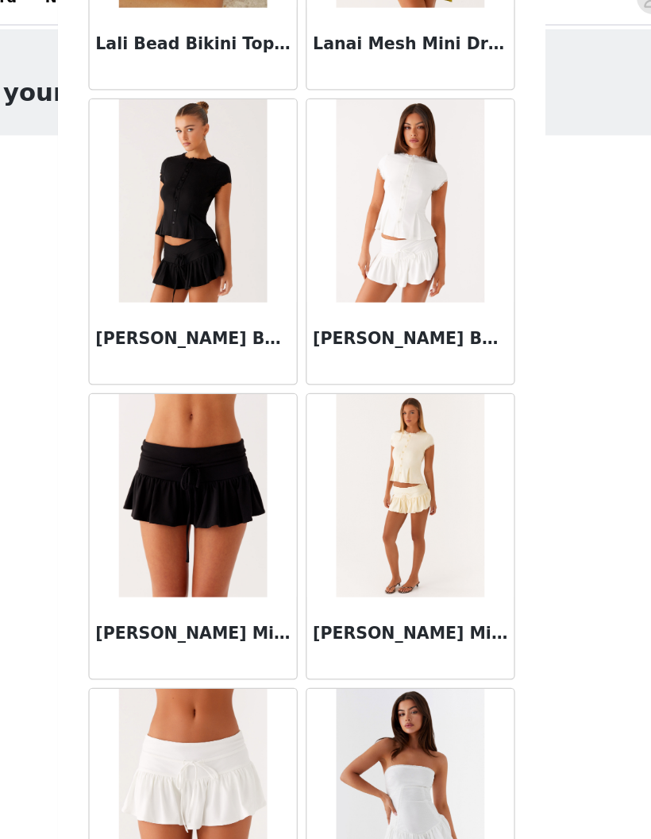
scroll to position [56885, 0]
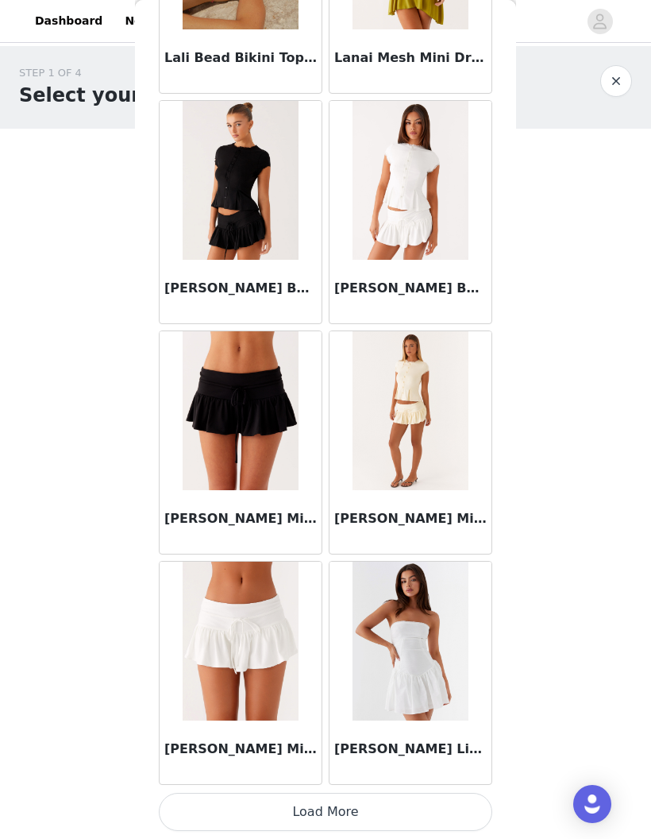
click at [402, 805] on button "Load More" at bounding box center [326, 812] width 334 height 38
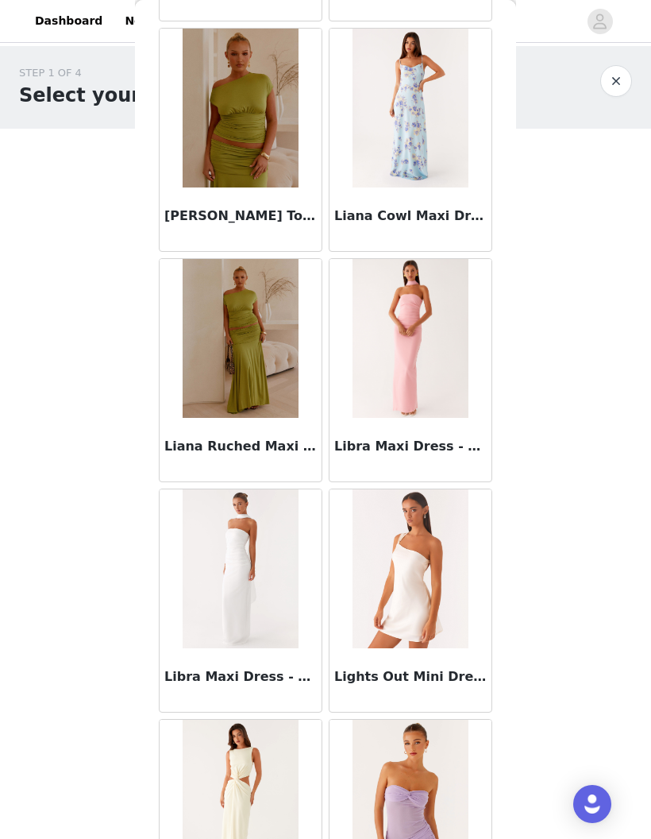
scroll to position [58824, 0]
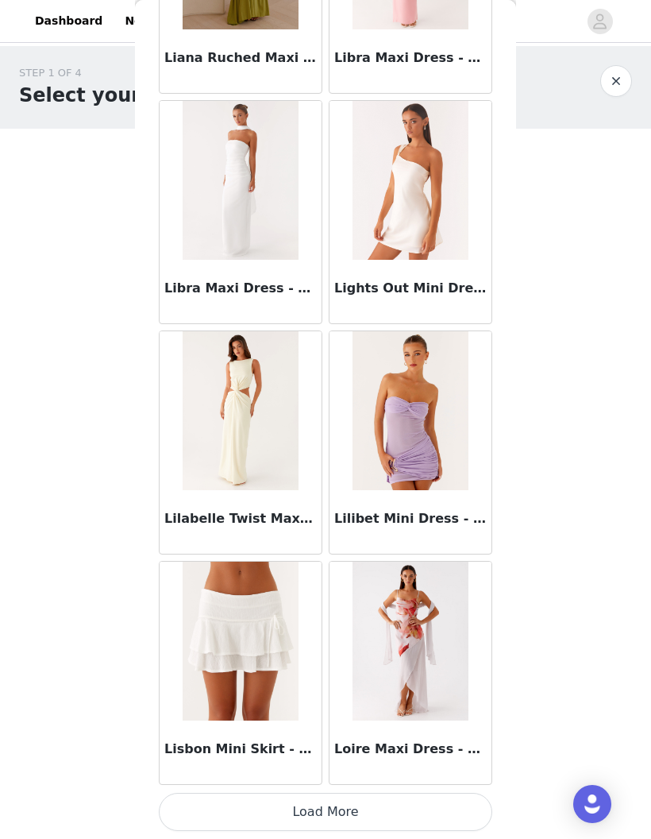
click at [454, 829] on button "Load More" at bounding box center [326, 812] width 334 height 38
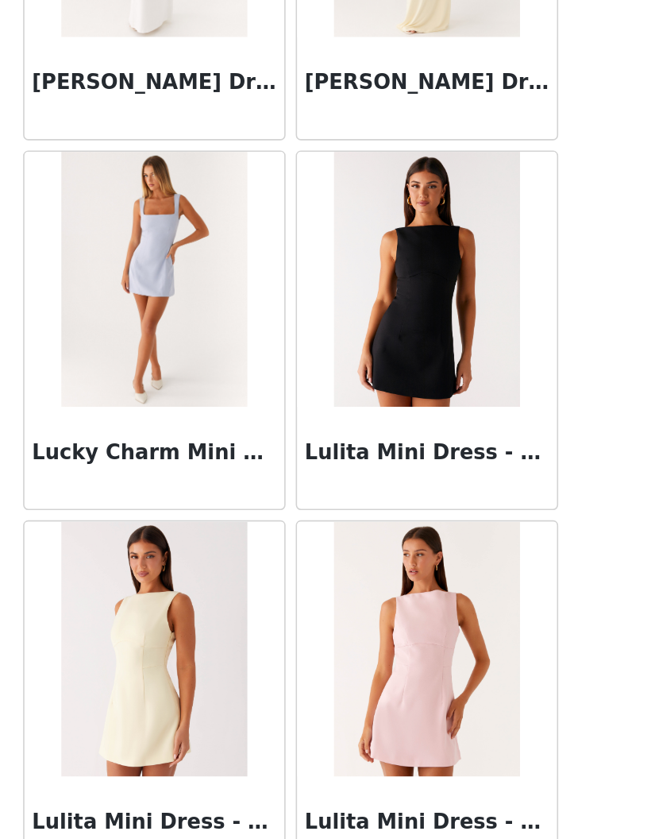
scroll to position [61493, 0]
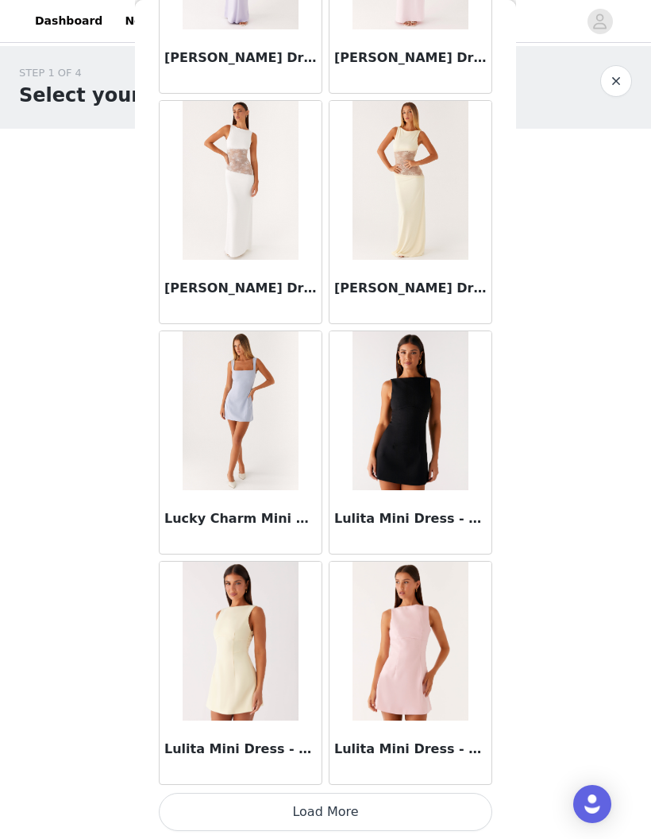
click at [402, 817] on button "Load More" at bounding box center [326, 812] width 334 height 38
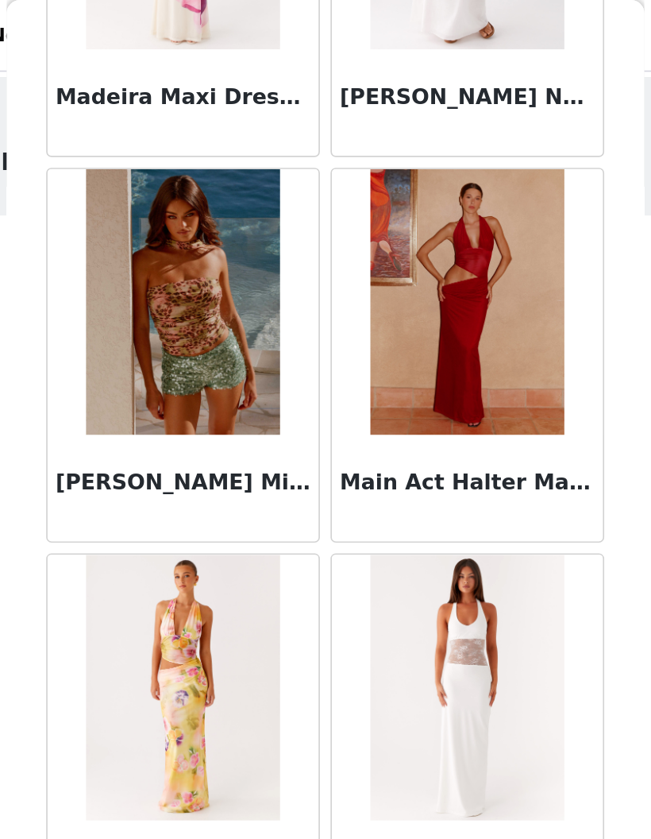
scroll to position [63797, 0]
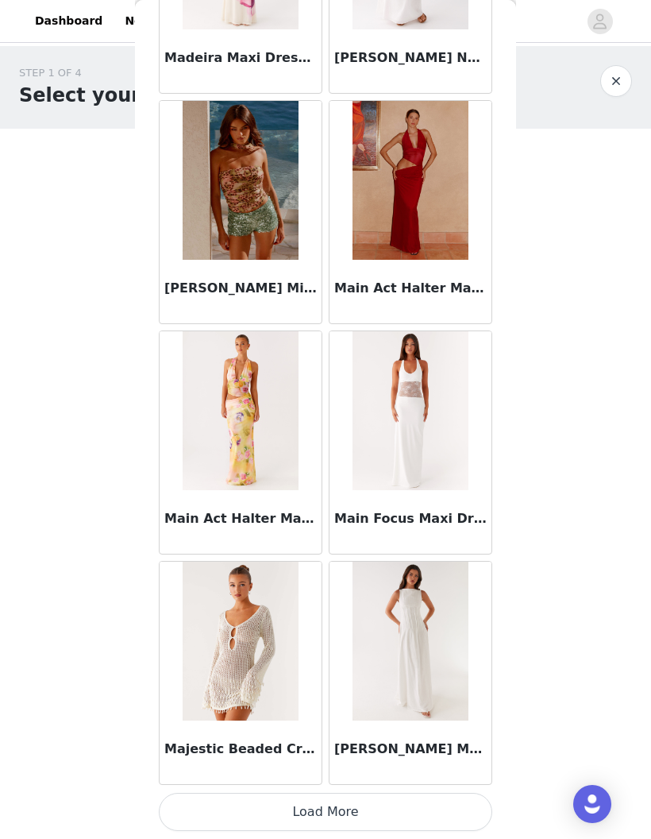
click at [449, 812] on button "Load More" at bounding box center [326, 812] width 334 height 38
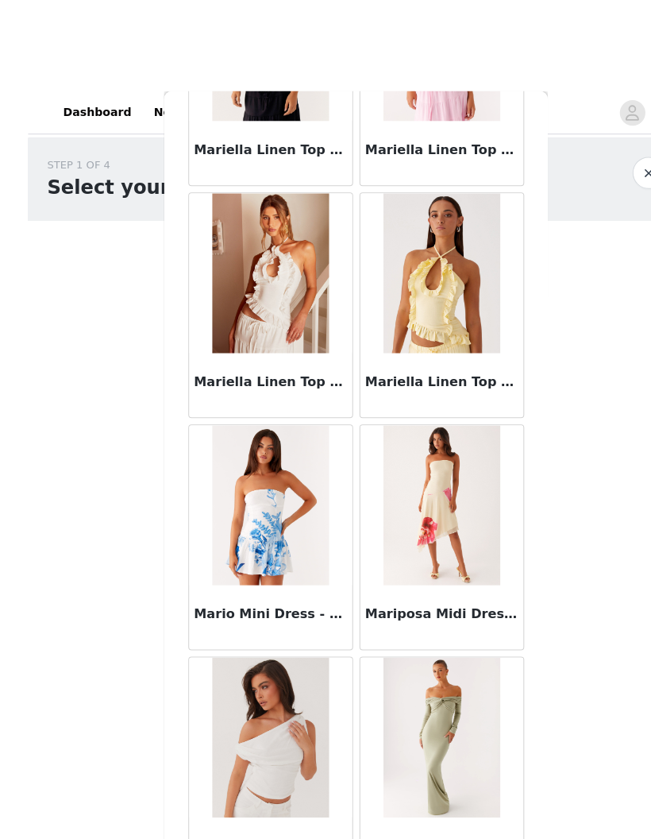
scroll to position [66099, 0]
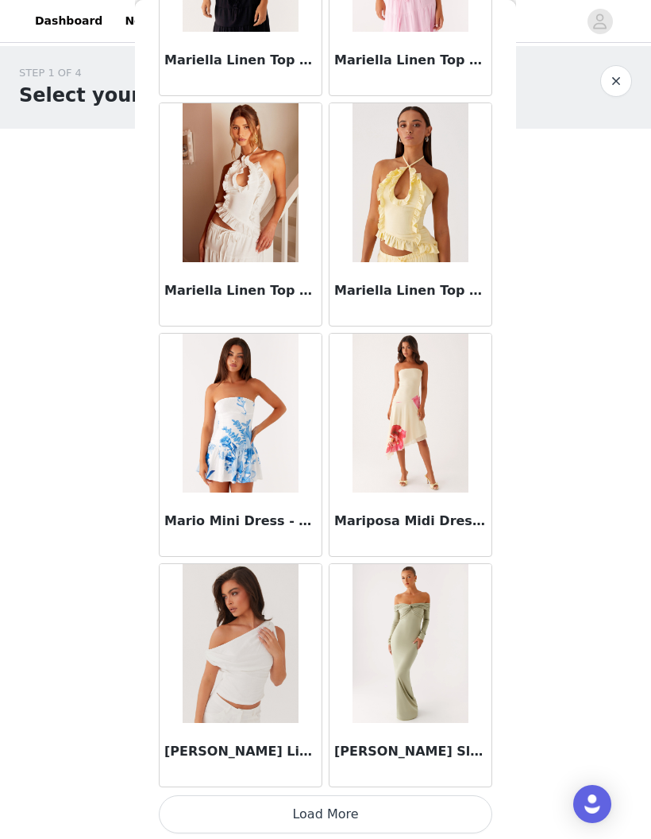
click at [442, 799] on button "Load More" at bounding box center [326, 814] width 334 height 38
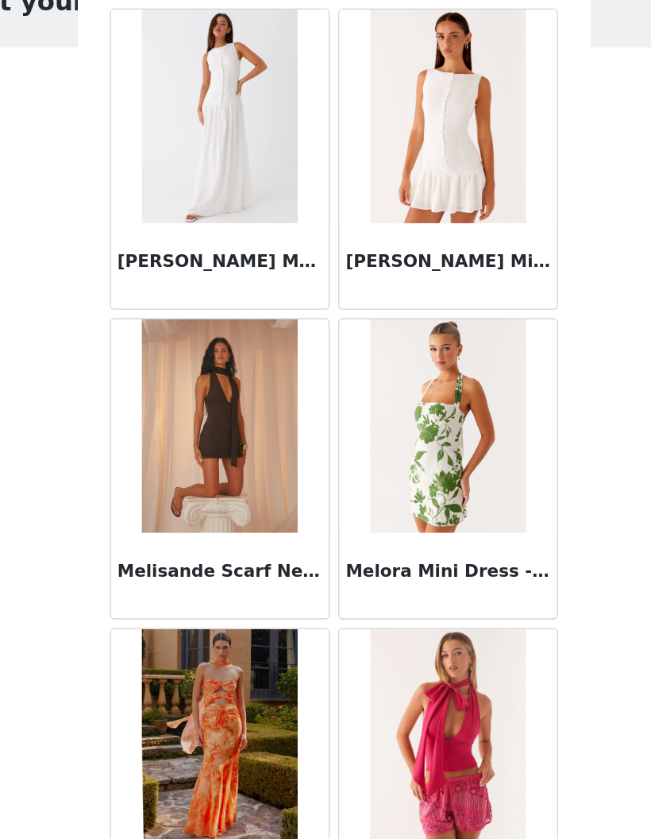
scroll to position [68405, 0]
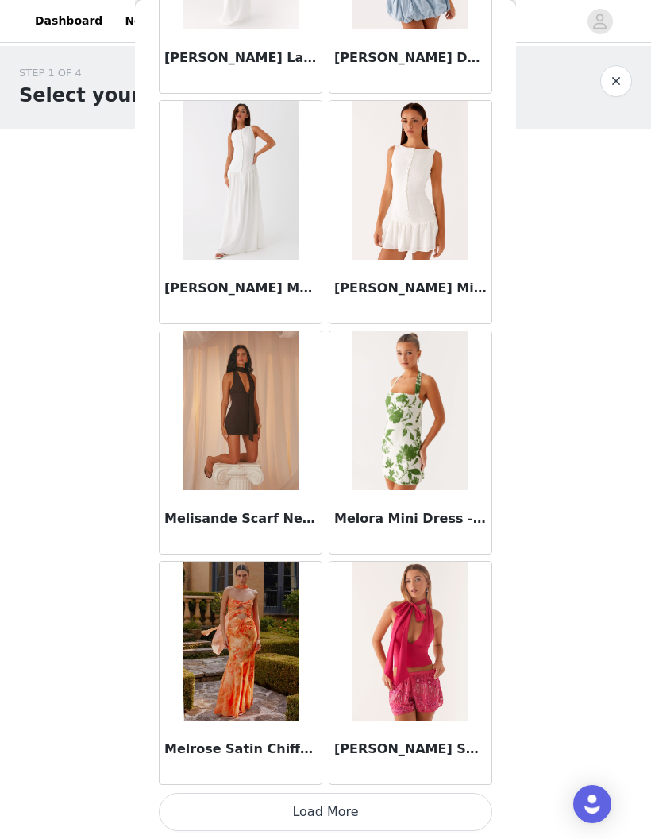
click at [445, 802] on button "Load More" at bounding box center [326, 812] width 334 height 38
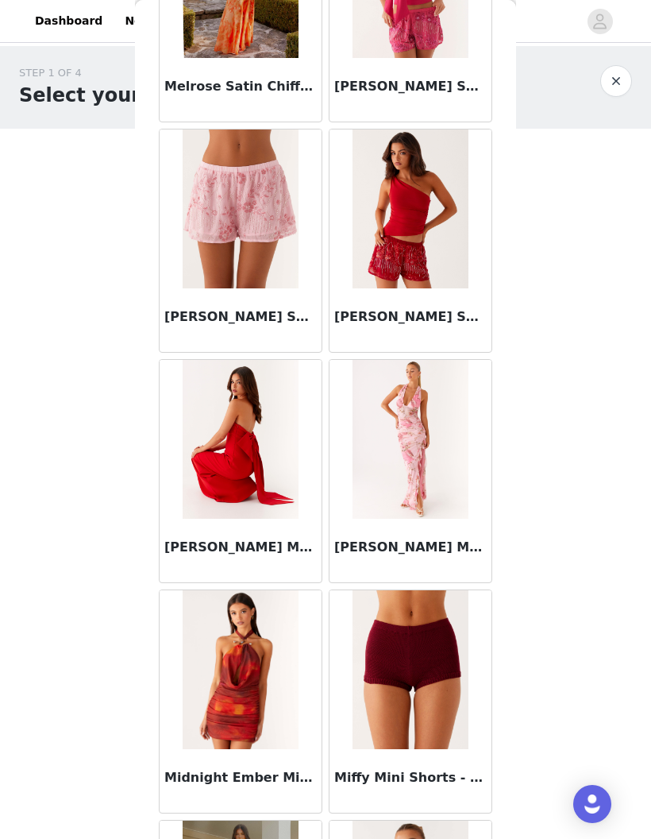
scroll to position [69068, 0]
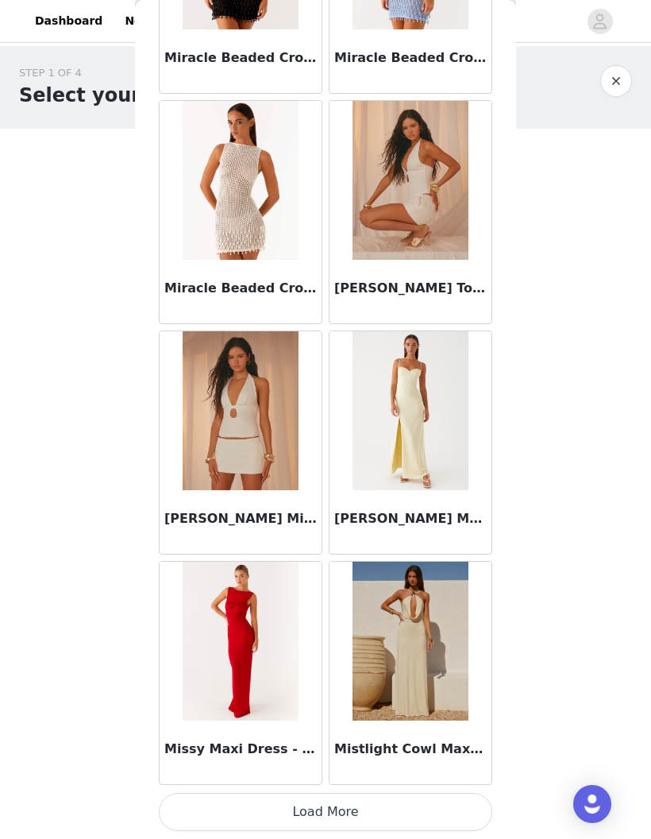
click at [456, 808] on button "Load More" at bounding box center [326, 812] width 334 height 38
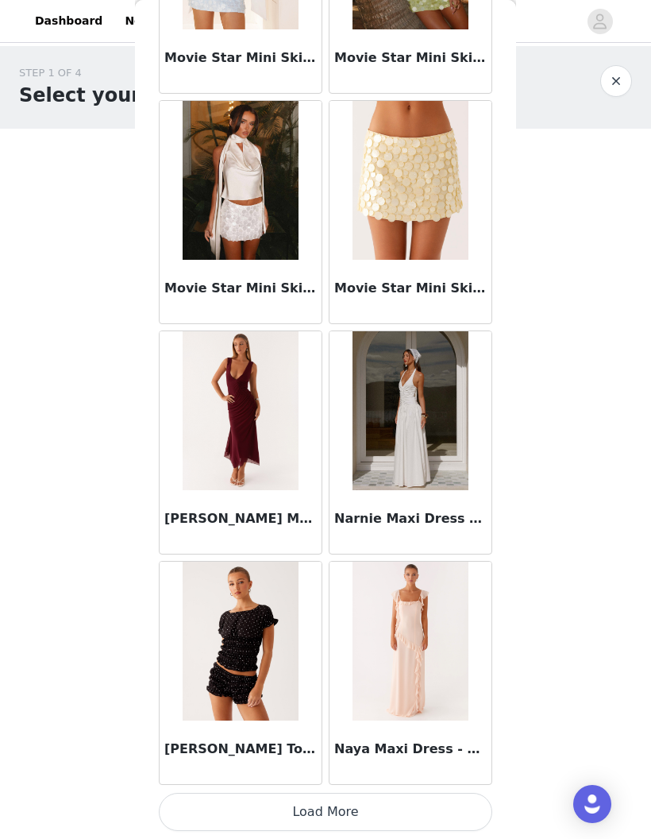
click at [464, 812] on button "Load More" at bounding box center [326, 812] width 334 height 38
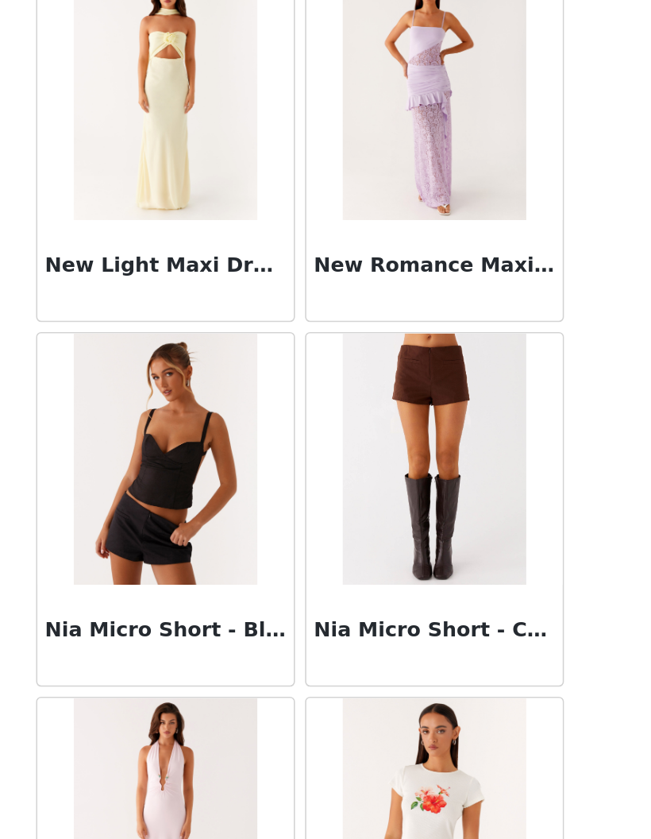
scroll to position [73809, 0]
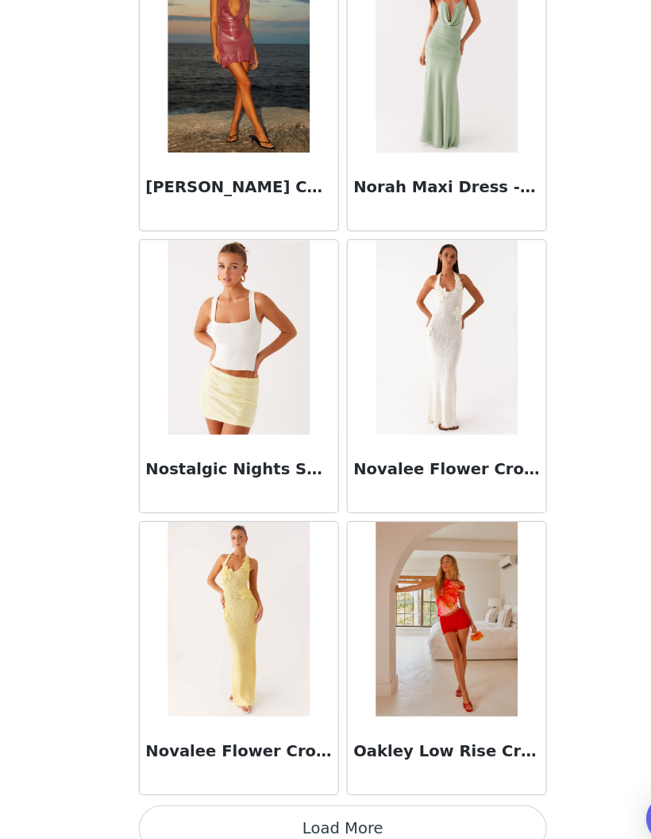
click at [405, 793] on button "Load More" at bounding box center [326, 812] width 334 height 38
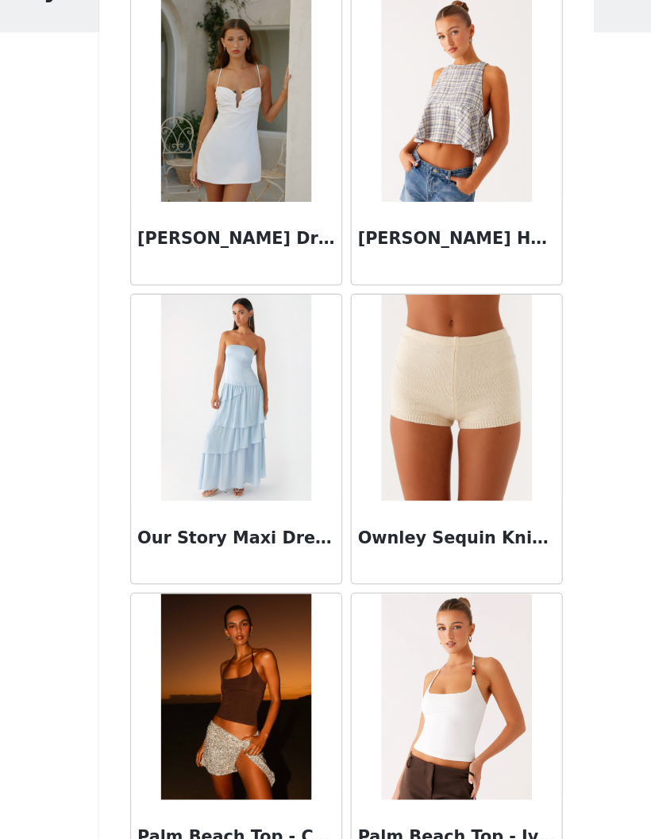
scroll to position [77597, 0]
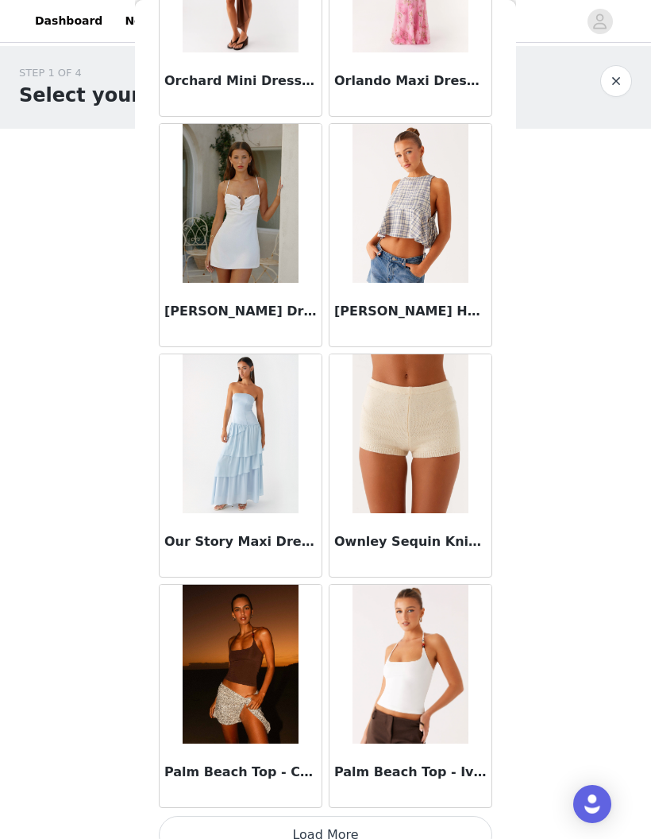
click at [455, 825] on button "Load More" at bounding box center [326, 835] width 334 height 38
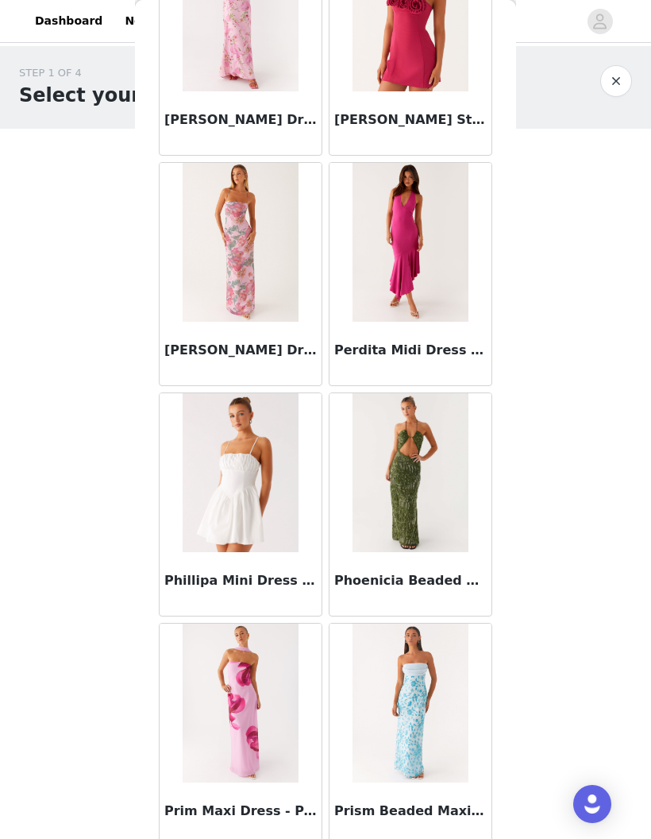
scroll to position [79405, 0]
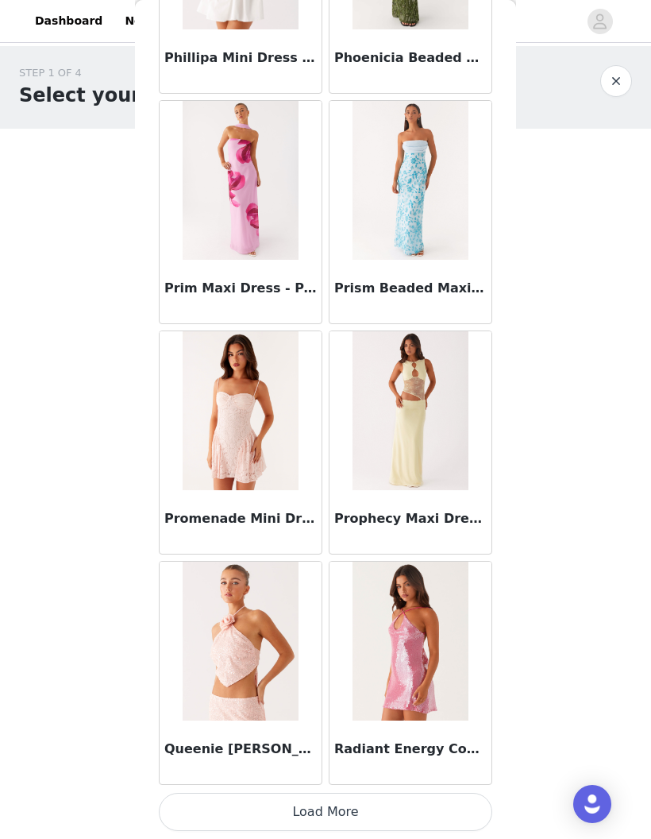
click at [446, 814] on button "Load More" at bounding box center [326, 812] width 334 height 38
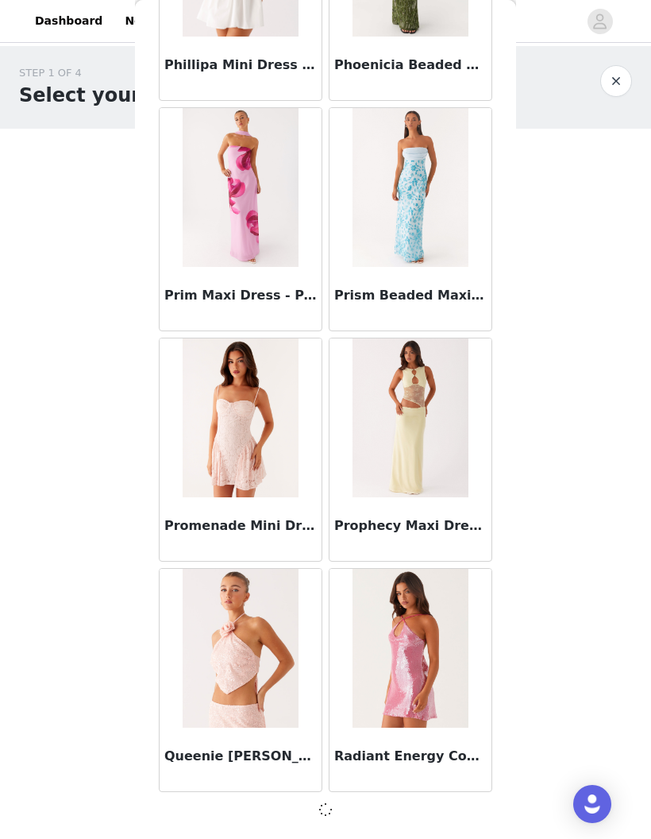
scroll to position [79917, 0]
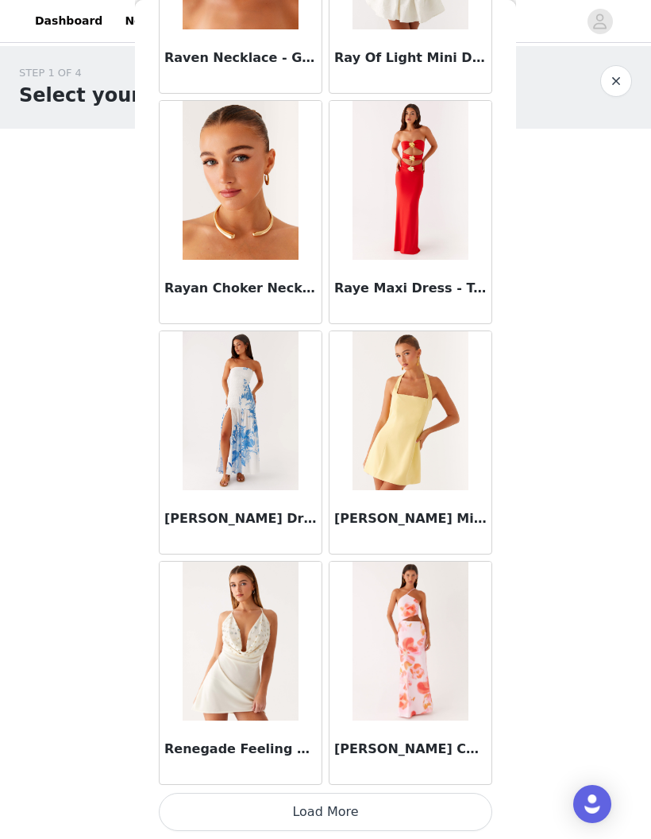
click at [458, 808] on button "Load More" at bounding box center [326, 812] width 334 height 38
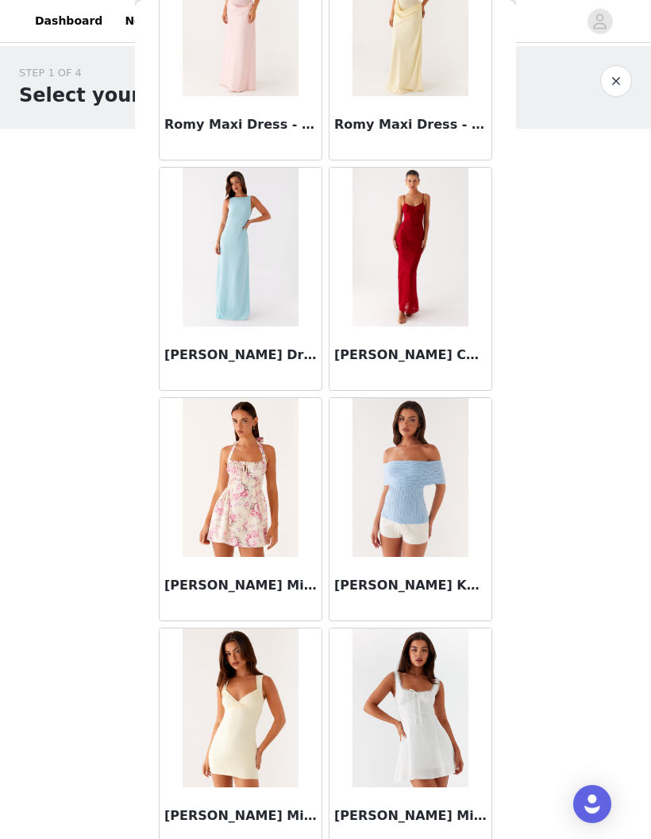
scroll to position [83825, 0]
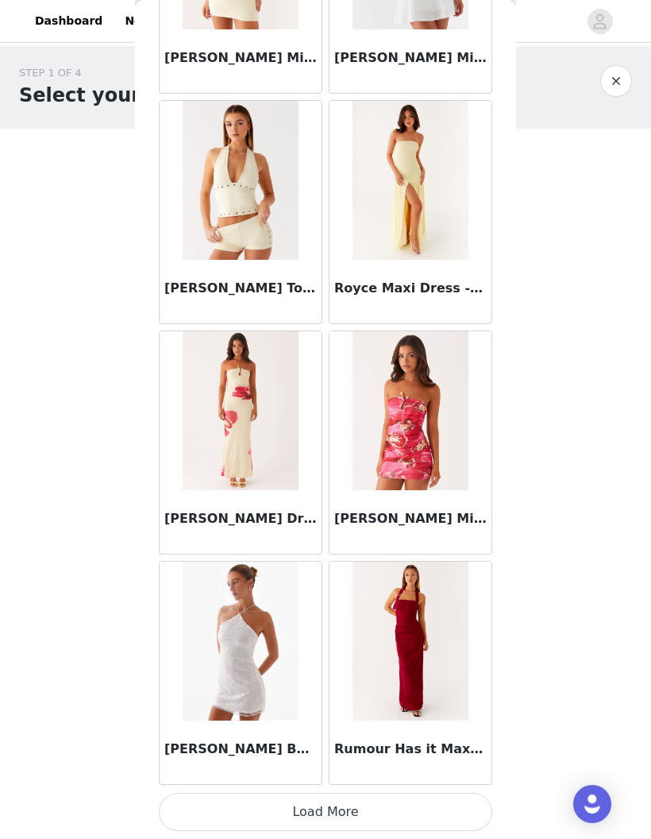
click at [439, 814] on button "Load More" at bounding box center [326, 812] width 334 height 38
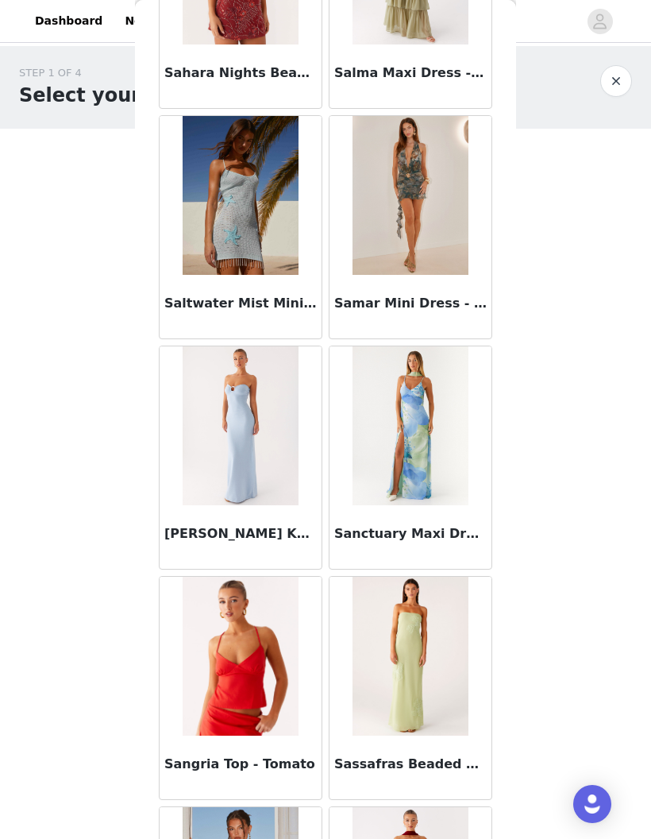
scroll to position [85978, 0]
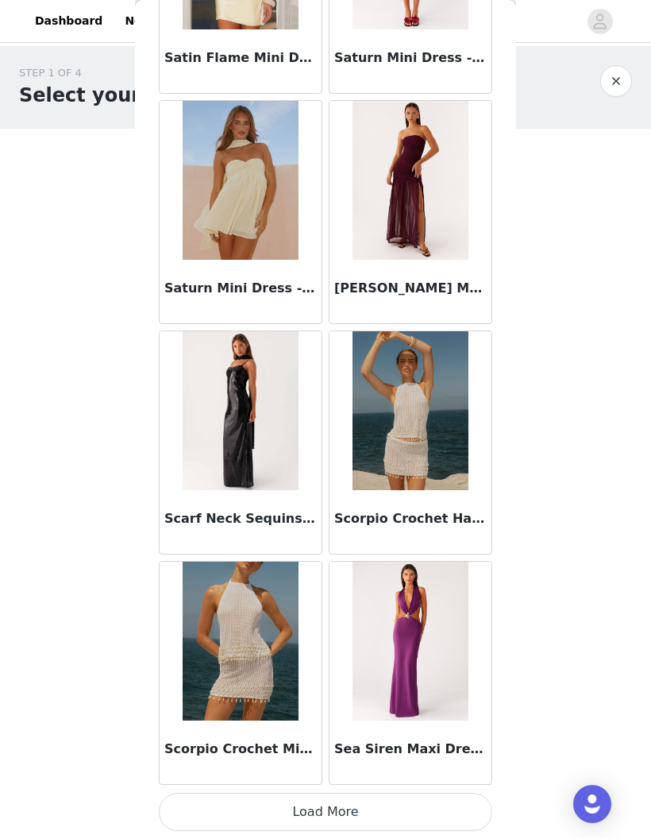
click at [460, 811] on button "Load More" at bounding box center [326, 812] width 334 height 38
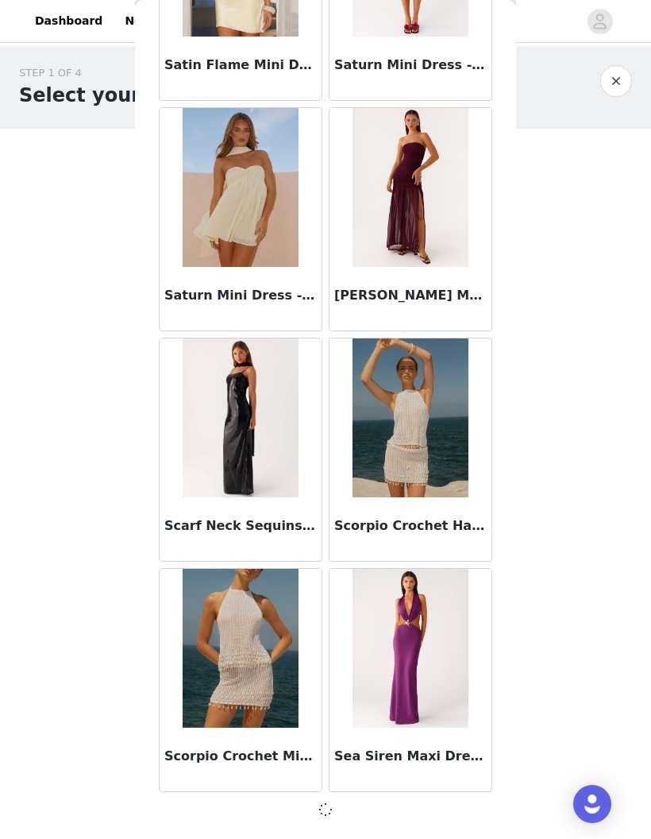
scroll to position [86829, 0]
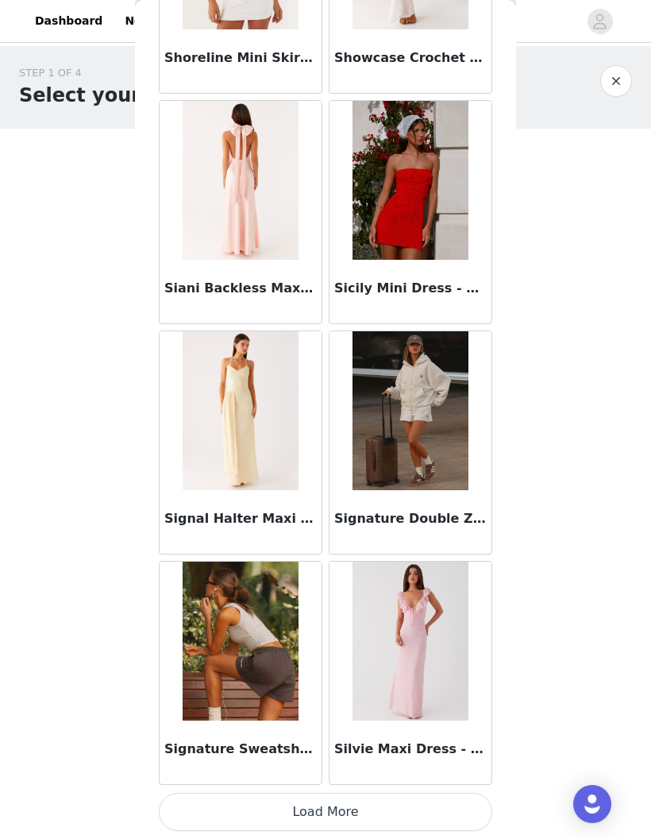
click at [436, 798] on button "Load More" at bounding box center [326, 812] width 334 height 38
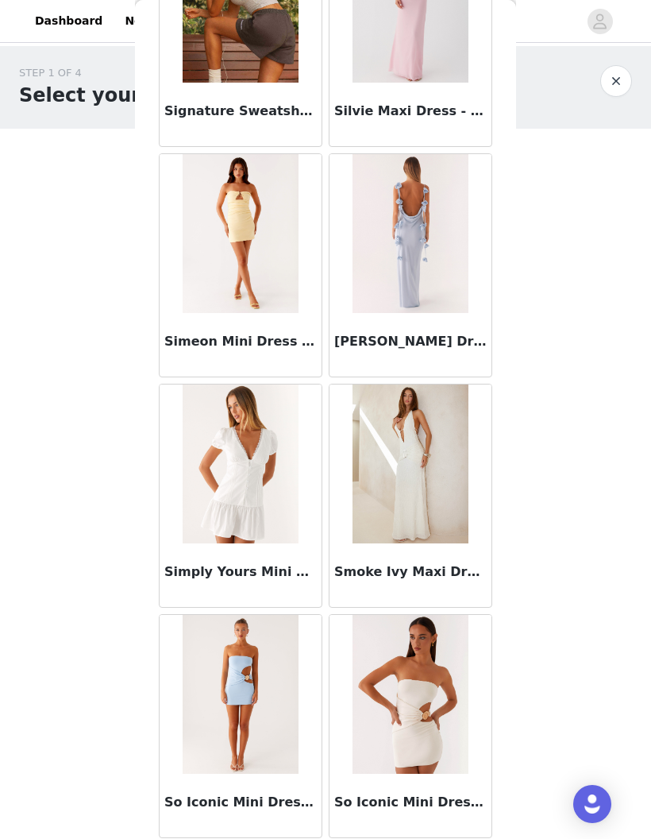
scroll to position [89799, 0]
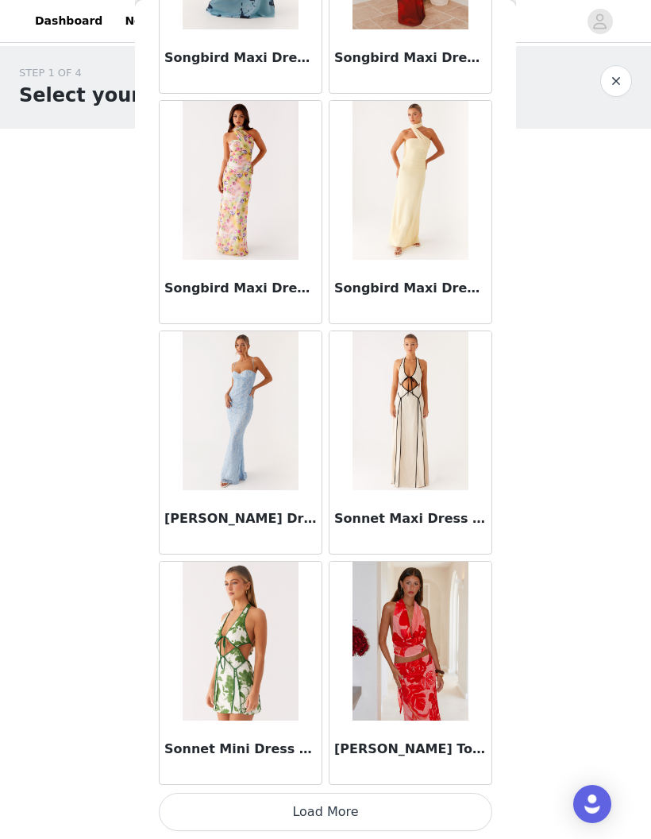
click at [389, 820] on button "Load More" at bounding box center [326, 812] width 334 height 38
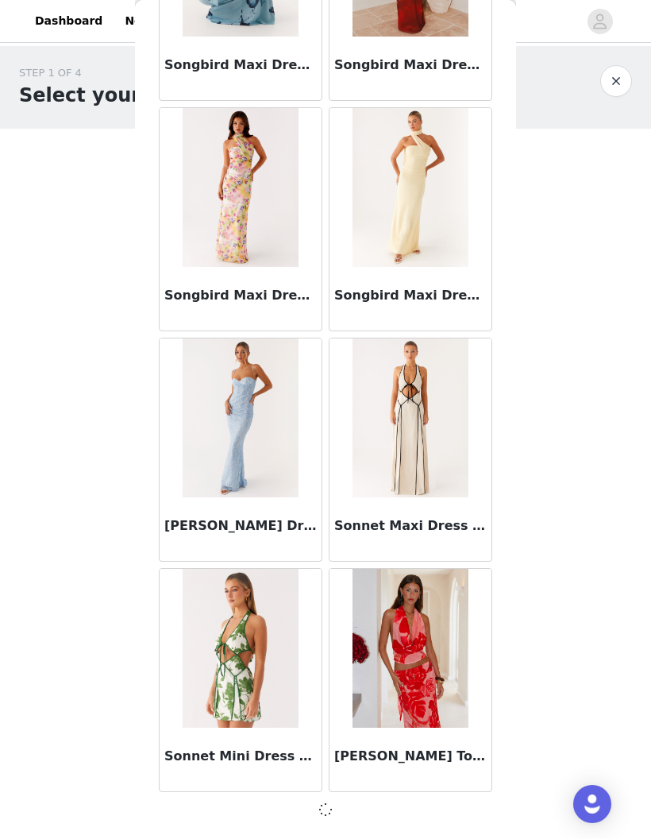
scroll to position [91437, 0]
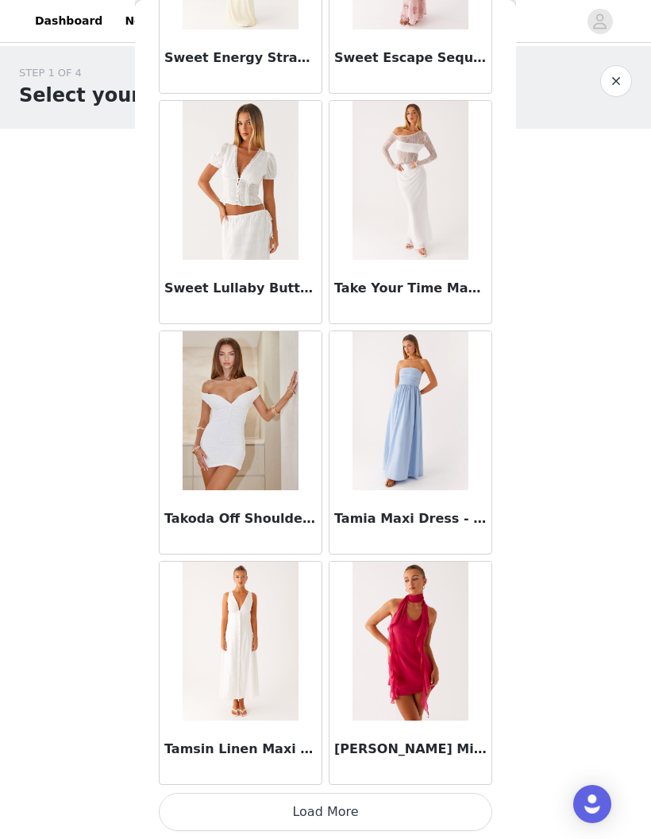
click at [443, 806] on button "Load More" at bounding box center [326, 812] width 334 height 38
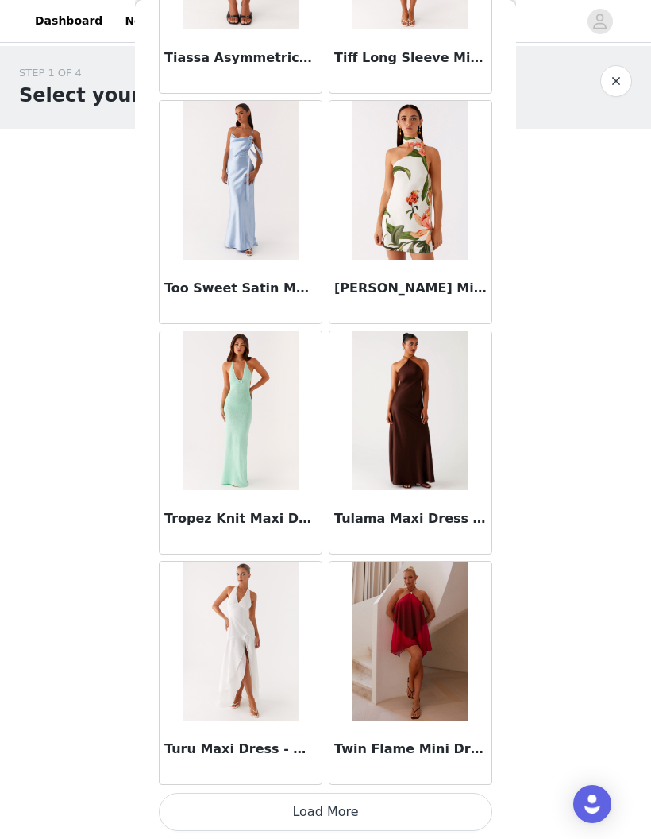
click at [436, 815] on button "Load More" at bounding box center [326, 812] width 334 height 38
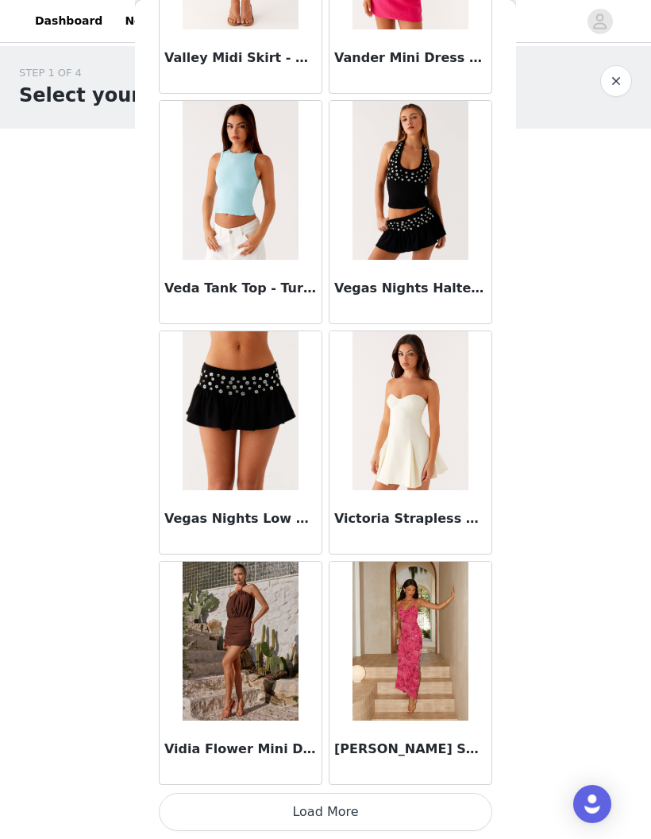
click at [430, 795] on button "Load More" at bounding box center [326, 812] width 334 height 38
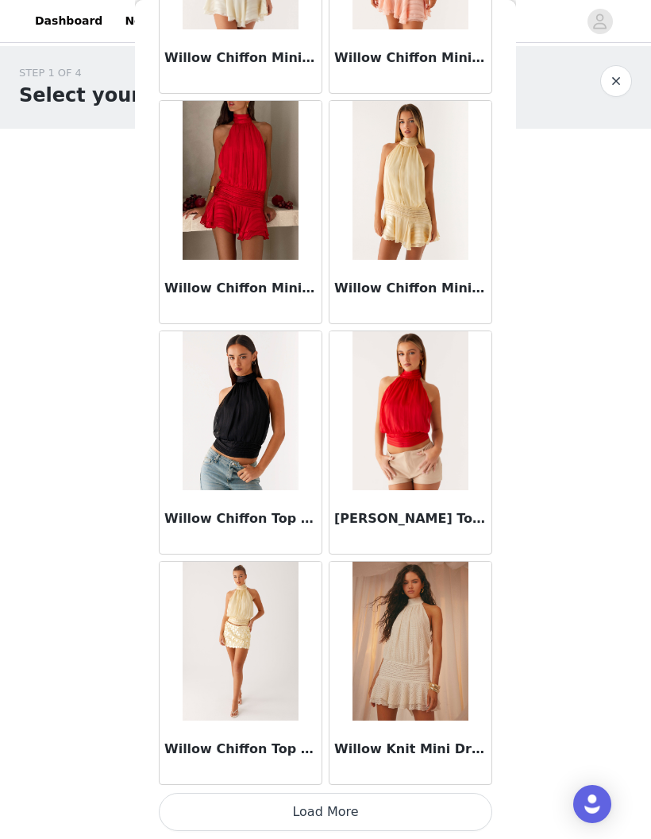
scroll to position [100659, 0]
click at [468, 813] on button "Load More" at bounding box center [326, 812] width 334 height 38
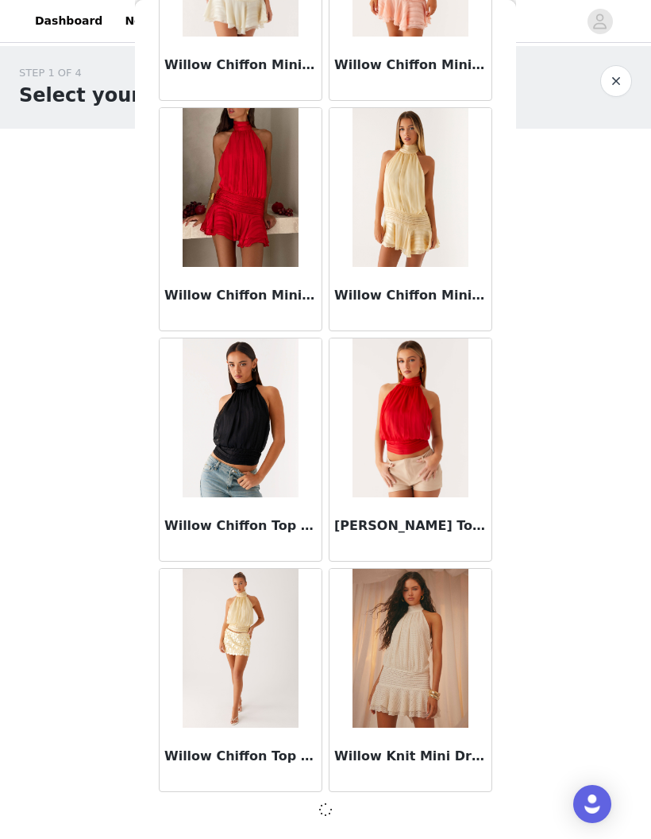
scroll to position [100652, 0]
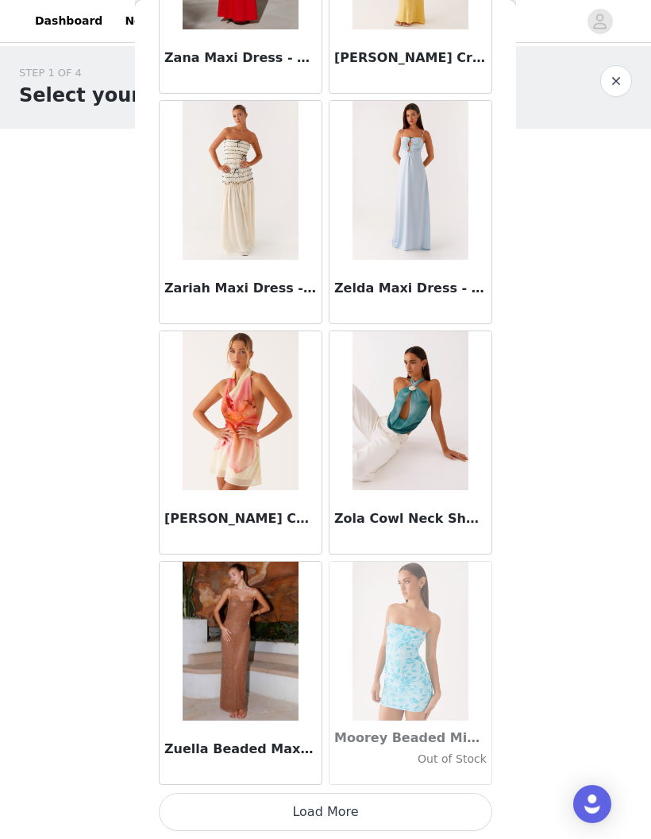
click at [453, 800] on button "Load More" at bounding box center [326, 812] width 334 height 38
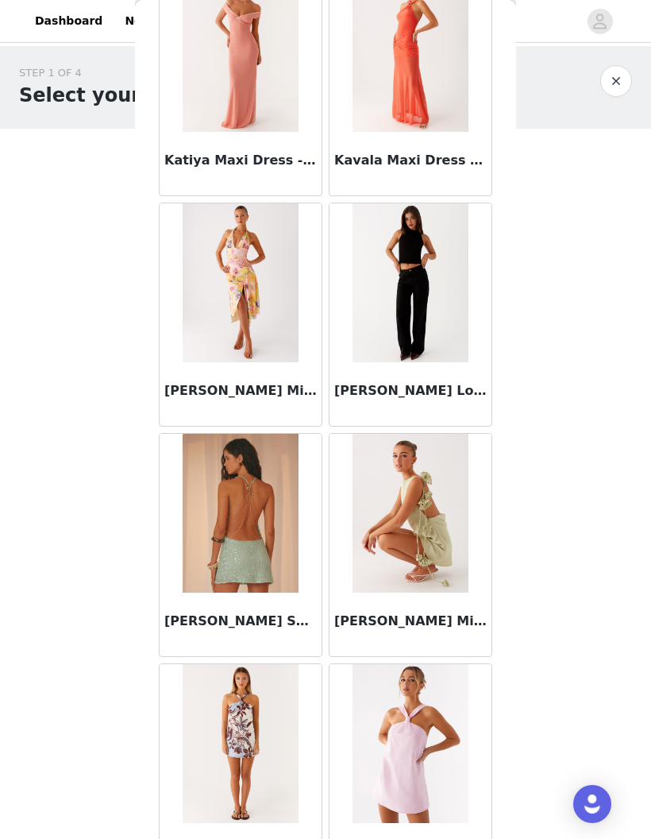
scroll to position [53552, 0]
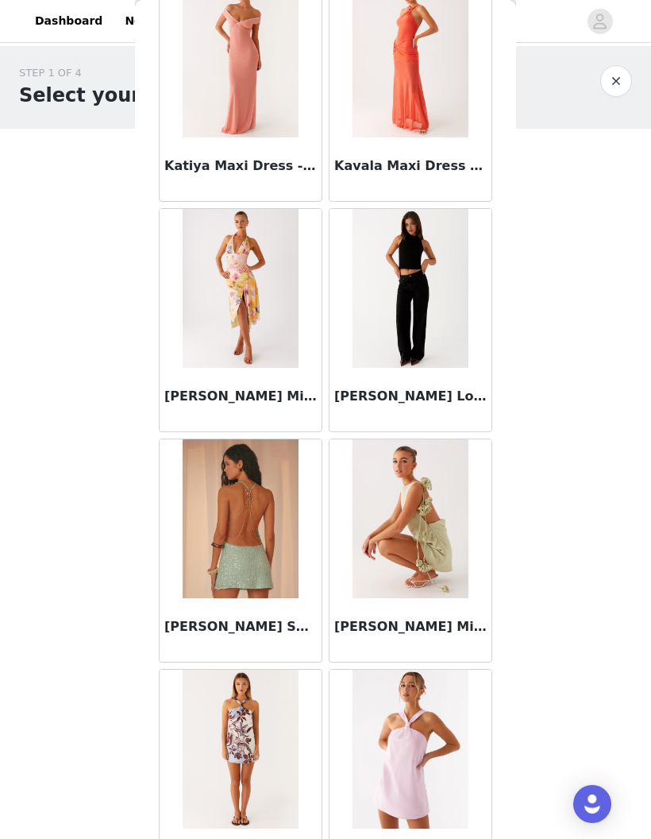
click at [408, 276] on img at bounding box center [410, 288] width 115 height 159
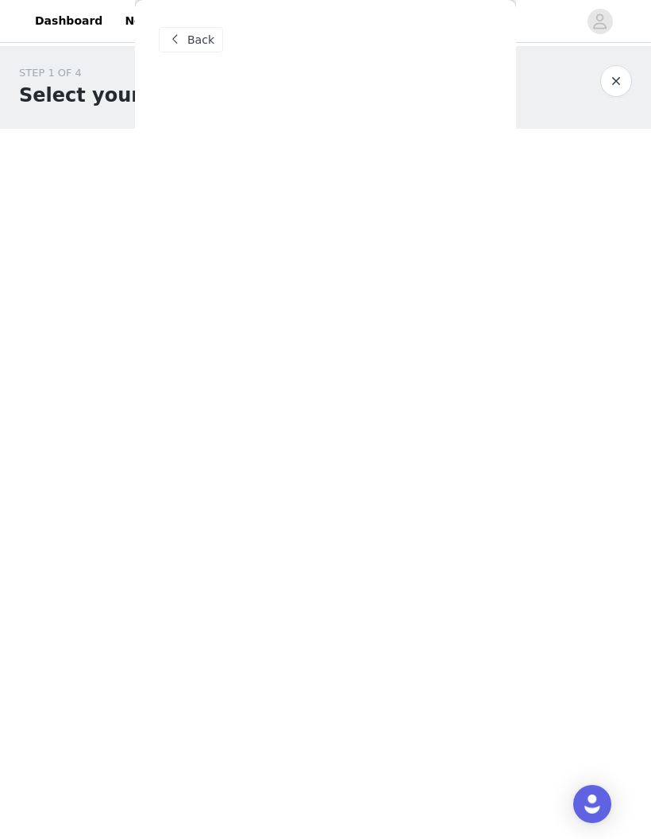
scroll to position [0, 0]
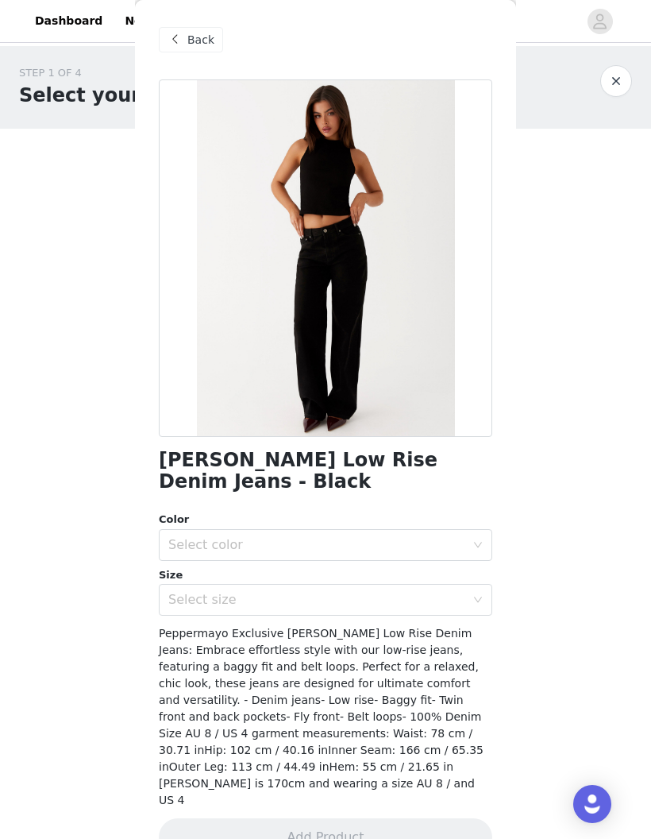
click at [449, 537] on div "Select color" at bounding box center [316, 545] width 297 height 16
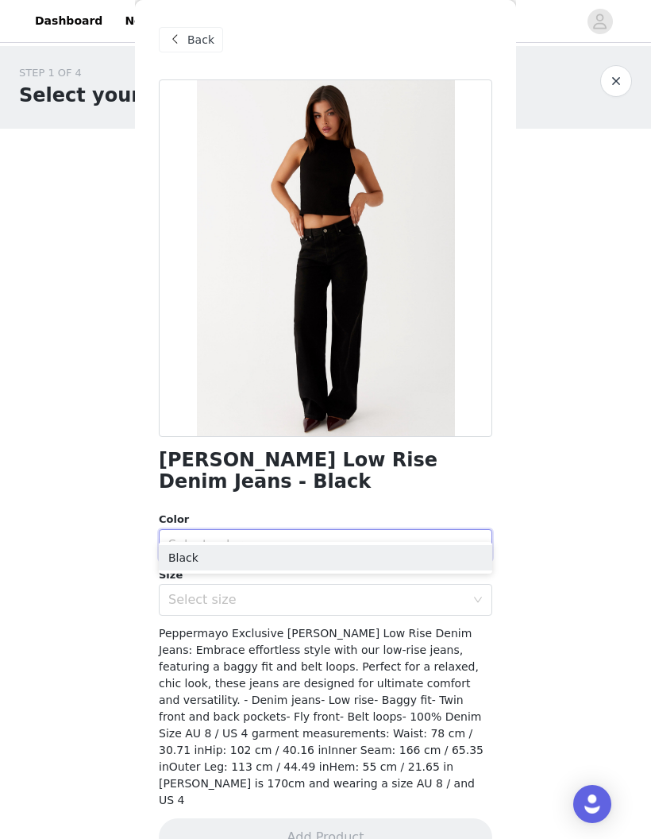
click at [400, 547] on li "Black" at bounding box center [326, 557] width 334 height 25
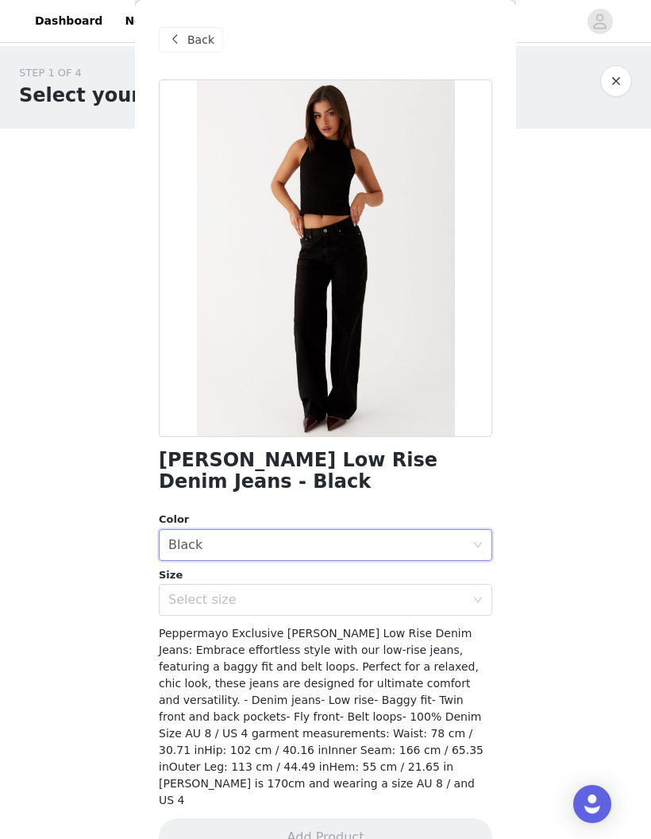
click at [392, 592] on div "Select size" at bounding box center [316, 600] width 297 height 16
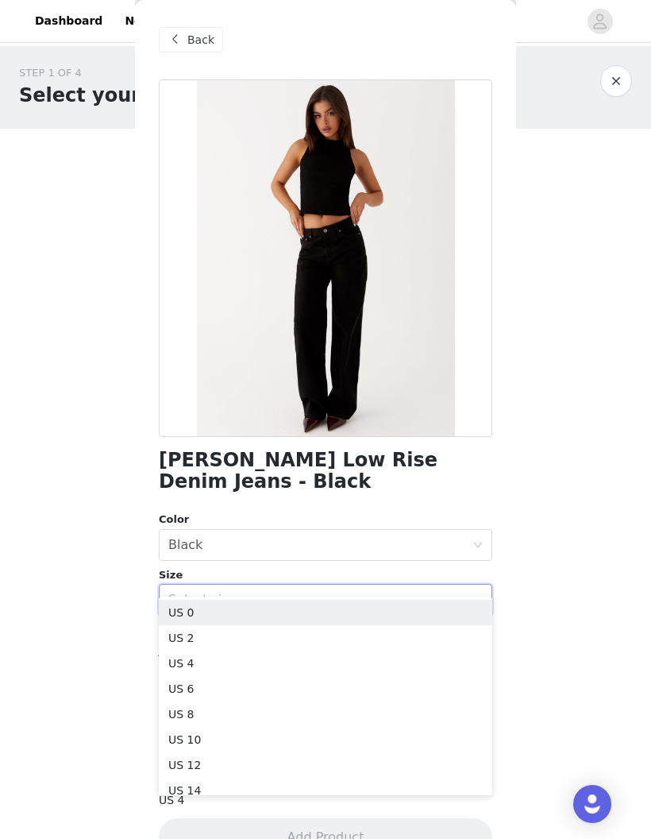
click at [457, 592] on div "Select size" at bounding box center [316, 600] width 297 height 16
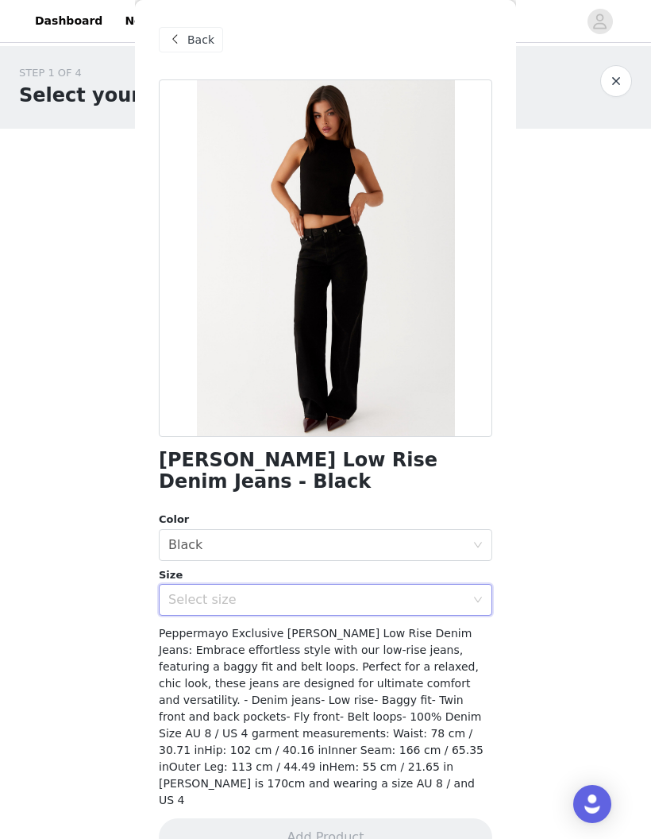
click at [417, 592] on div "Select size" at bounding box center [316, 600] width 297 height 16
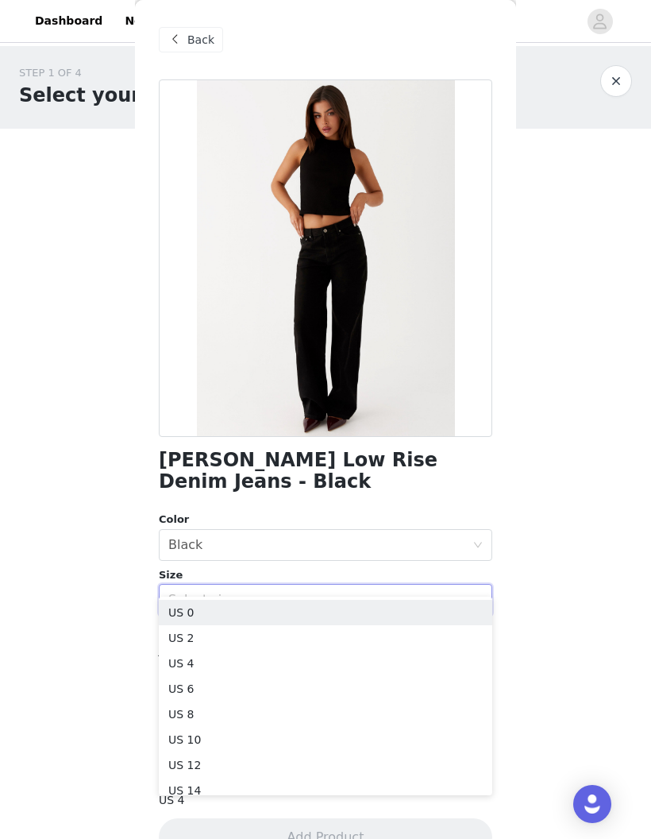
click at [397, 664] on li "US 4" at bounding box center [326, 663] width 334 height 25
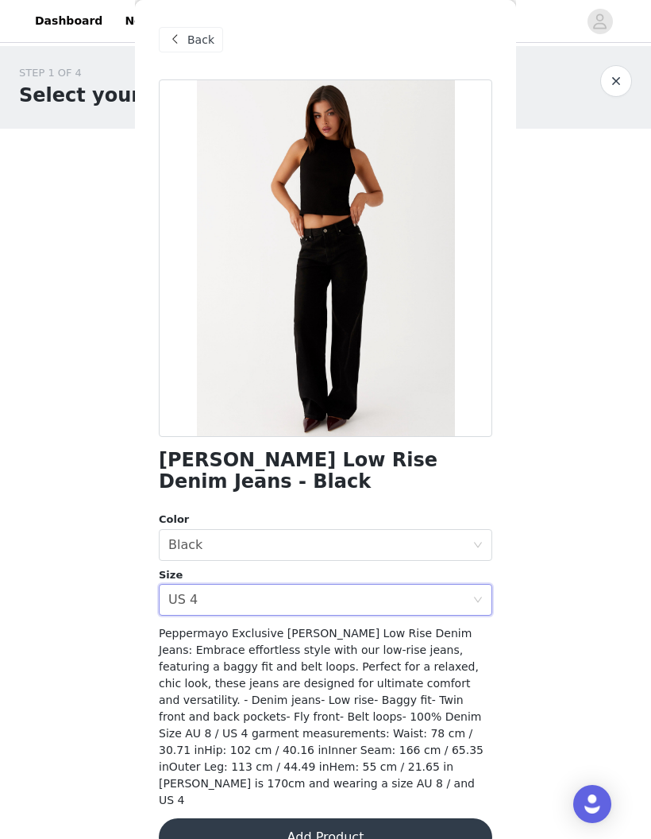
click at [441, 818] on button "Add Product" at bounding box center [326, 837] width 334 height 38
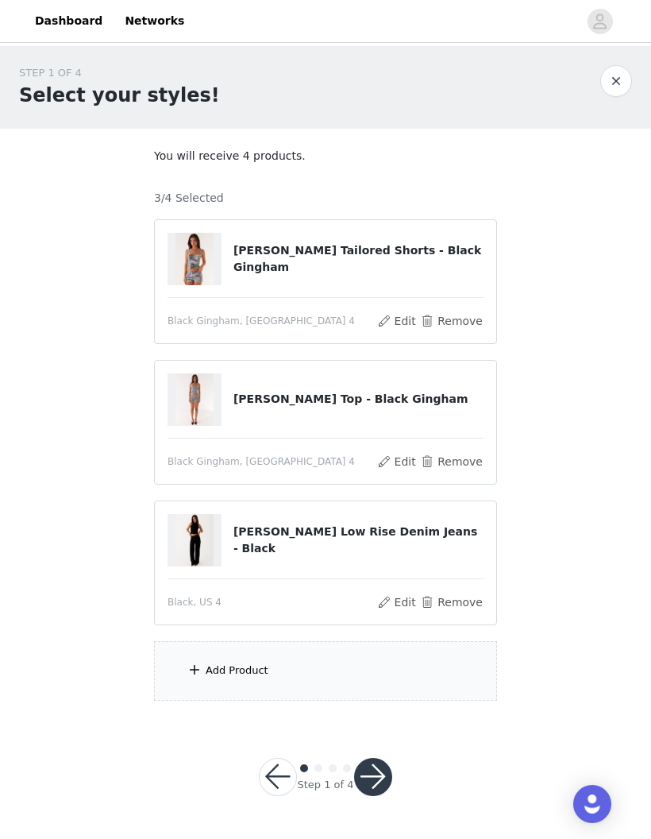
click at [376, 660] on div "Add Product" at bounding box center [325, 671] width 343 height 60
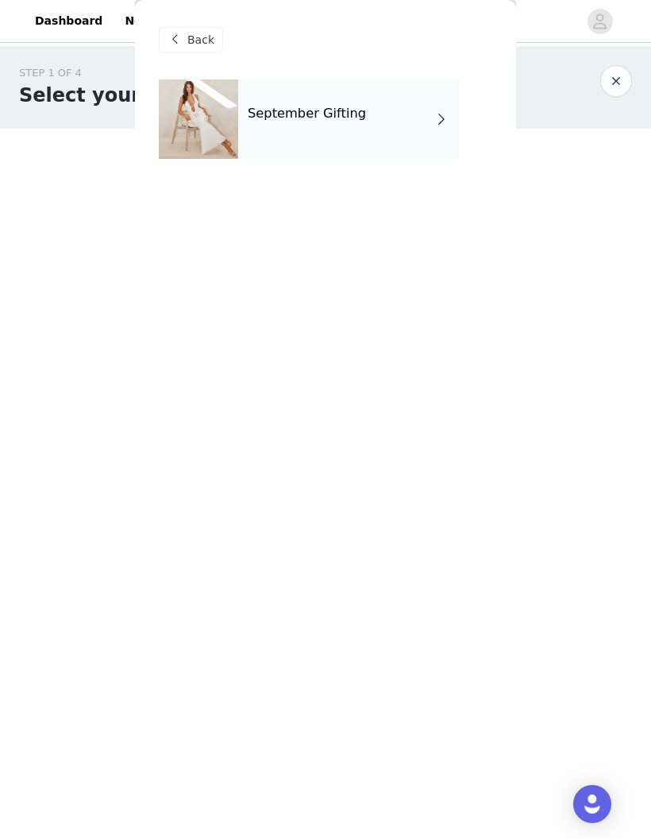
click at [404, 134] on div "September Gifting" at bounding box center [348, 118] width 221 height 79
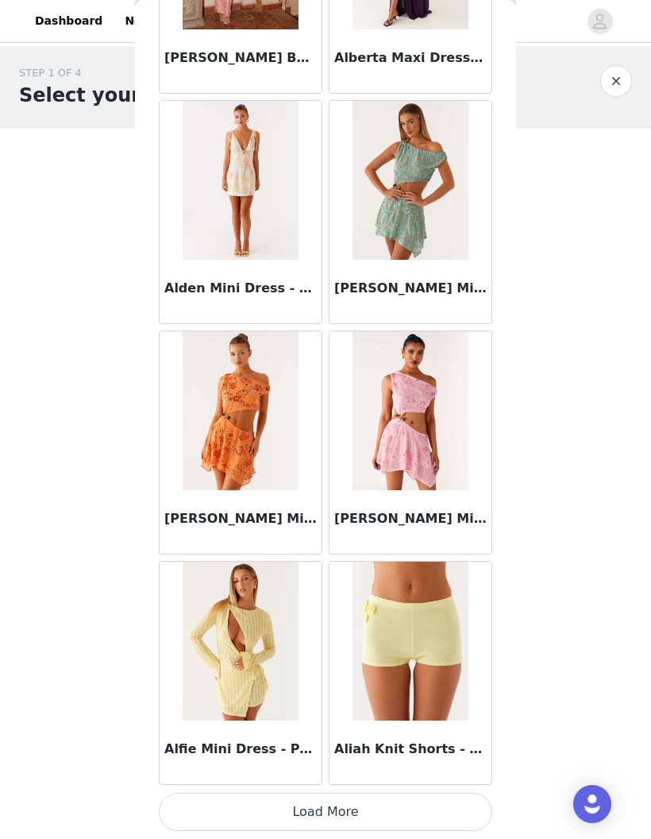
click at [448, 810] on button "Load More" at bounding box center [326, 812] width 334 height 38
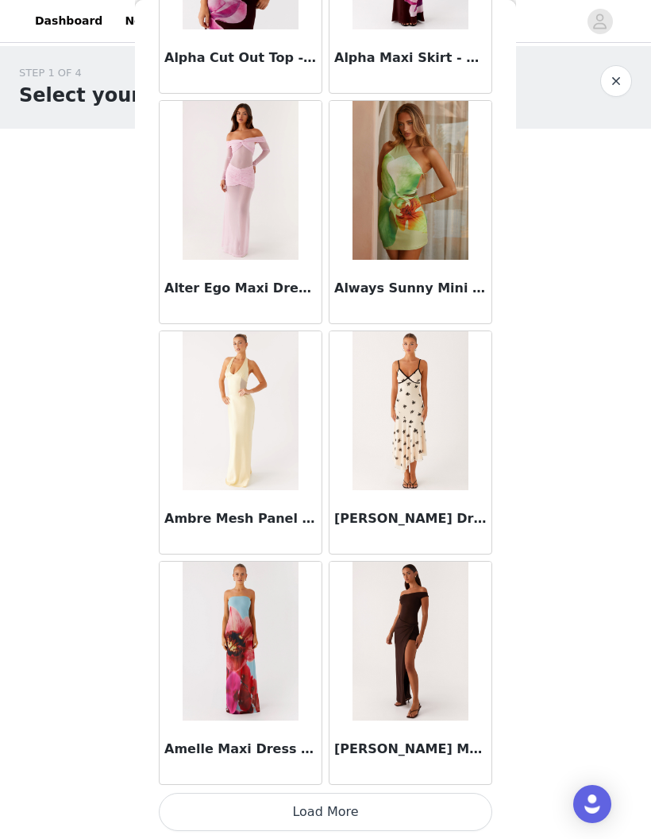
scroll to position [3889, 0]
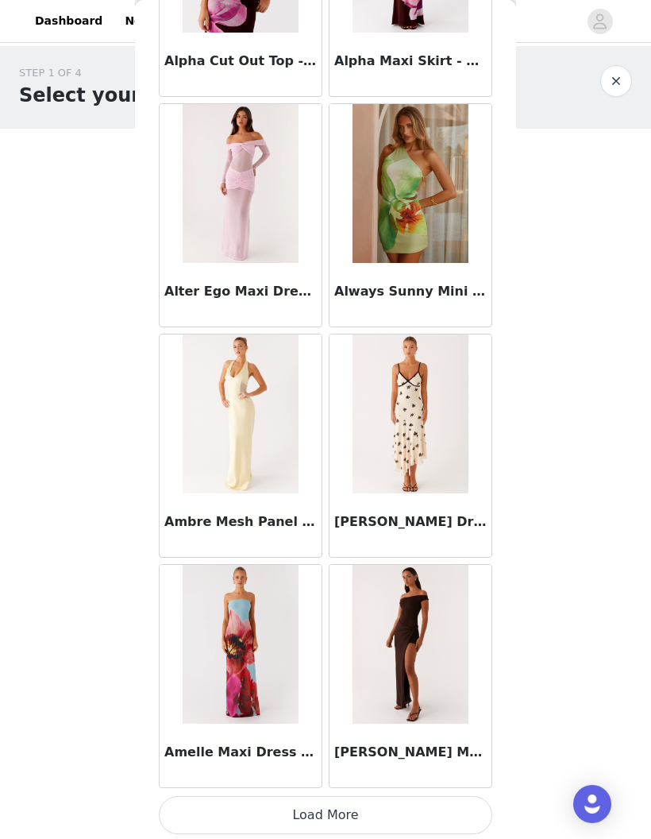
click at [455, 812] on button "Load More" at bounding box center [326, 815] width 334 height 38
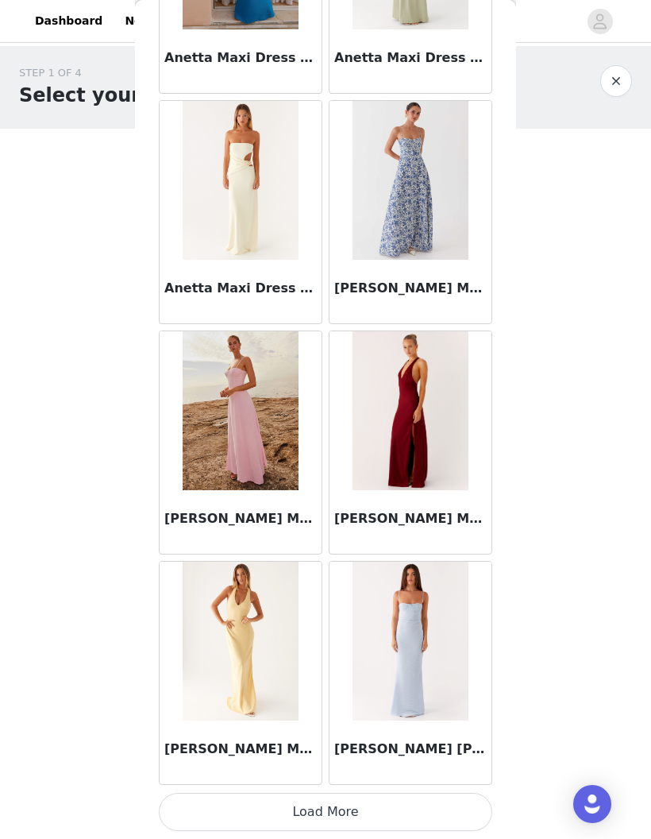
click at [447, 818] on button "Load More" at bounding box center [326, 812] width 334 height 38
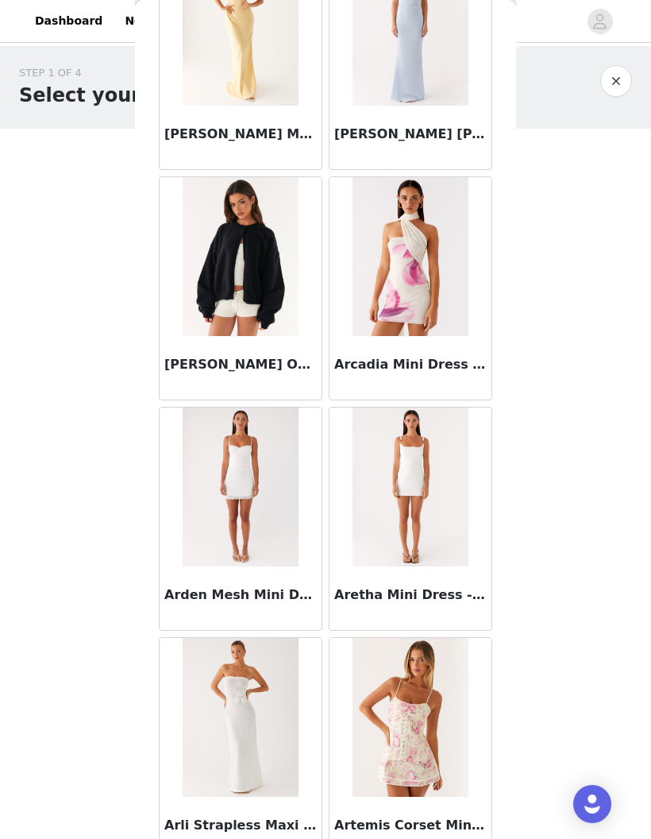
scroll to position [6816, 0]
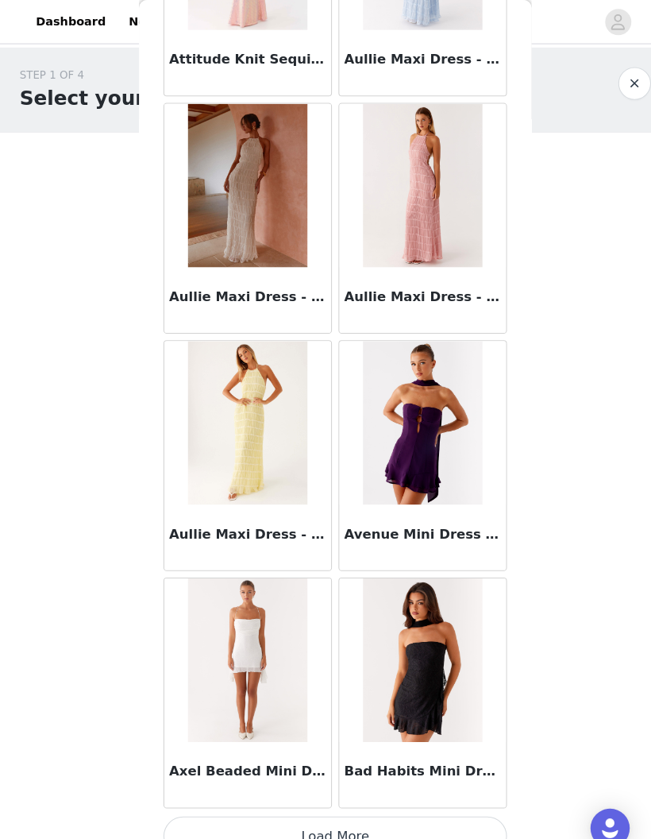
click at [470, 804] on button "Load More" at bounding box center [326, 812] width 334 height 38
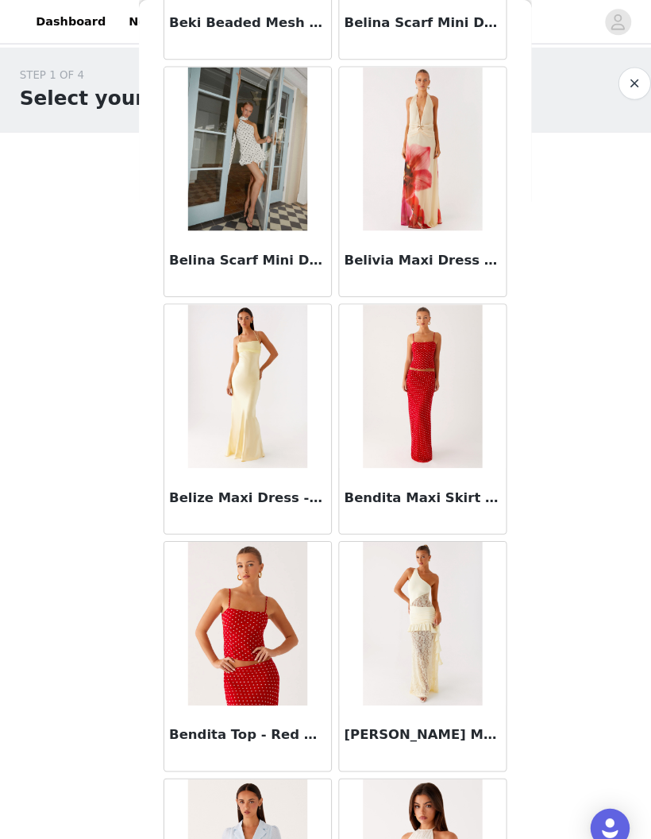
scroll to position [10402, 0]
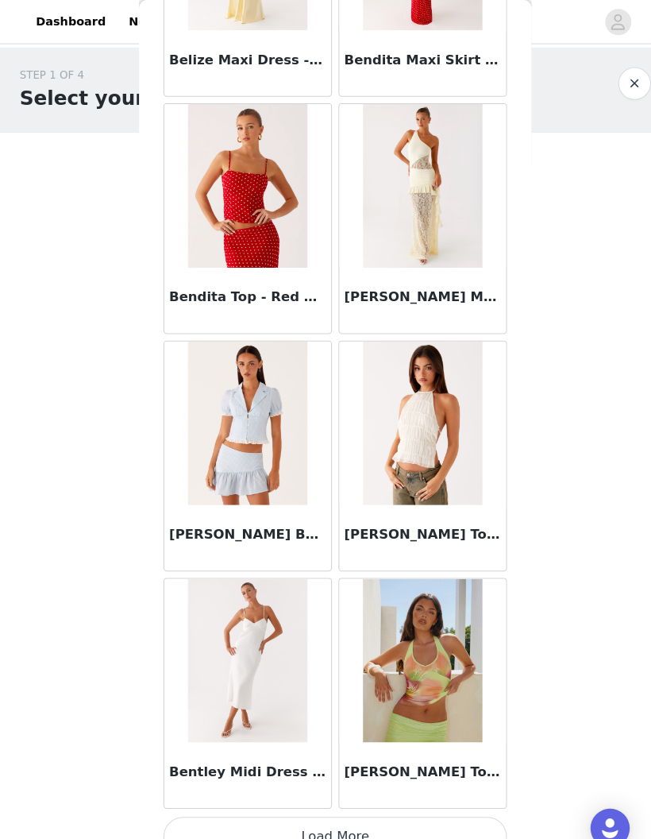
click at [470, 802] on button "Load More" at bounding box center [326, 812] width 334 height 38
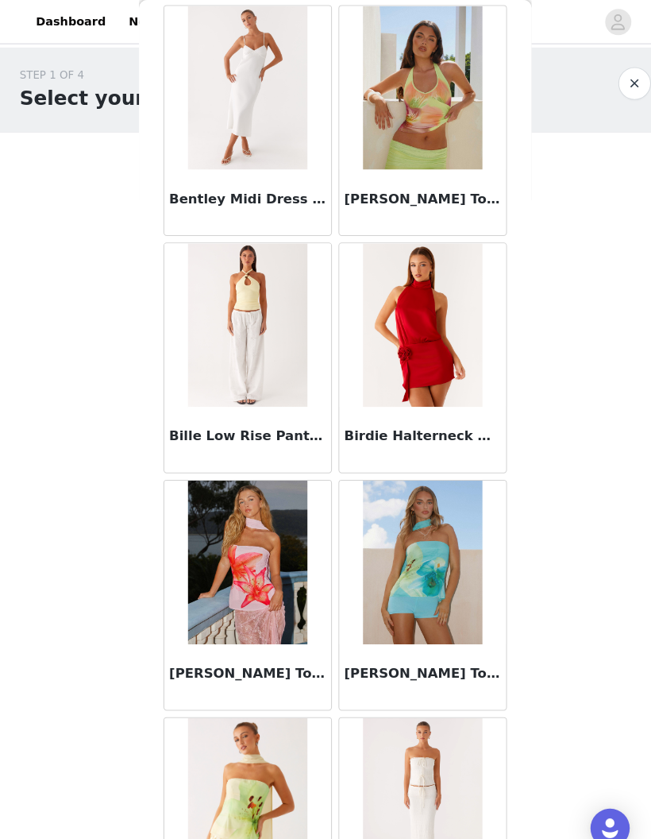
scroll to position [11418, 0]
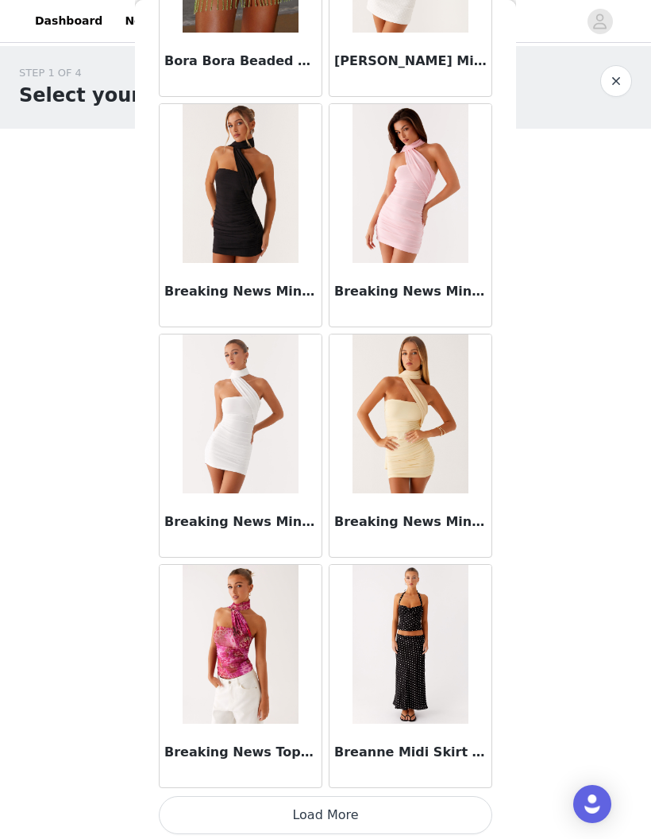
click at [462, 822] on button "Load More" at bounding box center [326, 815] width 334 height 38
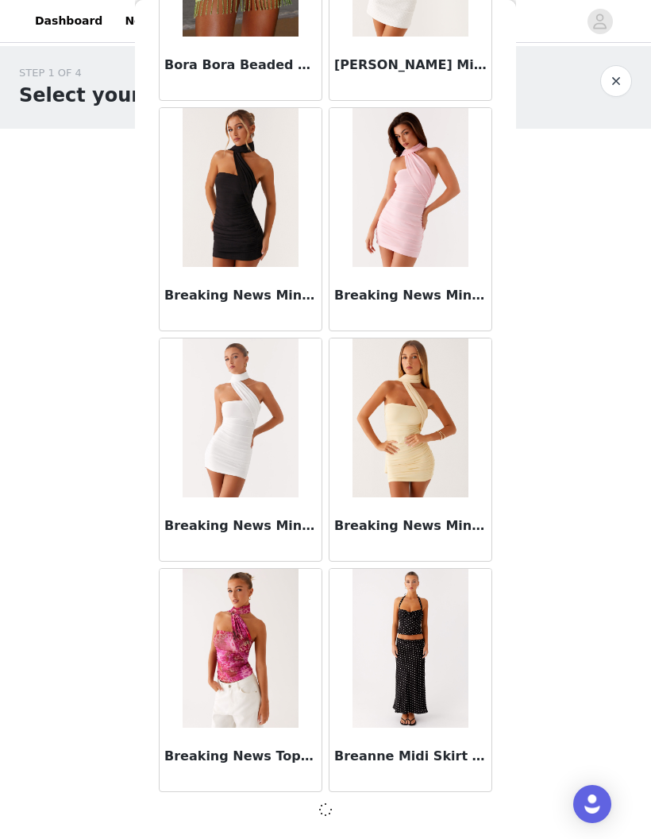
scroll to position [13104, 0]
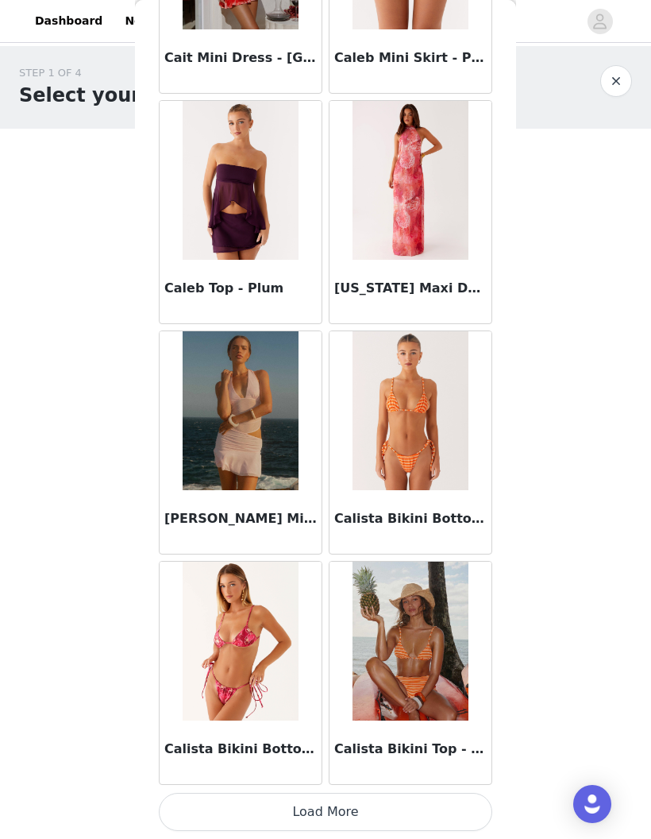
click at [462, 809] on button "Load More" at bounding box center [326, 812] width 334 height 38
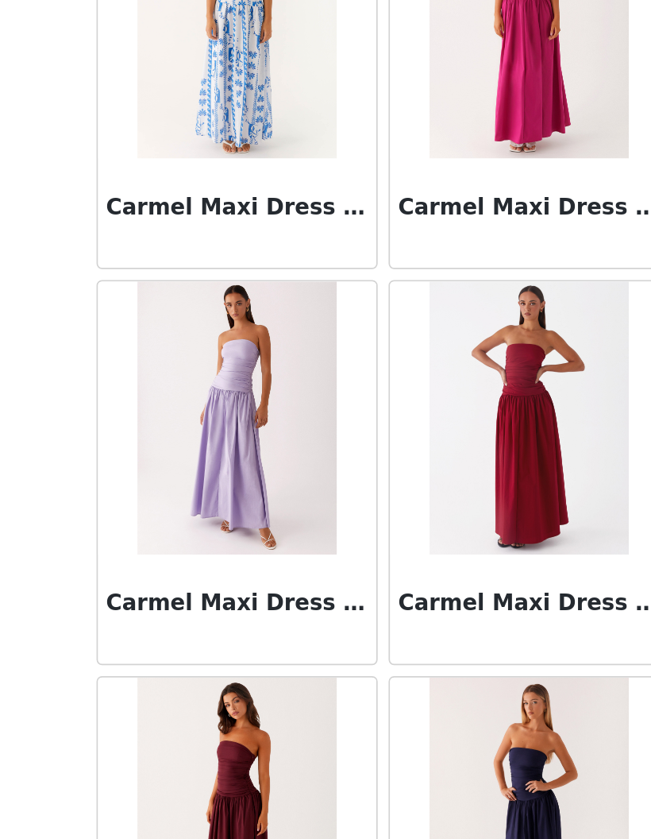
scroll to position [17719, 0]
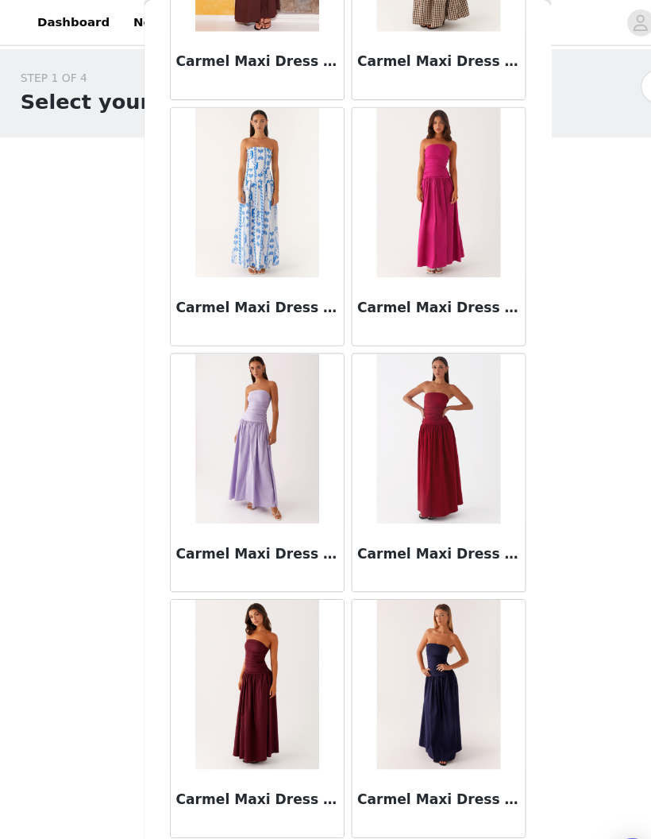
click at [443, 814] on button "Load More" at bounding box center [326, 812] width 334 height 38
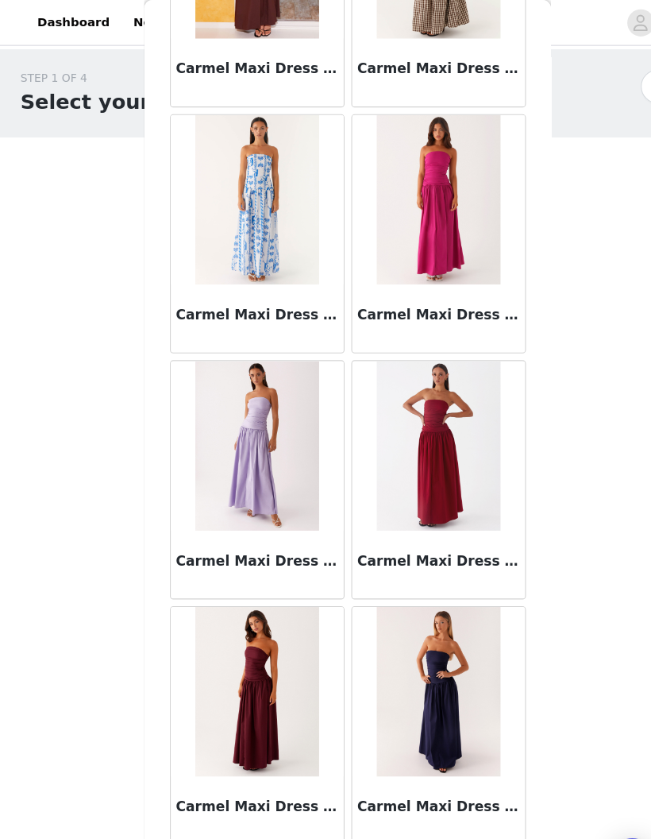
scroll to position [17712, 0]
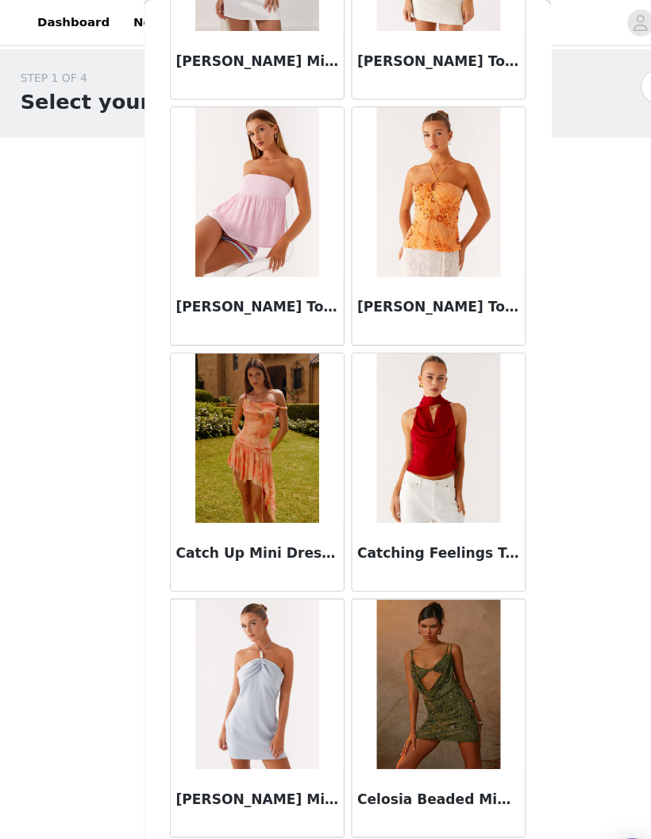
click at [435, 806] on button "Load More" at bounding box center [326, 812] width 334 height 38
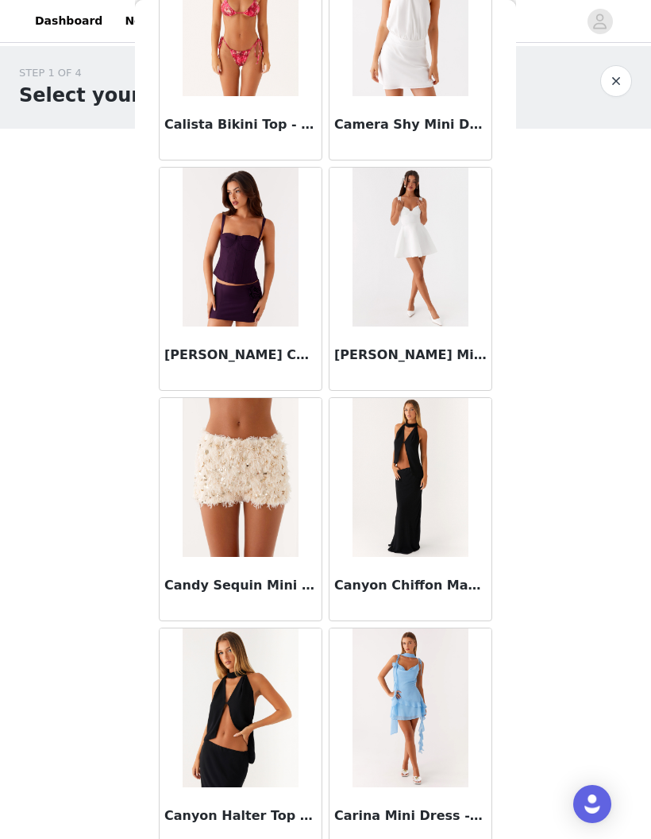
scroll to position [16268, 0]
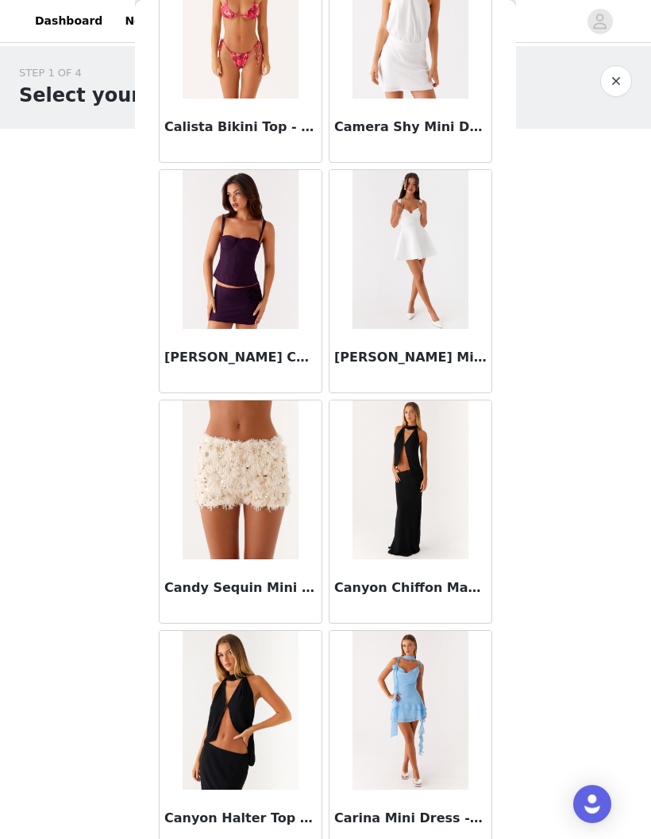
click at [246, 288] on img at bounding box center [240, 249] width 115 height 159
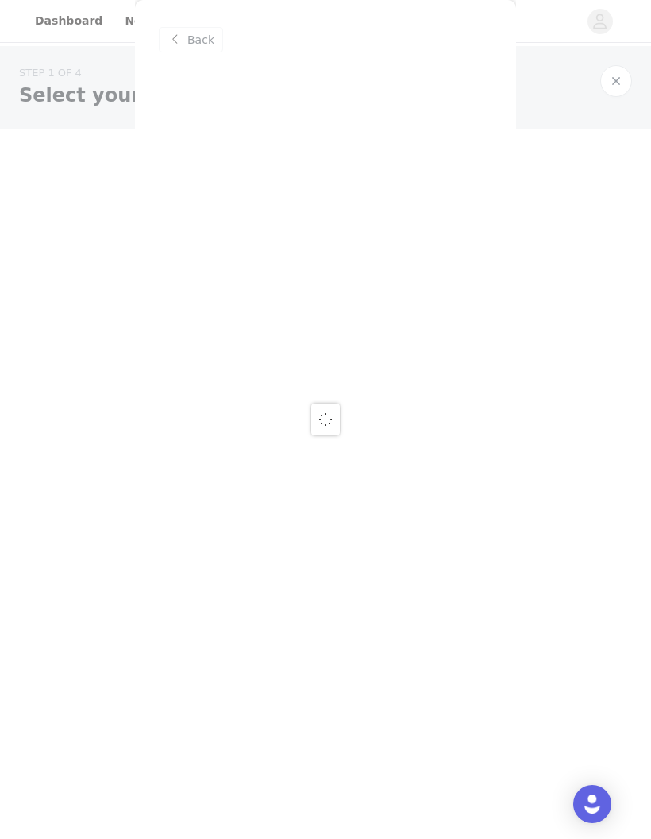
scroll to position [0, 0]
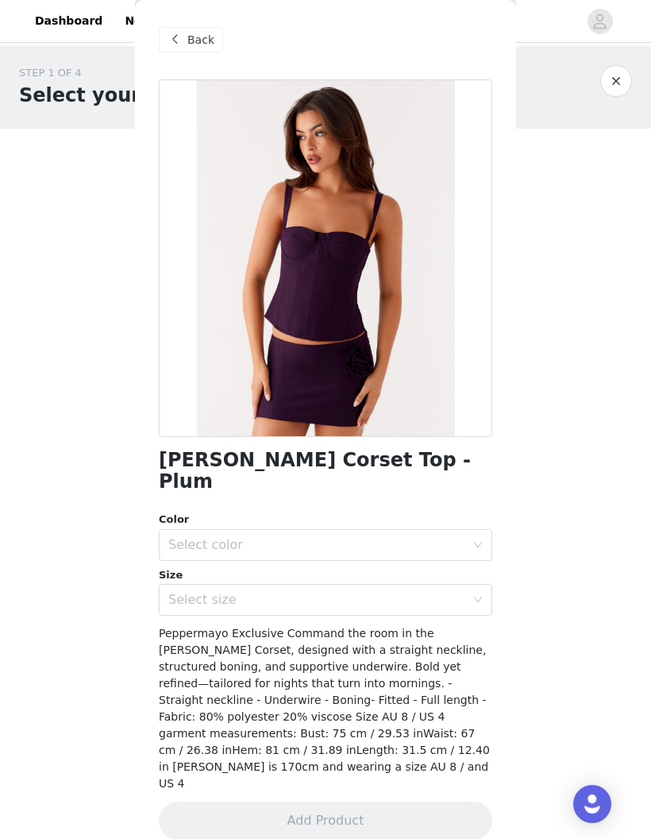
click at [429, 537] on div "Select color" at bounding box center [316, 545] width 297 height 16
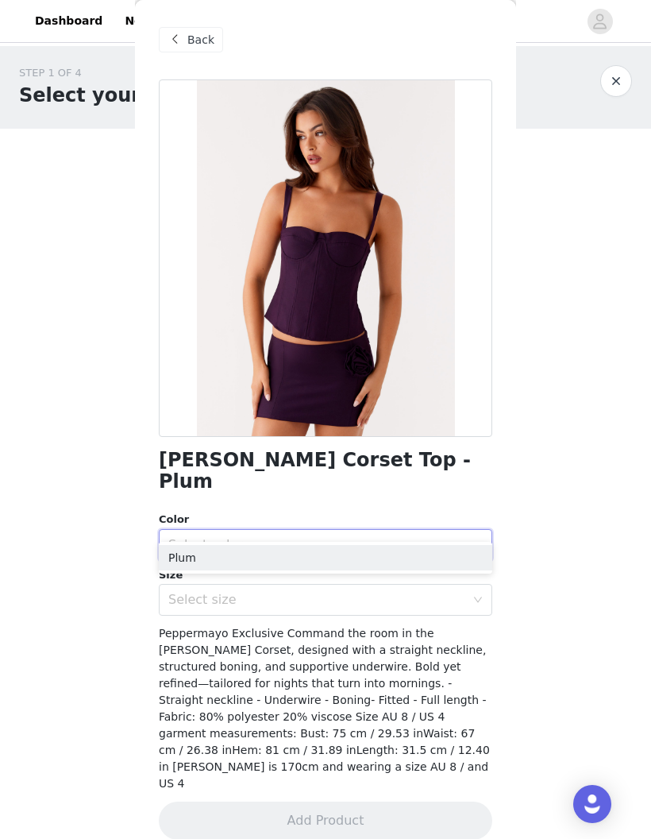
click at [371, 563] on li "Plum" at bounding box center [326, 557] width 334 height 25
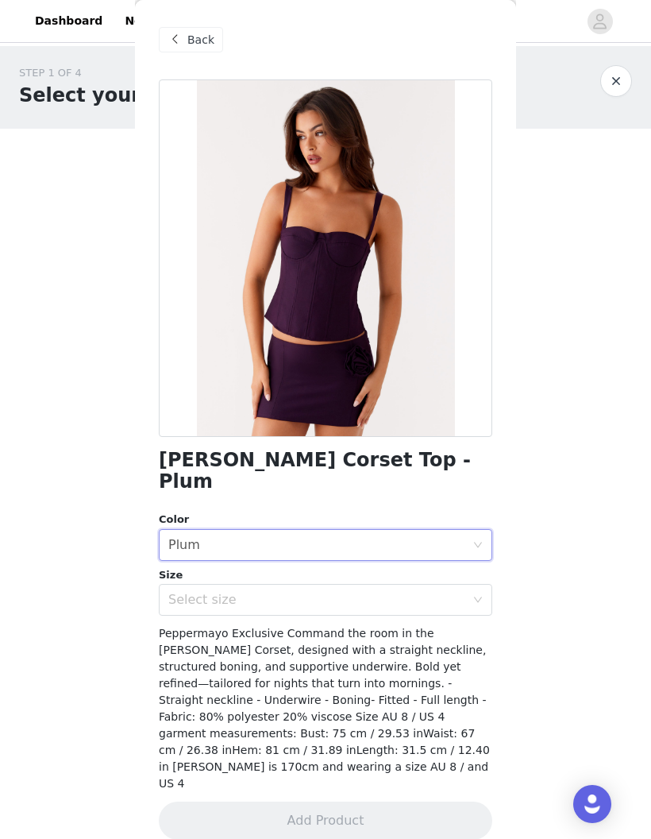
click at [373, 592] on div "Select size" at bounding box center [316, 600] width 297 height 16
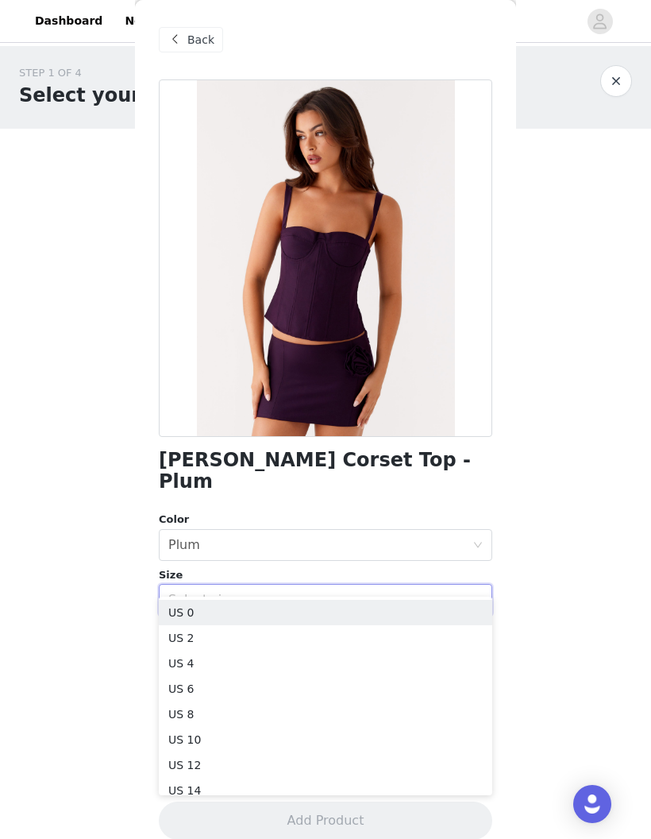
click at [328, 658] on li "US 4" at bounding box center [326, 663] width 334 height 25
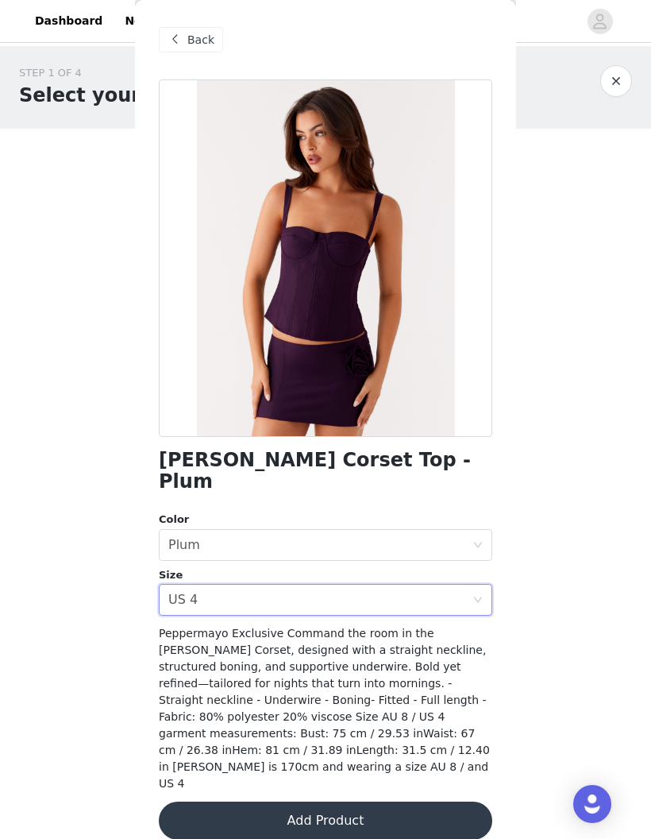
click at [389, 802] on button "Add Product" at bounding box center [326, 821] width 334 height 38
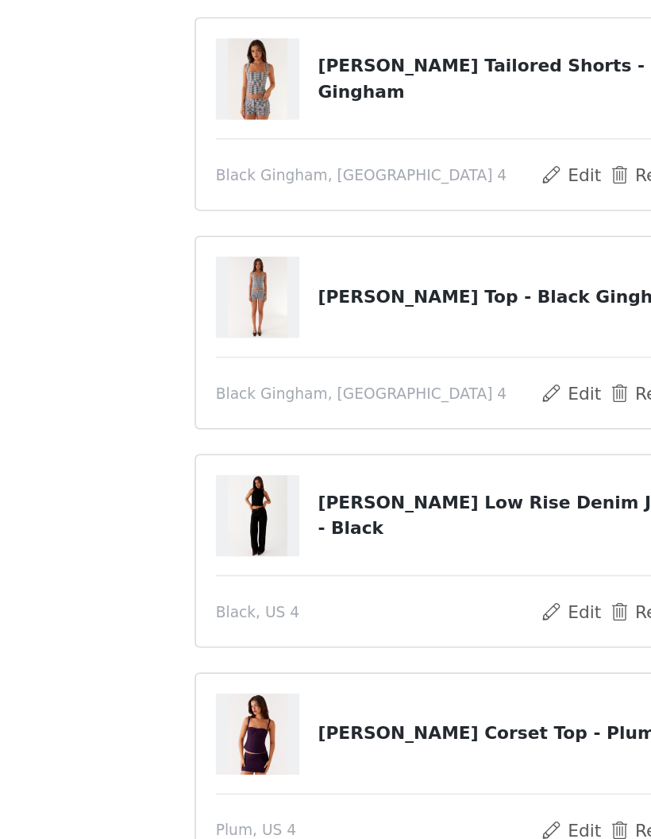
scroll to position [15, 0]
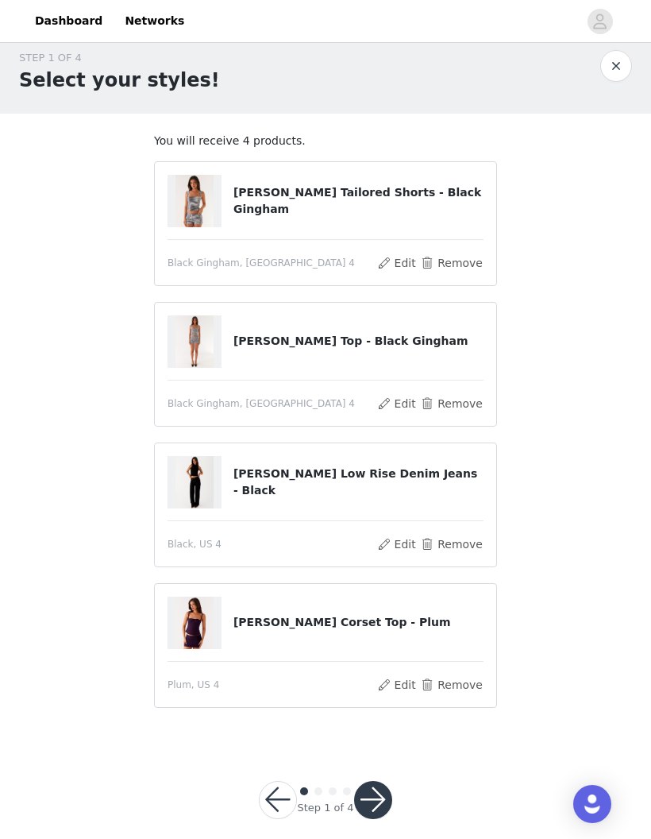
click at [381, 790] on button "button" at bounding box center [373, 800] width 38 height 38
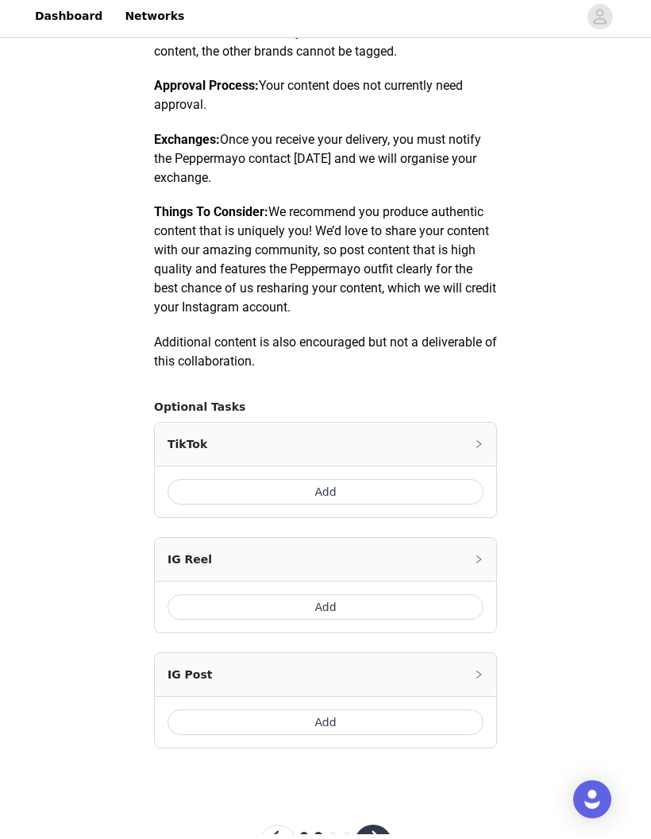
scroll to position [705, 0]
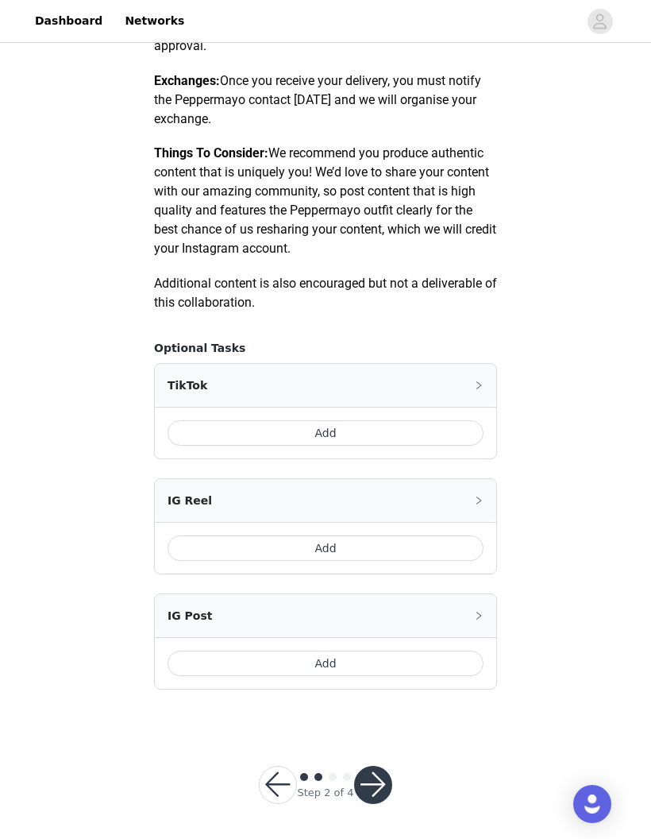
click at [336, 656] on button "Add" at bounding box center [326, 663] width 316 height 25
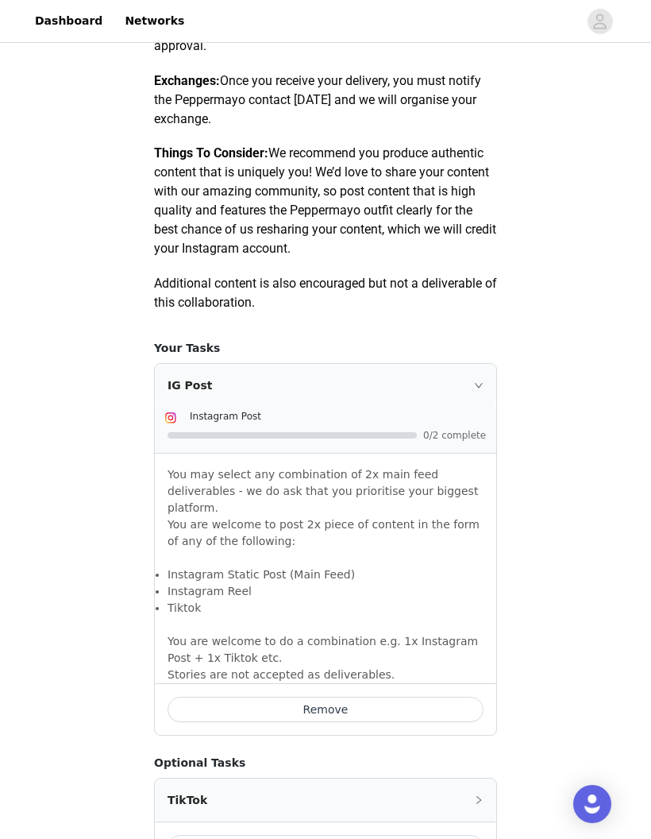
click at [481, 374] on div "IG Post" at bounding box center [326, 385] width 342 height 43
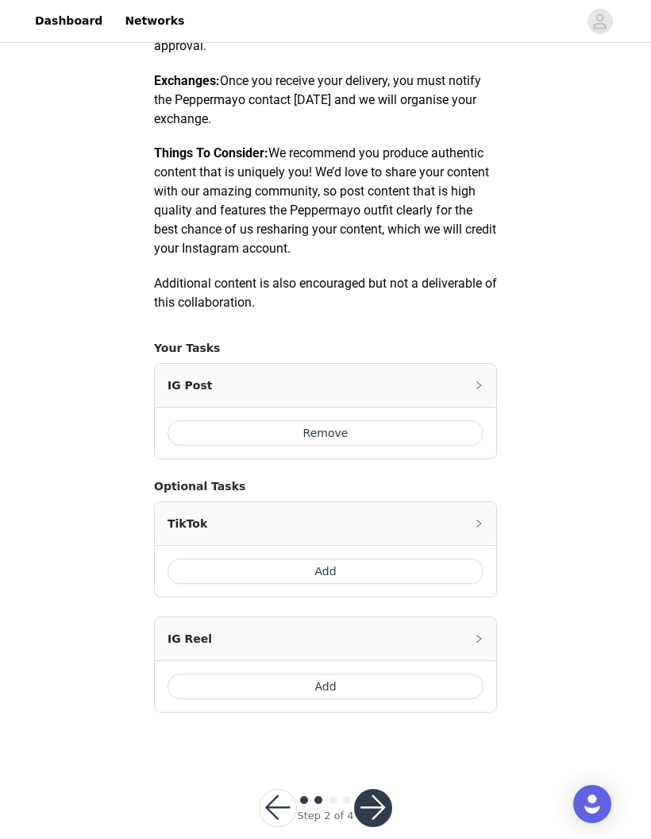
click at [368, 791] on button "button" at bounding box center [373, 808] width 38 height 38
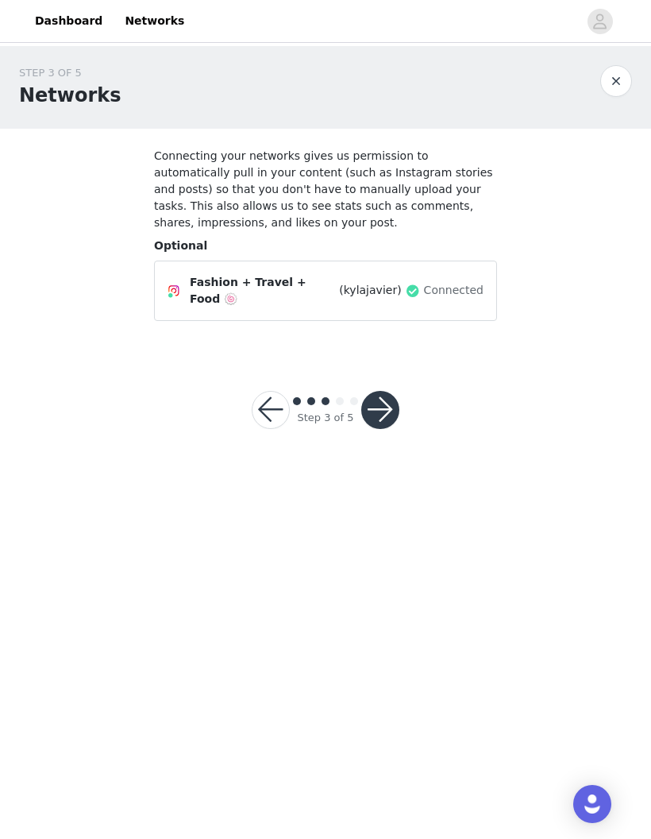
click at [386, 398] on button "button" at bounding box center [380, 410] width 38 height 38
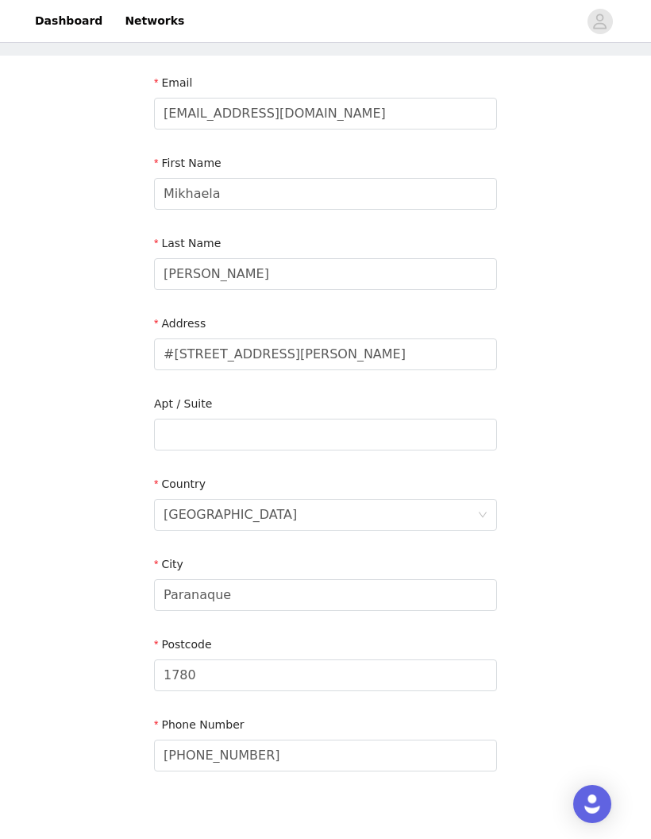
scroll to position [100, 0]
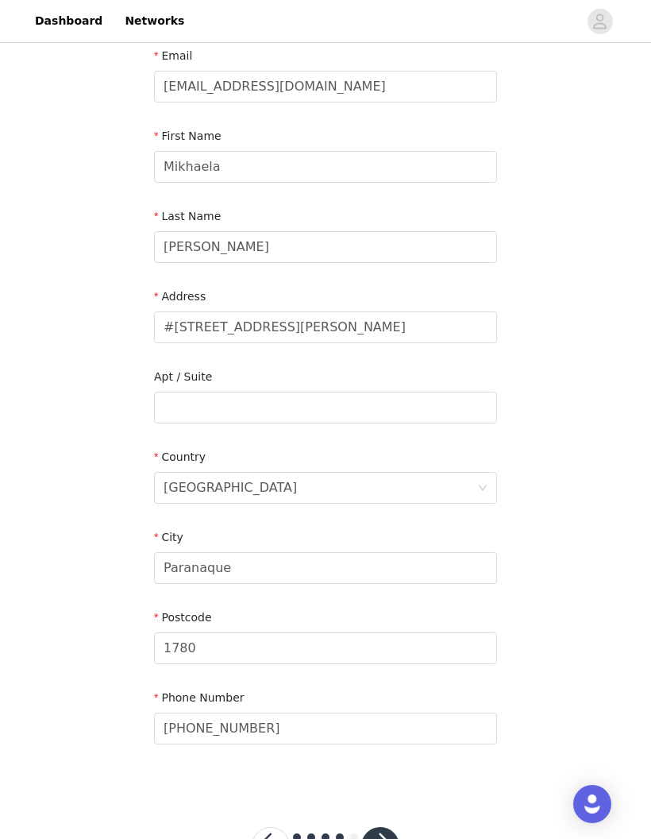
click at [381, 838] on button "button" at bounding box center [380, 846] width 38 height 38
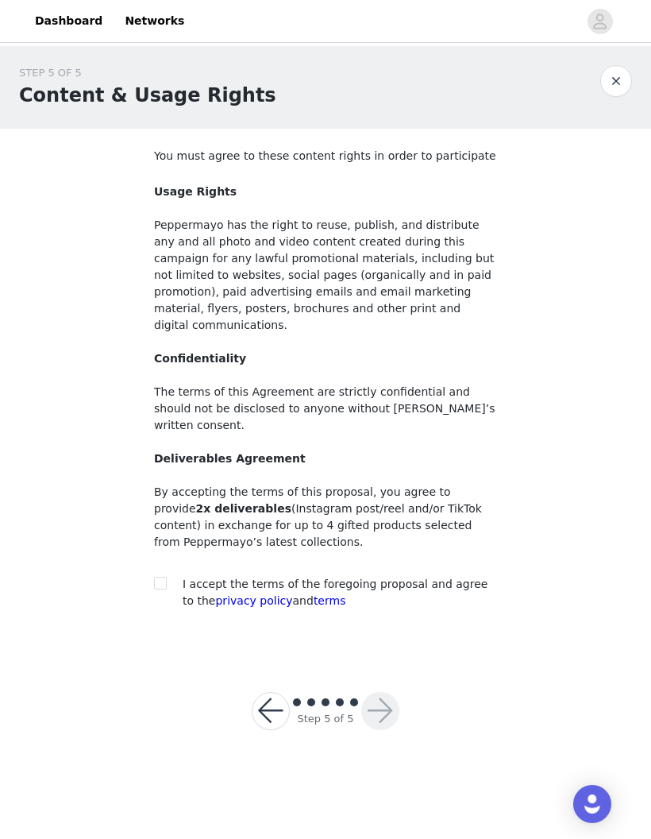
click at [160, 577] on input "checkbox" at bounding box center [159, 582] width 11 height 11
checkbox input "true"
click at [386, 692] on button "button" at bounding box center [380, 711] width 38 height 38
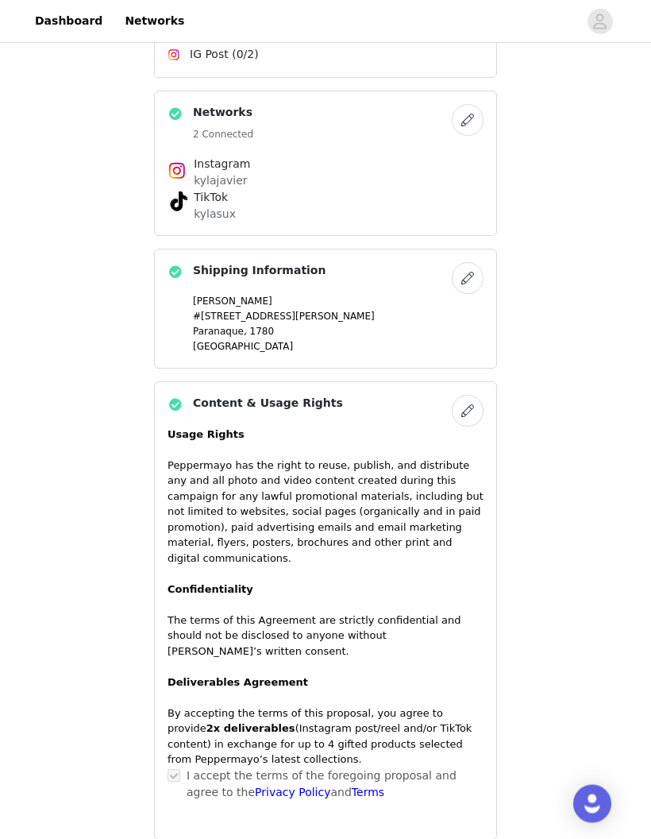
scroll to position [1060, 0]
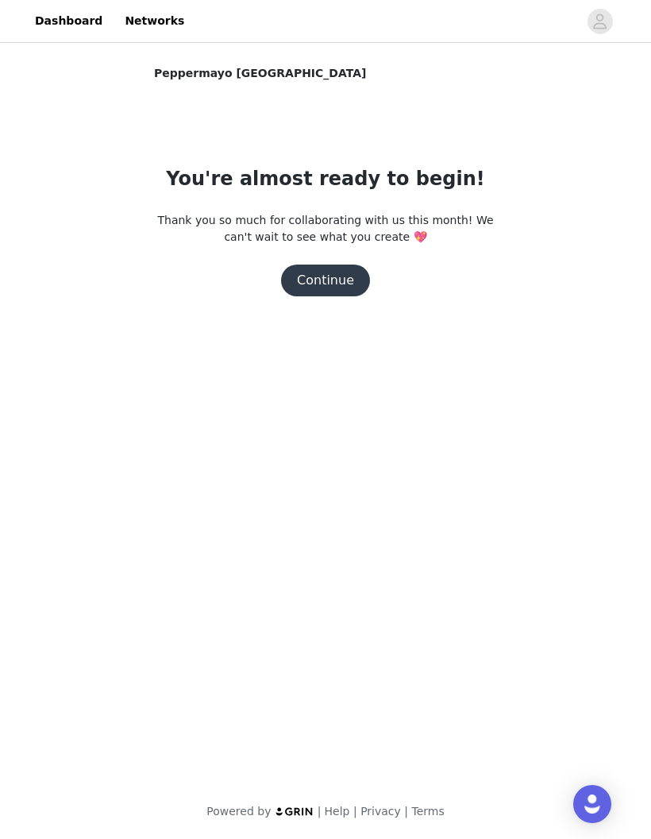
scroll to position [0, 0]
click at [342, 288] on button "Continue" at bounding box center [325, 281] width 89 height 32
click at [342, 278] on button "Continue" at bounding box center [325, 281] width 89 height 32
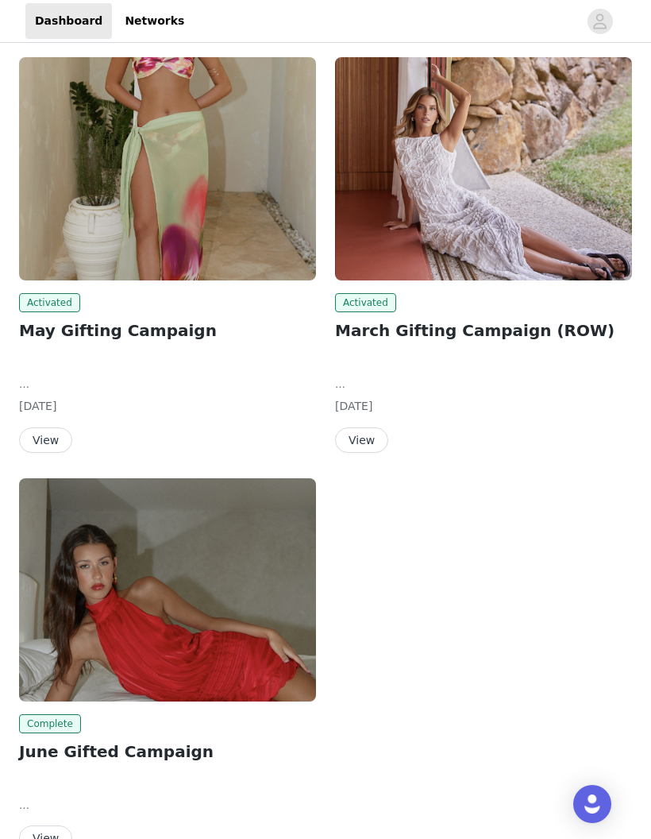
scroll to position [713, 0]
